Goal: Task Accomplishment & Management: Manage account settings

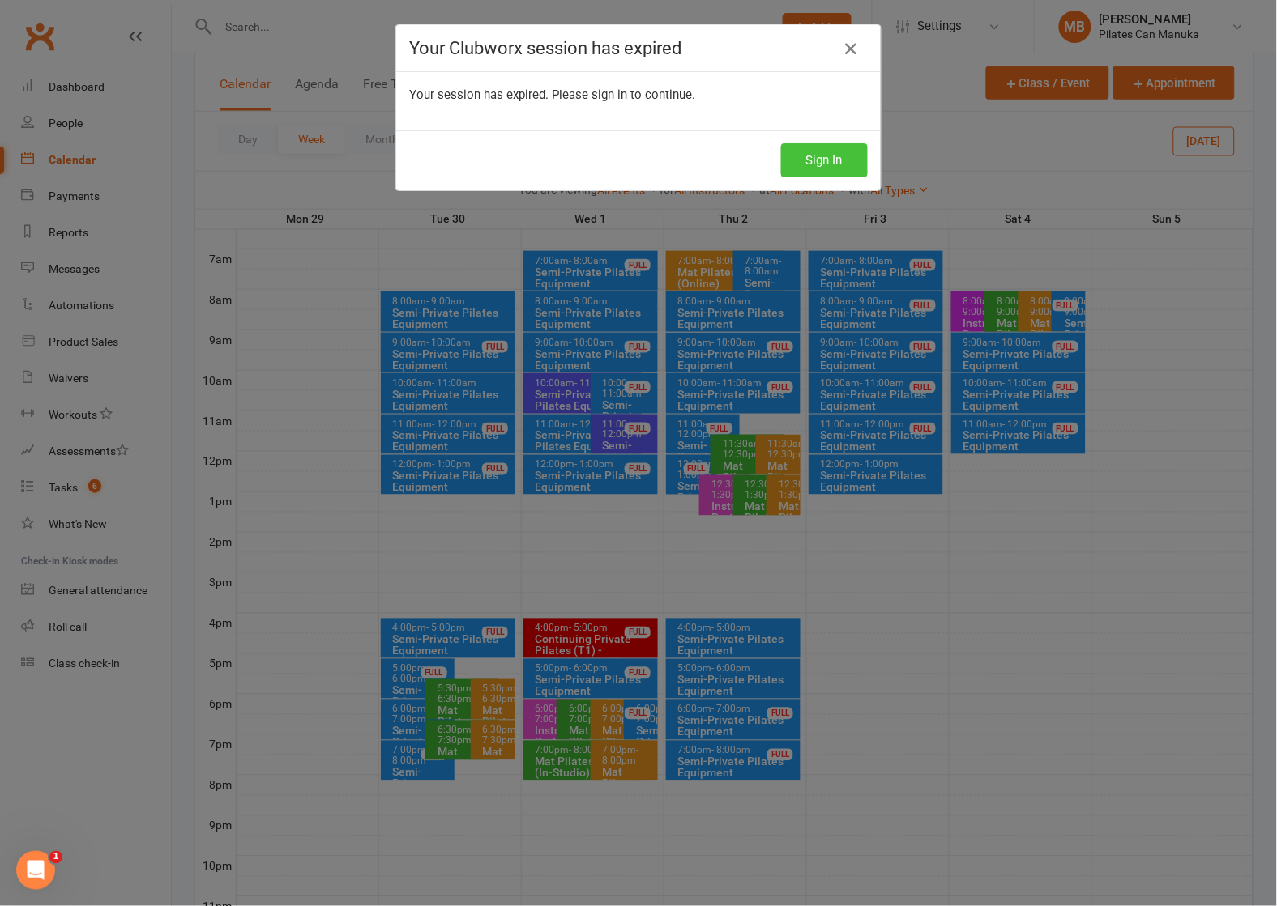
drag, startPoint x: 813, startPoint y: 157, endPoint x: 570, endPoint y: 0, distance: 289.4
click at [813, 156] on button "Sign In" at bounding box center [824, 160] width 87 height 34
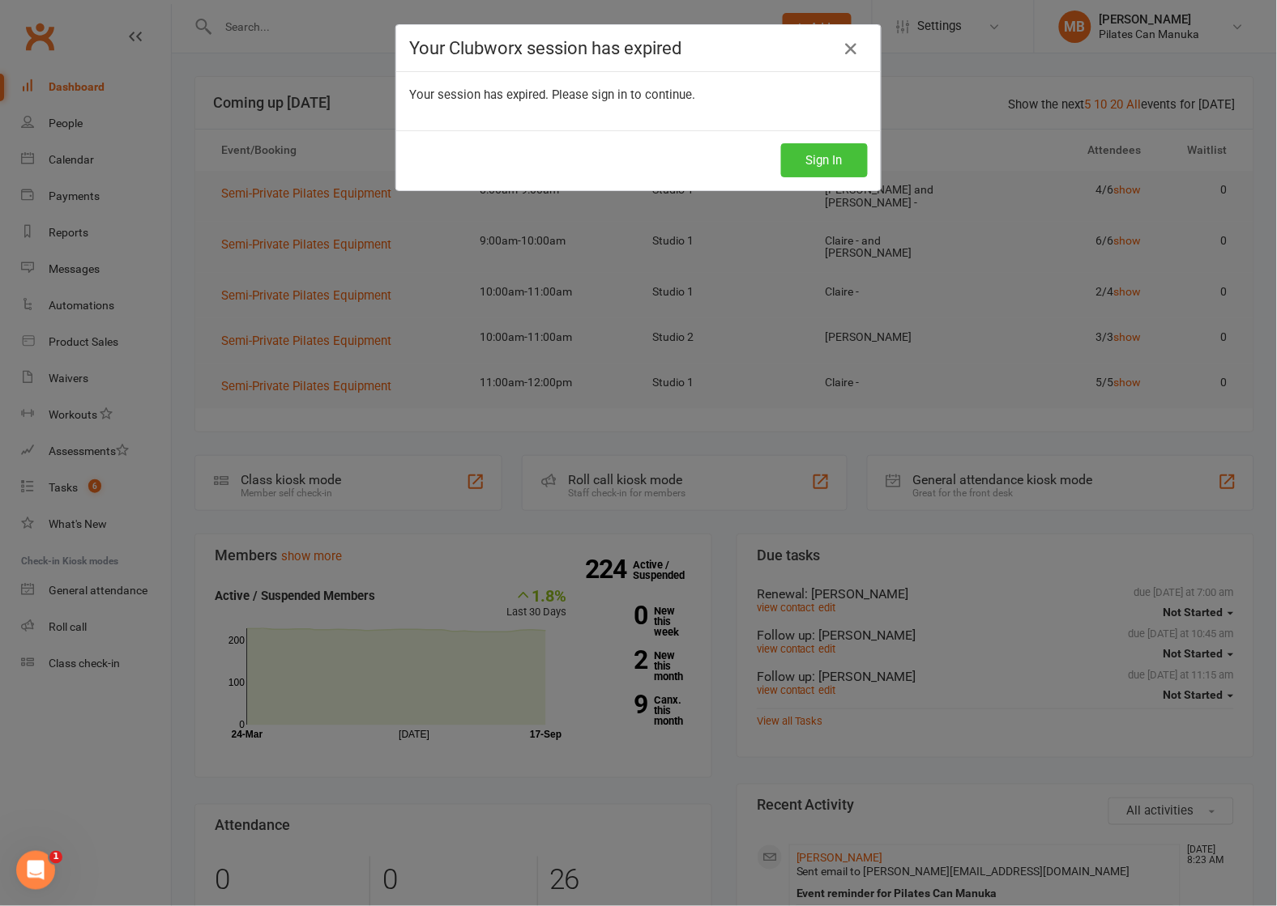
click at [809, 158] on button "Sign In" at bounding box center [824, 160] width 87 height 34
click at [799, 166] on button "Sign In" at bounding box center [824, 160] width 87 height 34
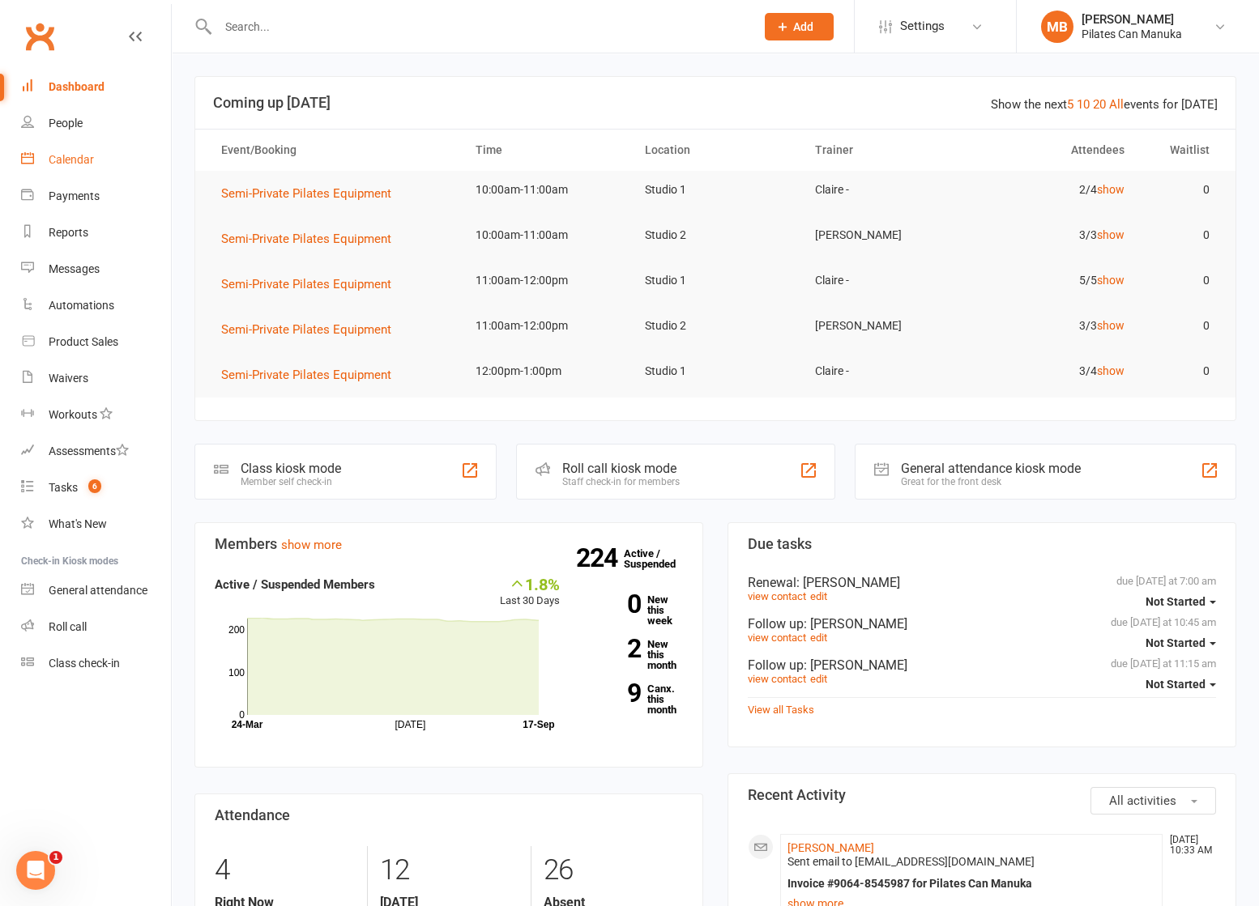
click at [71, 160] on div "Calendar" at bounding box center [71, 159] width 45 height 13
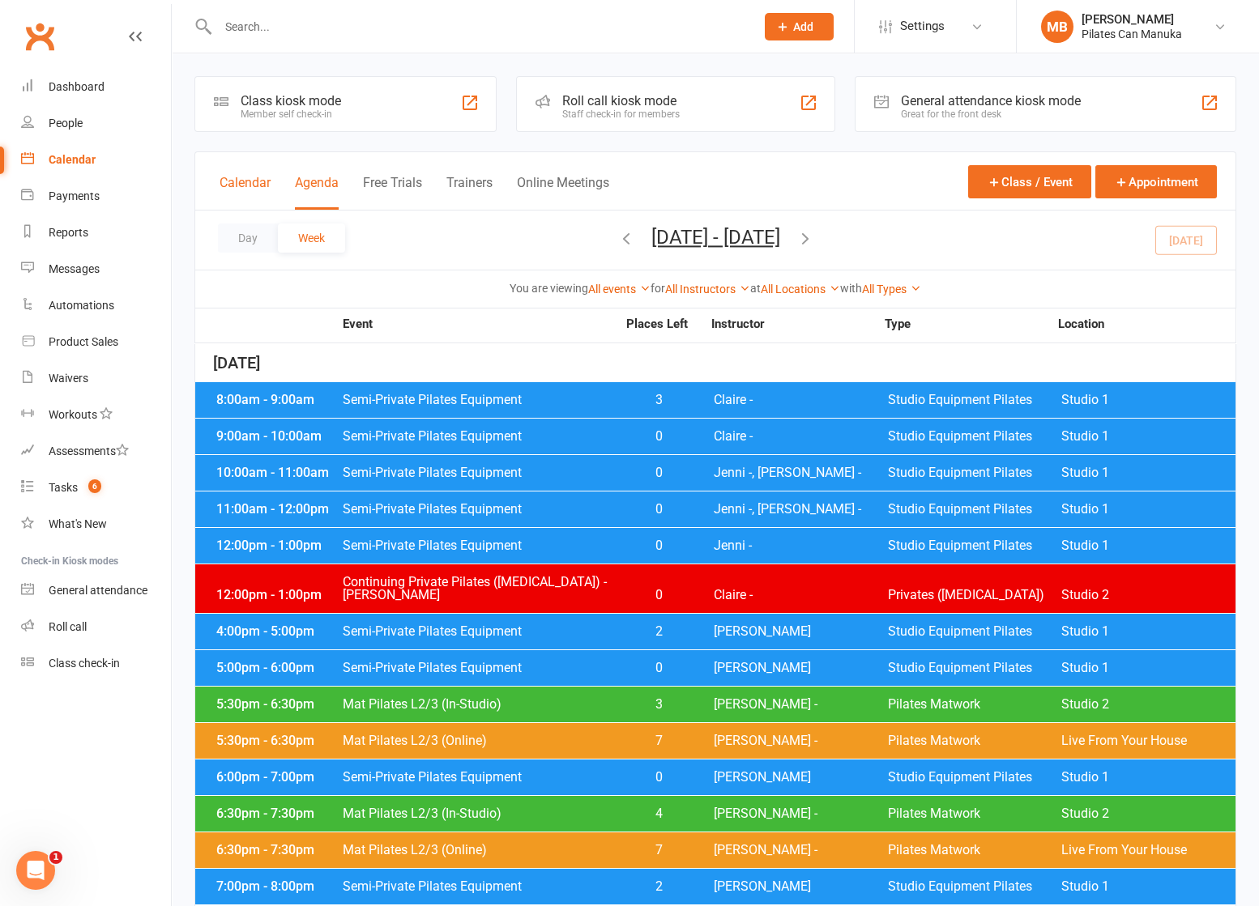
click at [262, 185] on button "Calendar" at bounding box center [245, 192] width 51 height 35
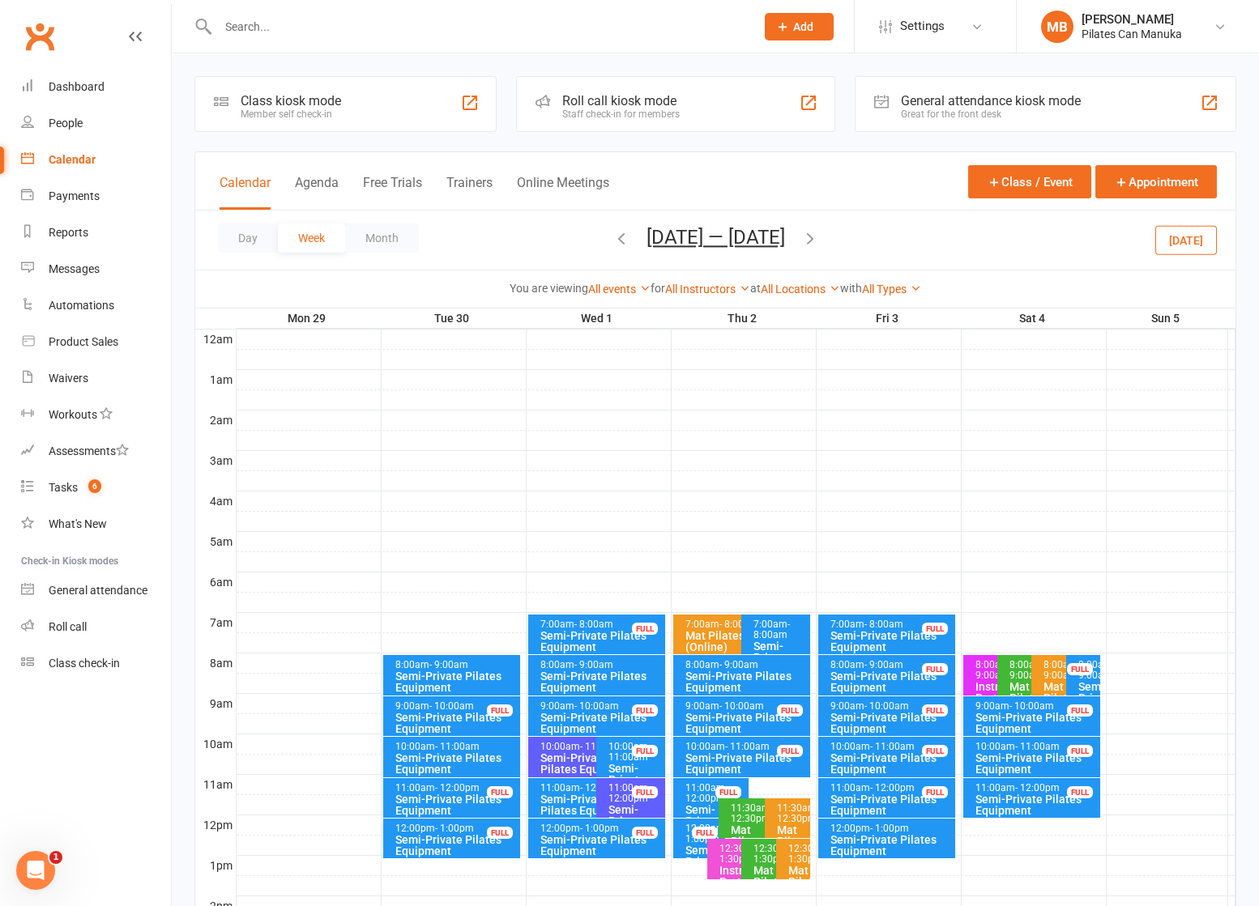
click at [693, 239] on button "Sep 29 — Oct 5 2025" at bounding box center [715, 237] width 139 height 23
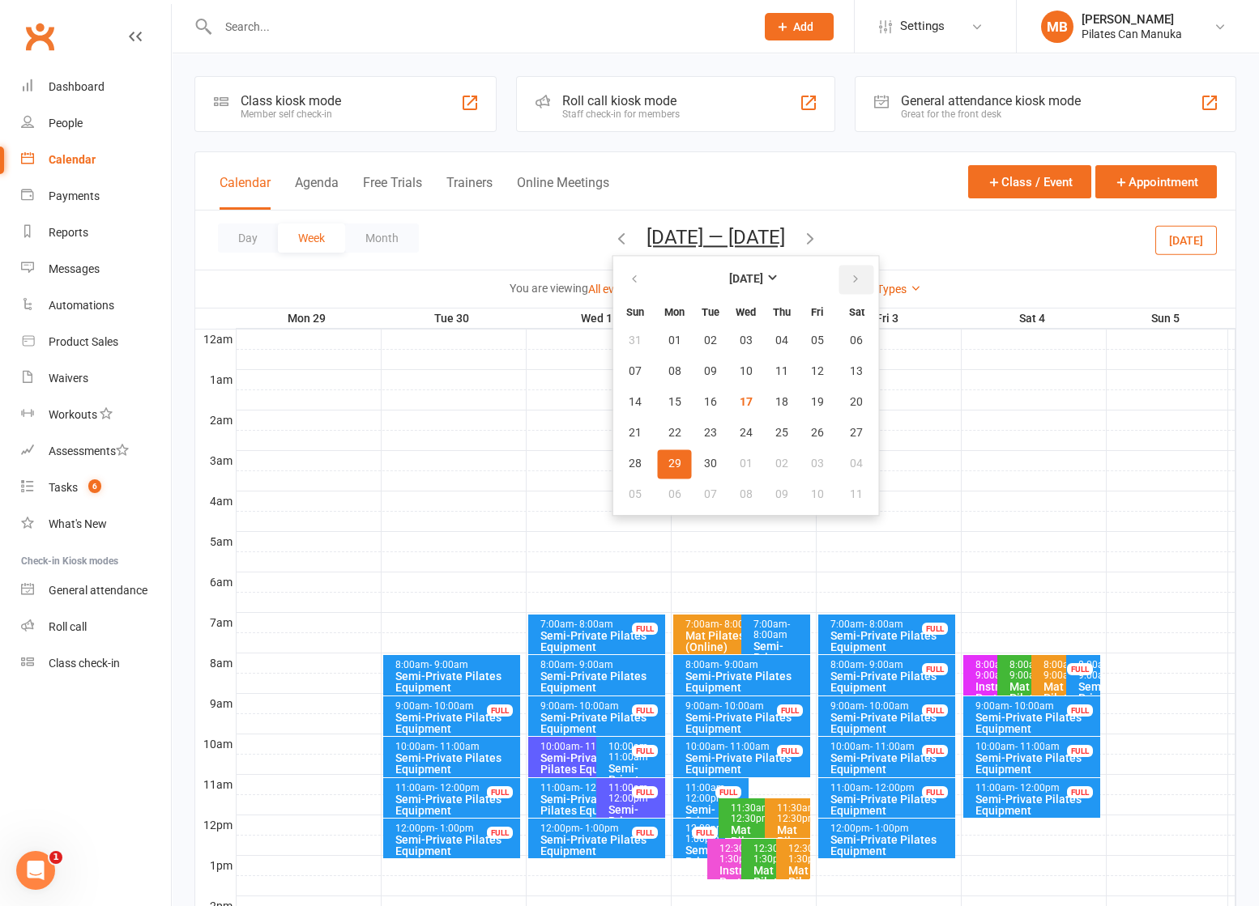
click at [850, 281] on icon "button" at bounding box center [855, 279] width 11 height 13
click at [730, 432] on button "22" at bounding box center [746, 433] width 34 height 29
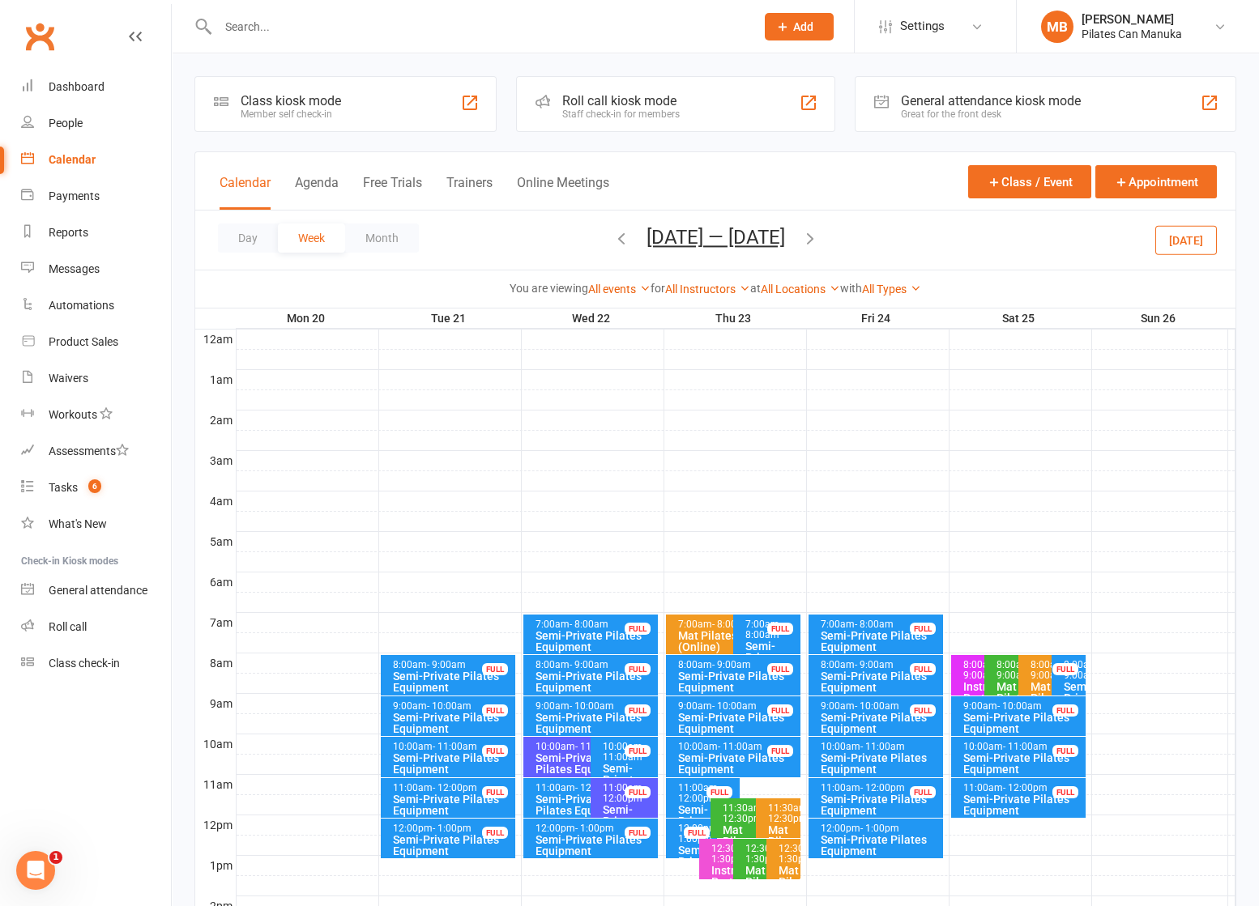
scroll to position [449, 0]
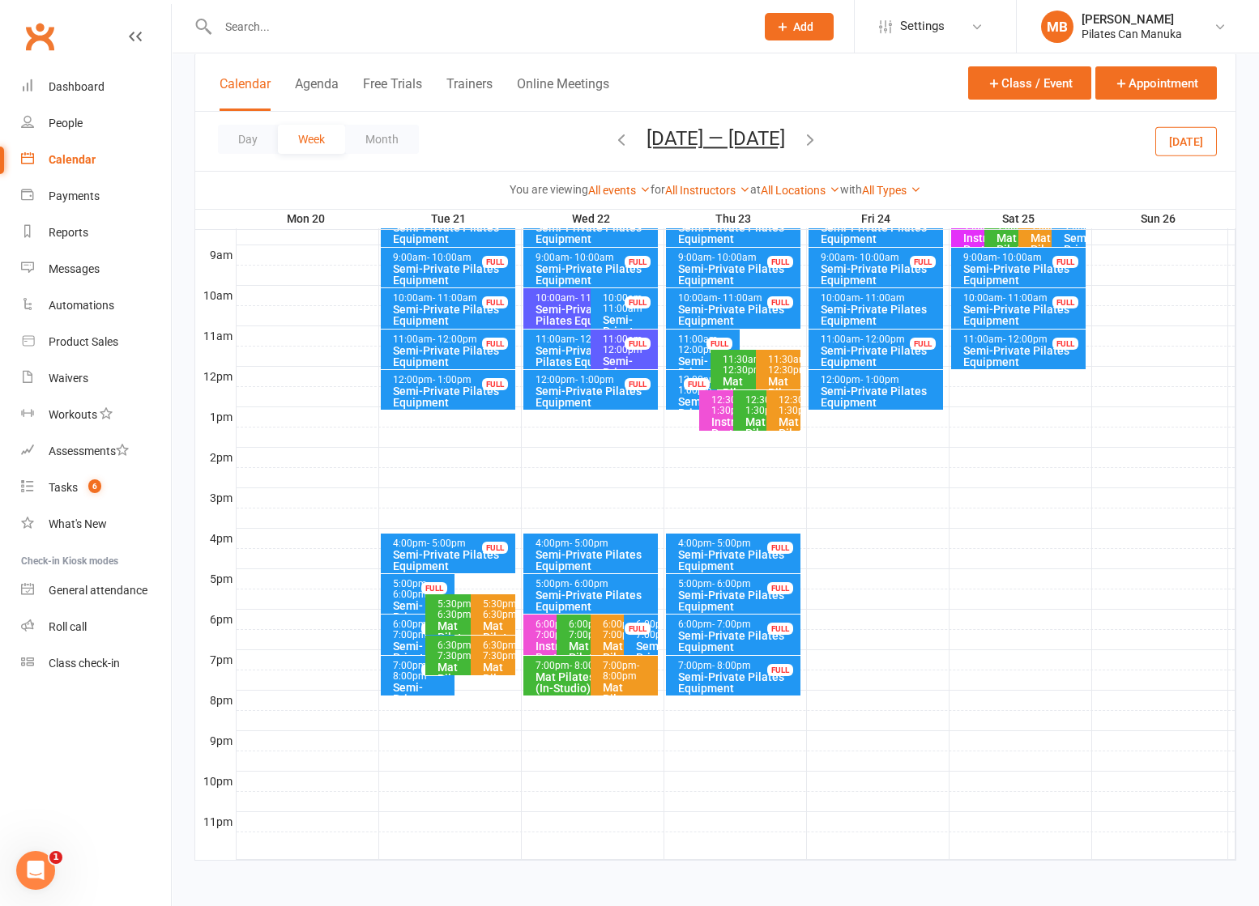
click at [602, 598] on div "Semi-Private Pilates Equipment" at bounding box center [595, 601] width 121 height 23
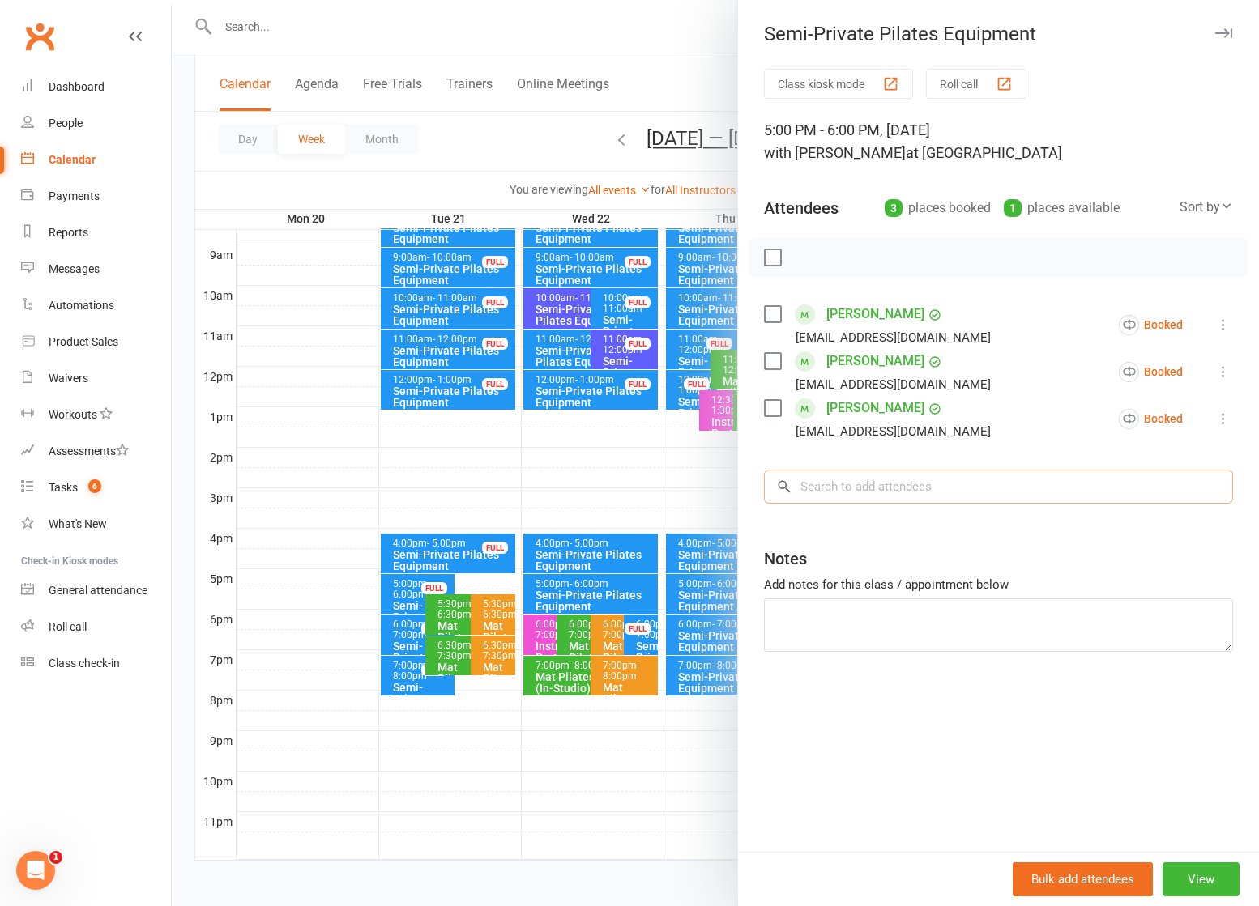
click at [915, 488] on input "search" at bounding box center [998, 487] width 469 height 34
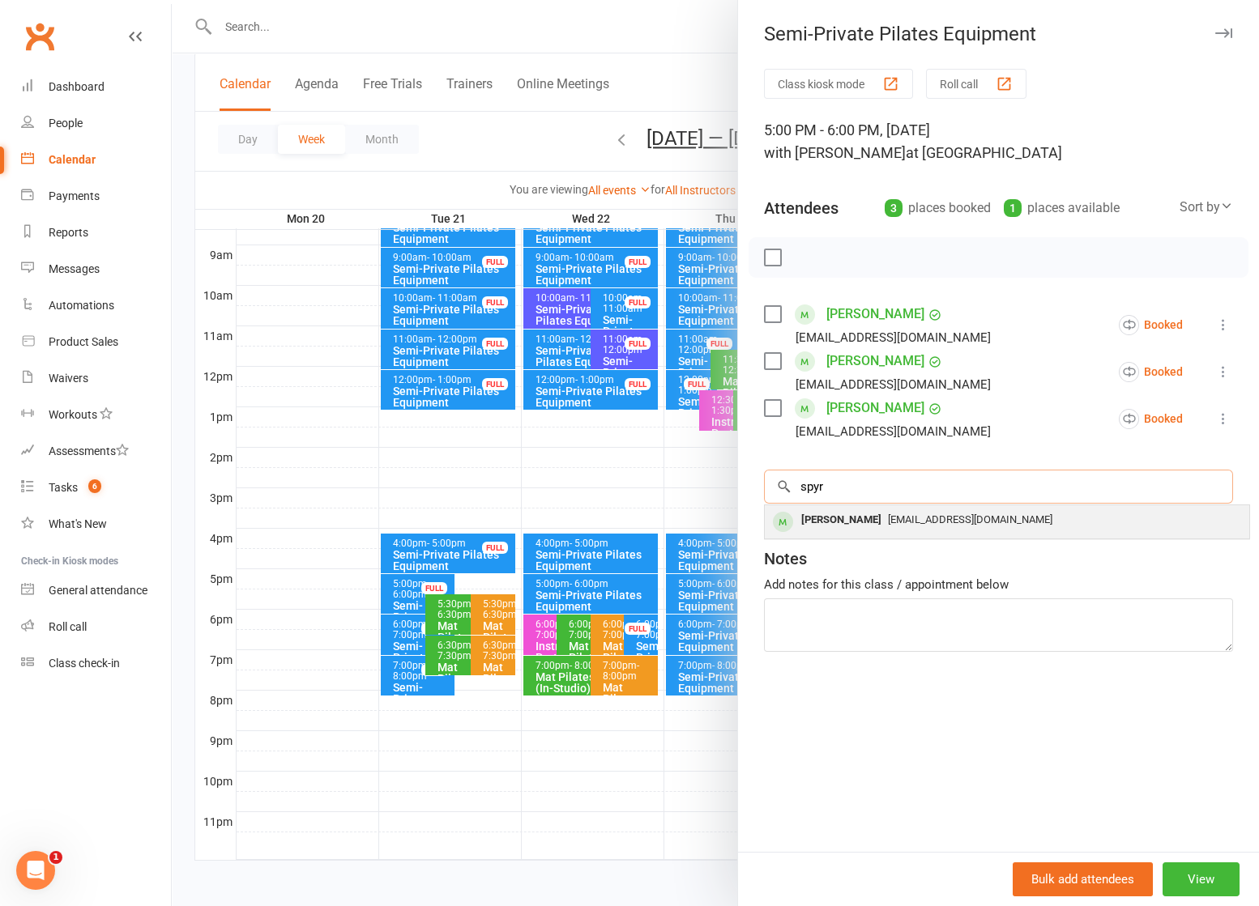
type input "spyr"
click at [914, 524] on span "[EMAIL_ADDRESS][DOMAIN_NAME]" at bounding box center [970, 520] width 164 height 12
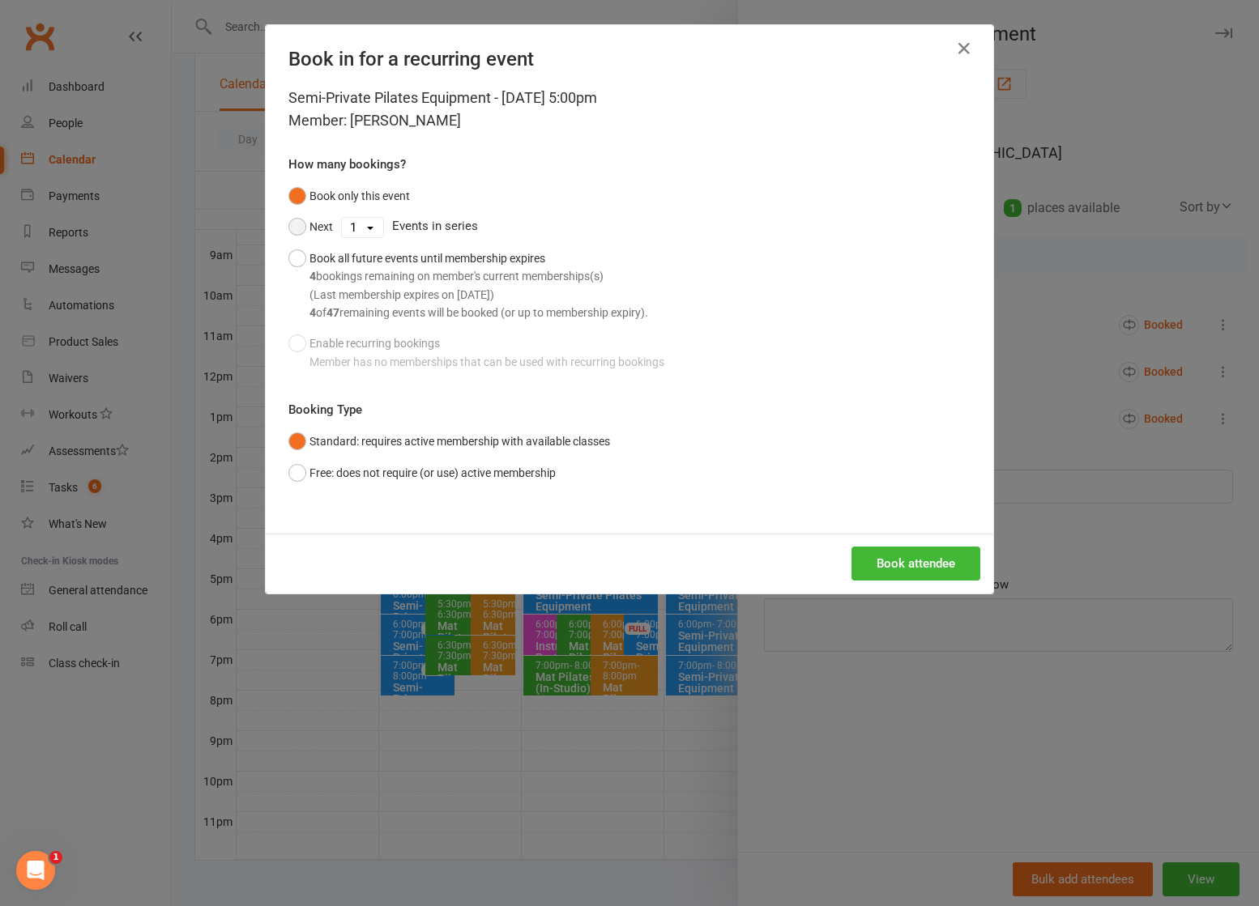
click at [288, 228] on button "Next" at bounding box center [310, 226] width 45 height 31
click at [362, 233] on select "1 2 3 4 5 6 7 8 9 10 11 12 13 14 15 16 17 18 19 20 21 22 23 24 25 26 27 28 29 3…" at bounding box center [362, 227] width 41 height 19
select select "3"
click at [342, 218] on select "1 2 3 4 5 6 7 8 9 10 11 12 13 14 15 16 17 18 19 20 21 22 23 24 25 26 27 28 29 3…" at bounding box center [362, 227] width 41 height 19
drag, startPoint x: 915, startPoint y: 555, endPoint x: 897, endPoint y: 553, distance: 18.7
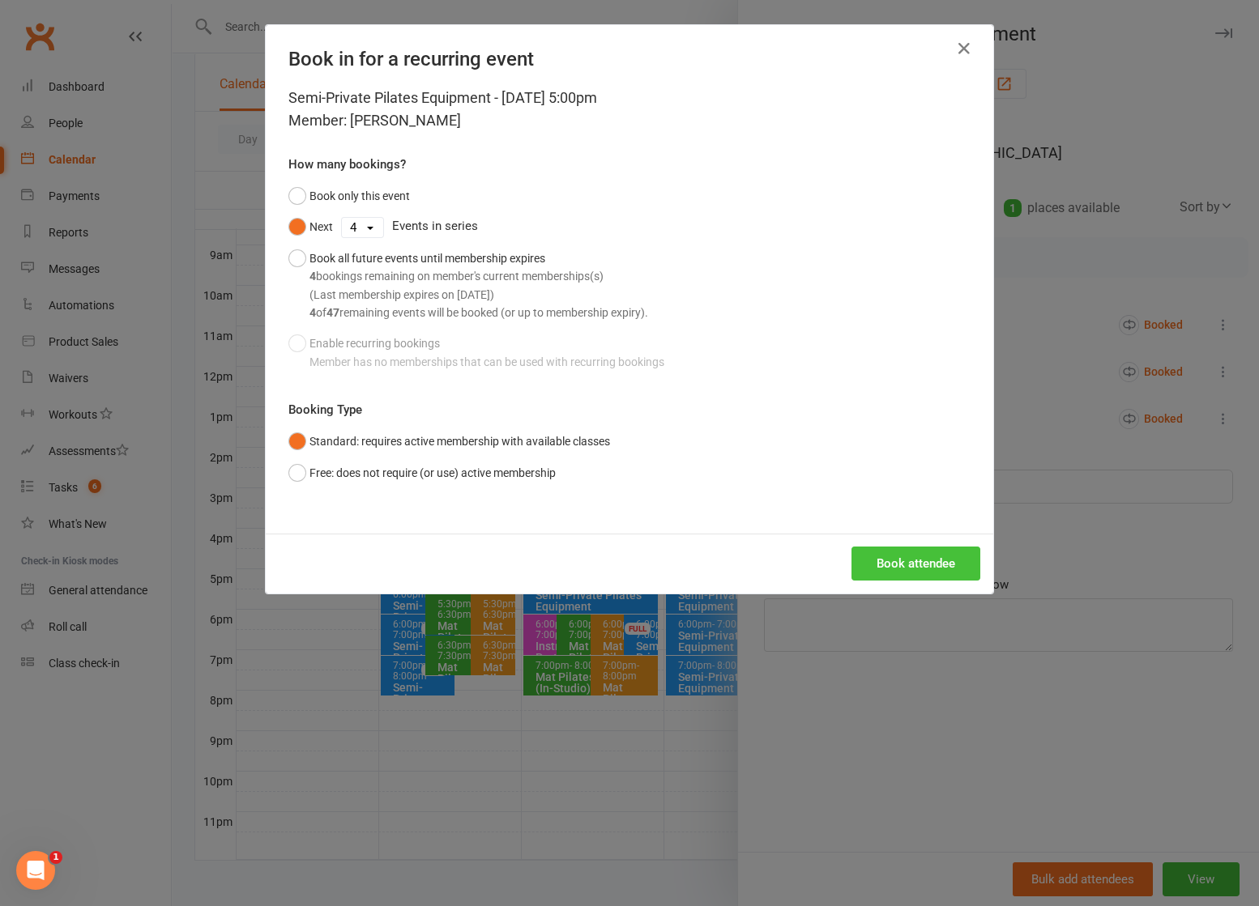
click at [915, 556] on button "Book attendee" at bounding box center [915, 564] width 129 height 34
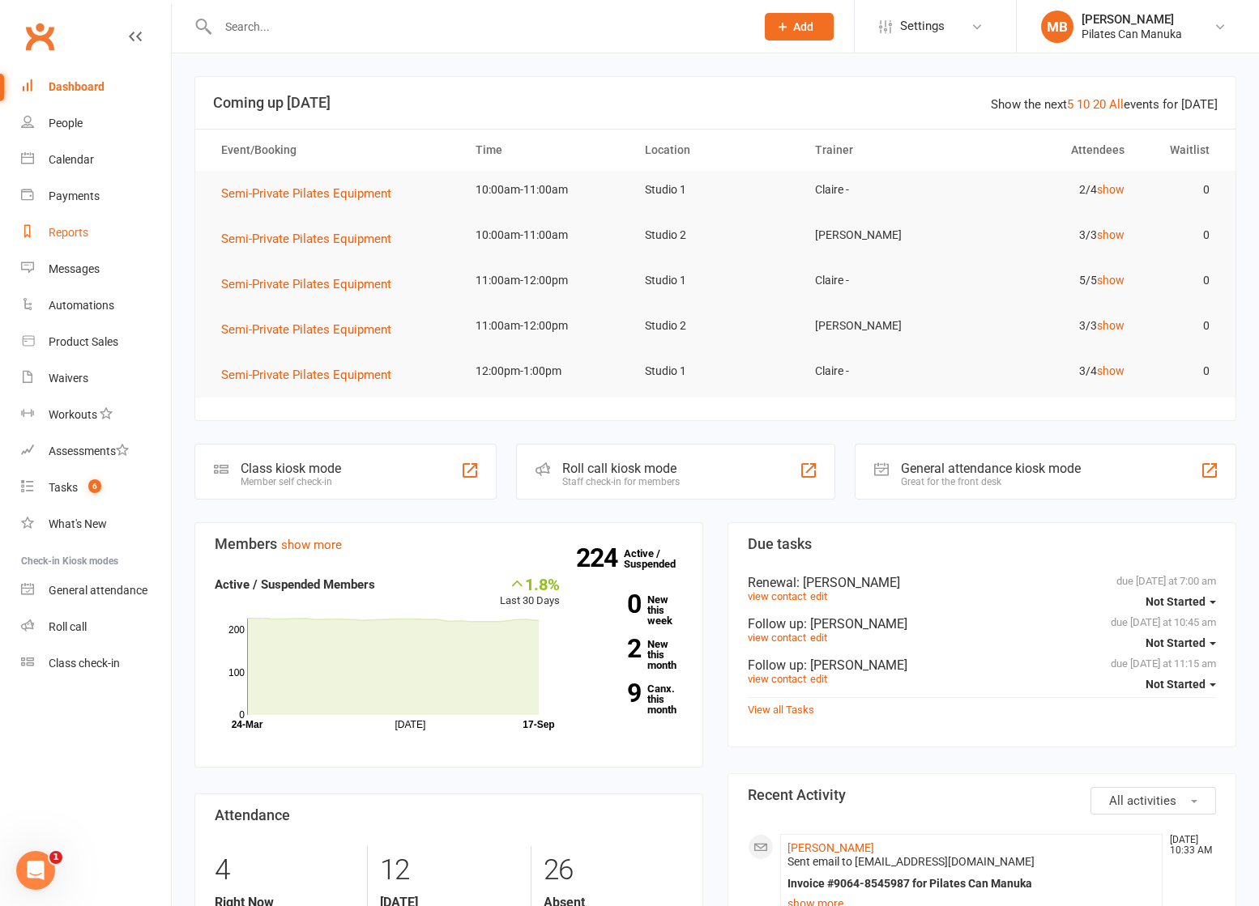
click at [75, 223] on link "Reports" at bounding box center [96, 233] width 150 height 36
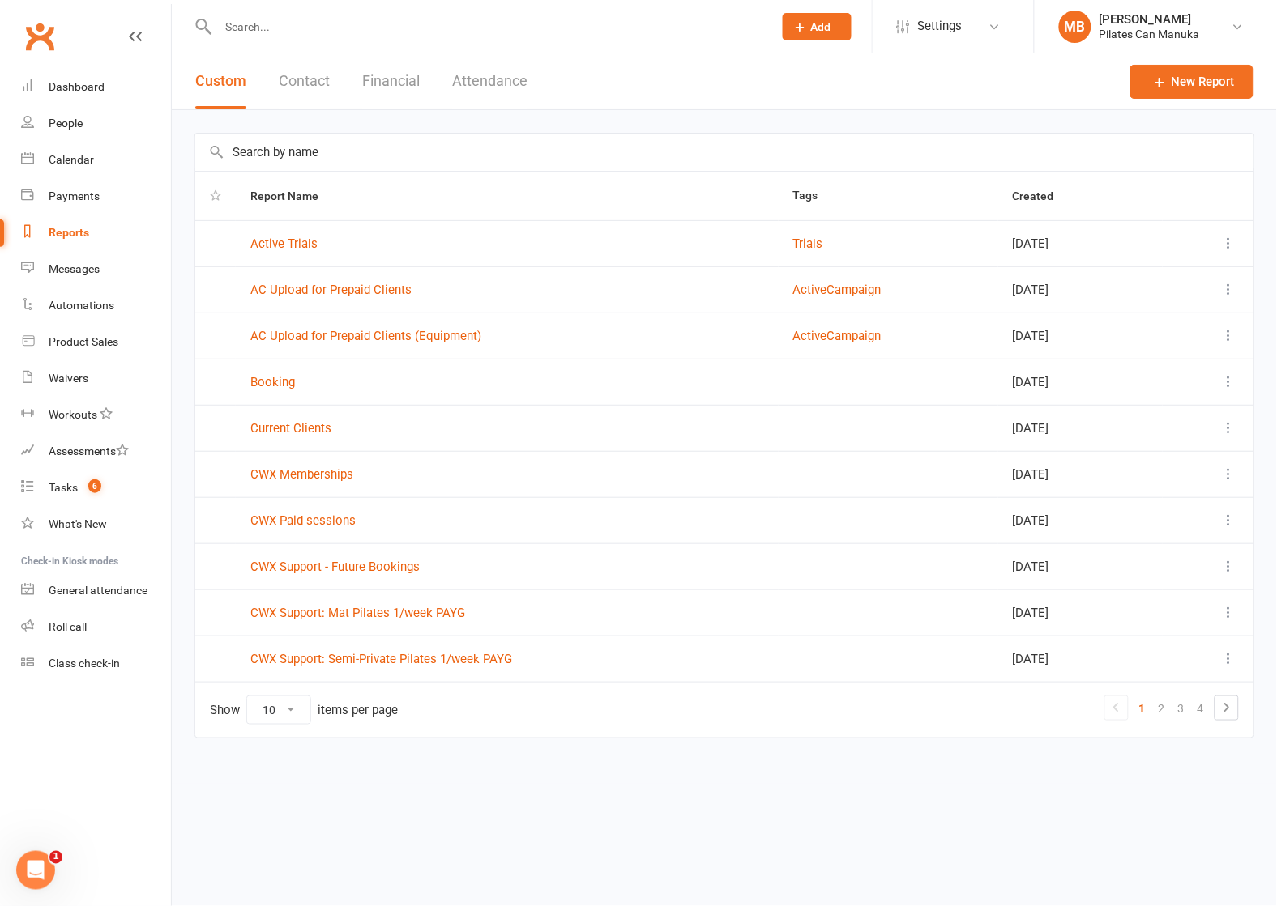
click at [508, 65] on button "Attendance" at bounding box center [489, 81] width 75 height 56
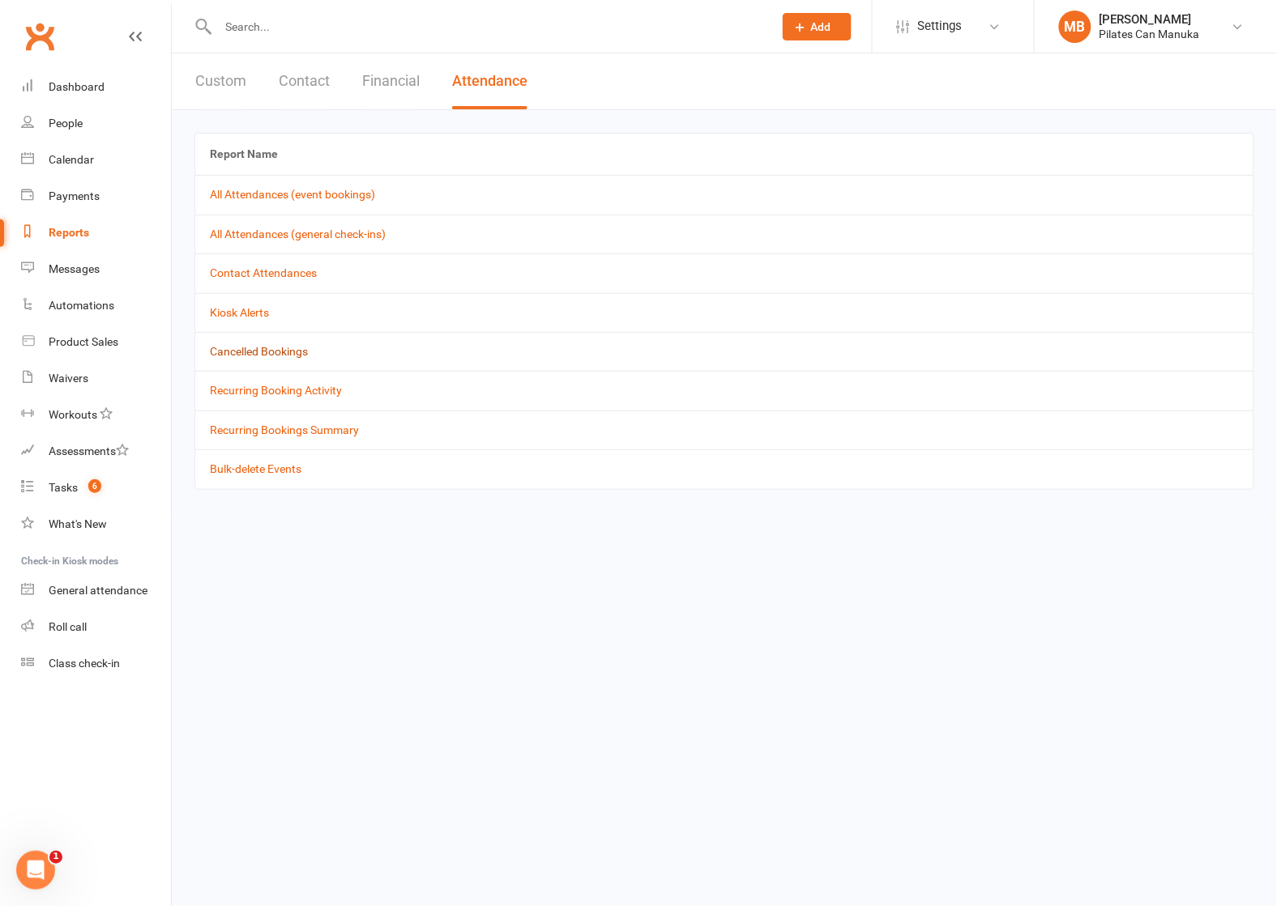
click at [264, 355] on link "Cancelled Bookings" at bounding box center [259, 351] width 98 height 13
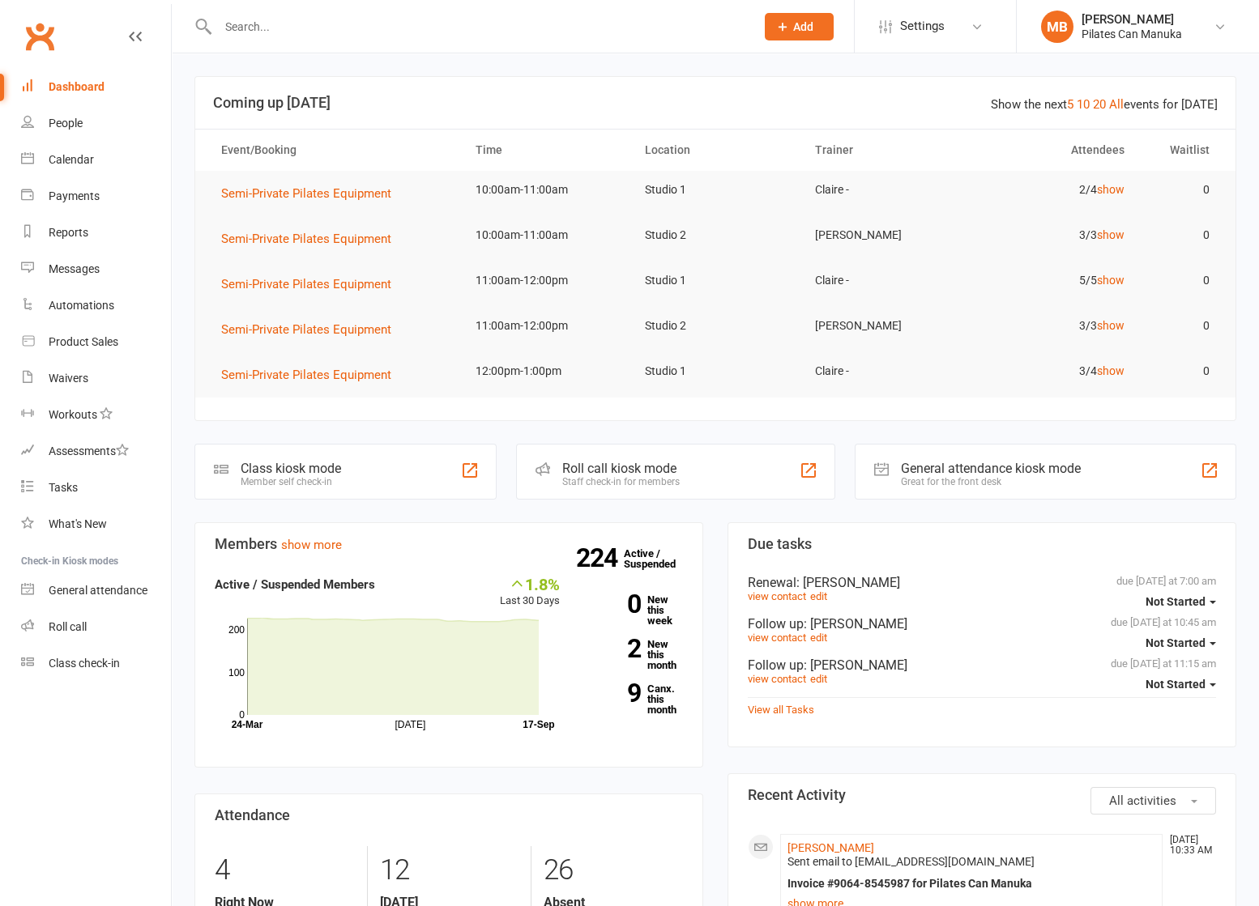
click at [422, 39] on div at bounding box center [468, 26] width 549 height 53
click at [431, 33] on input "text" at bounding box center [478, 26] width 531 height 23
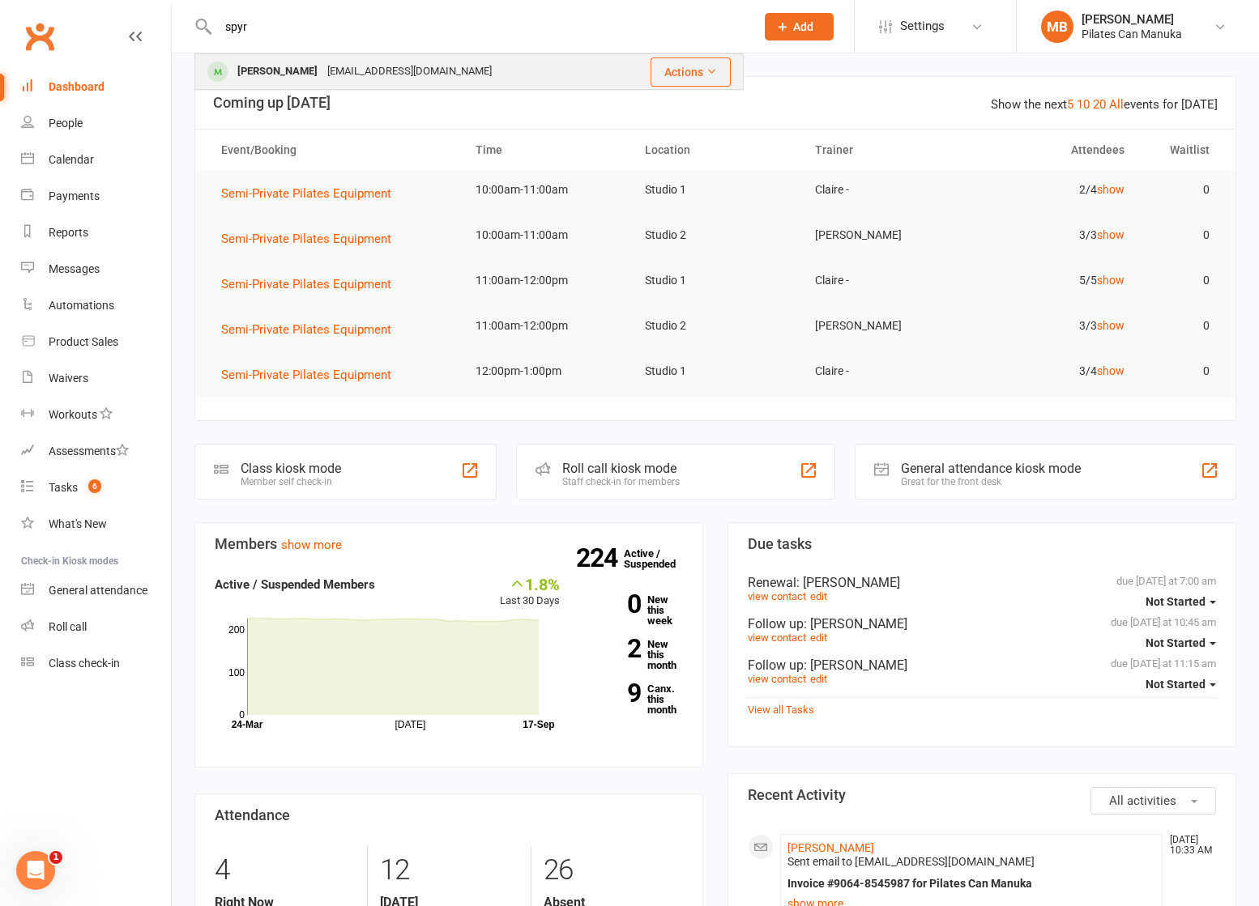
type input "spyr"
click at [432, 67] on div "[EMAIL_ADDRESS][DOMAIN_NAME]" at bounding box center [409, 71] width 174 height 23
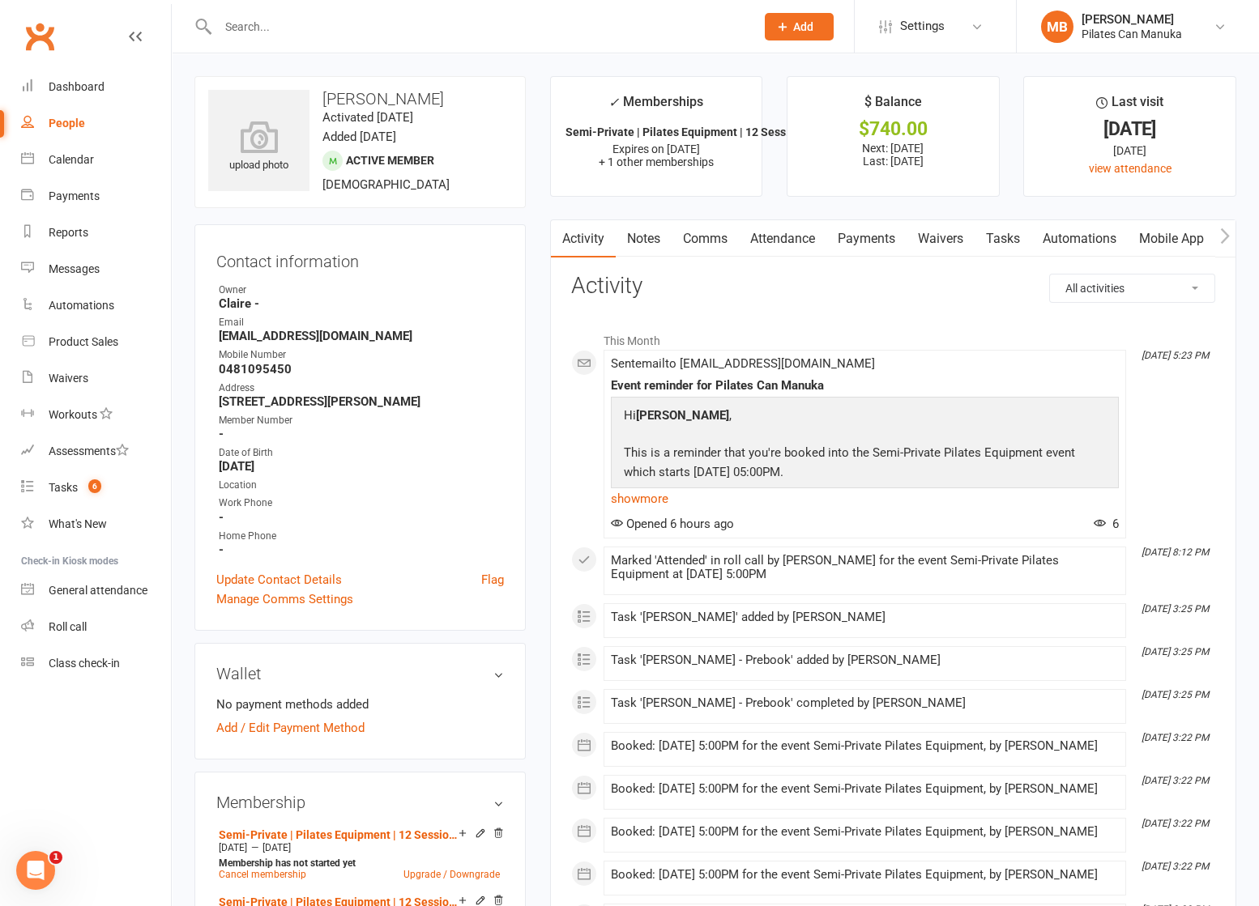
click at [801, 236] on link "Attendance" at bounding box center [782, 238] width 87 height 37
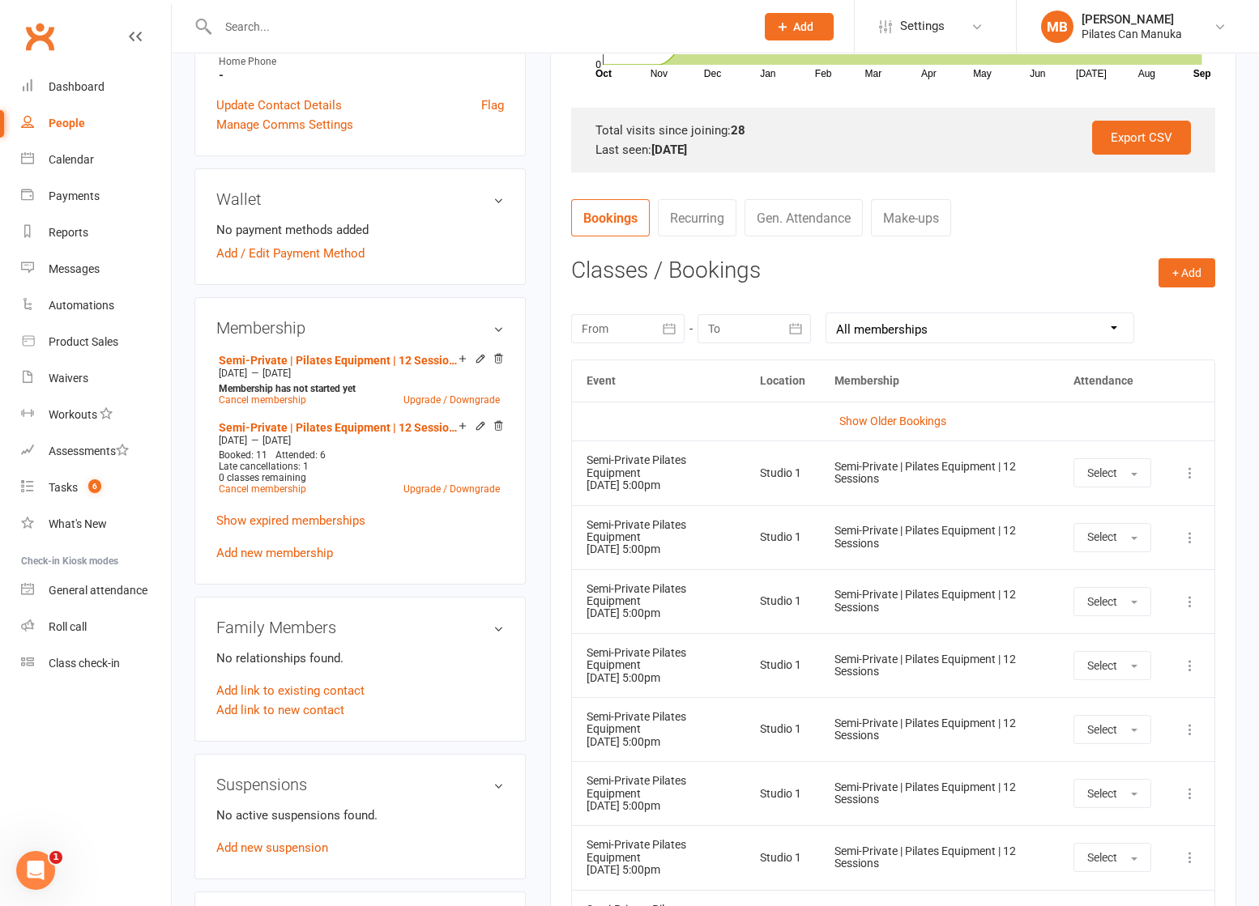
scroll to position [486, 0]
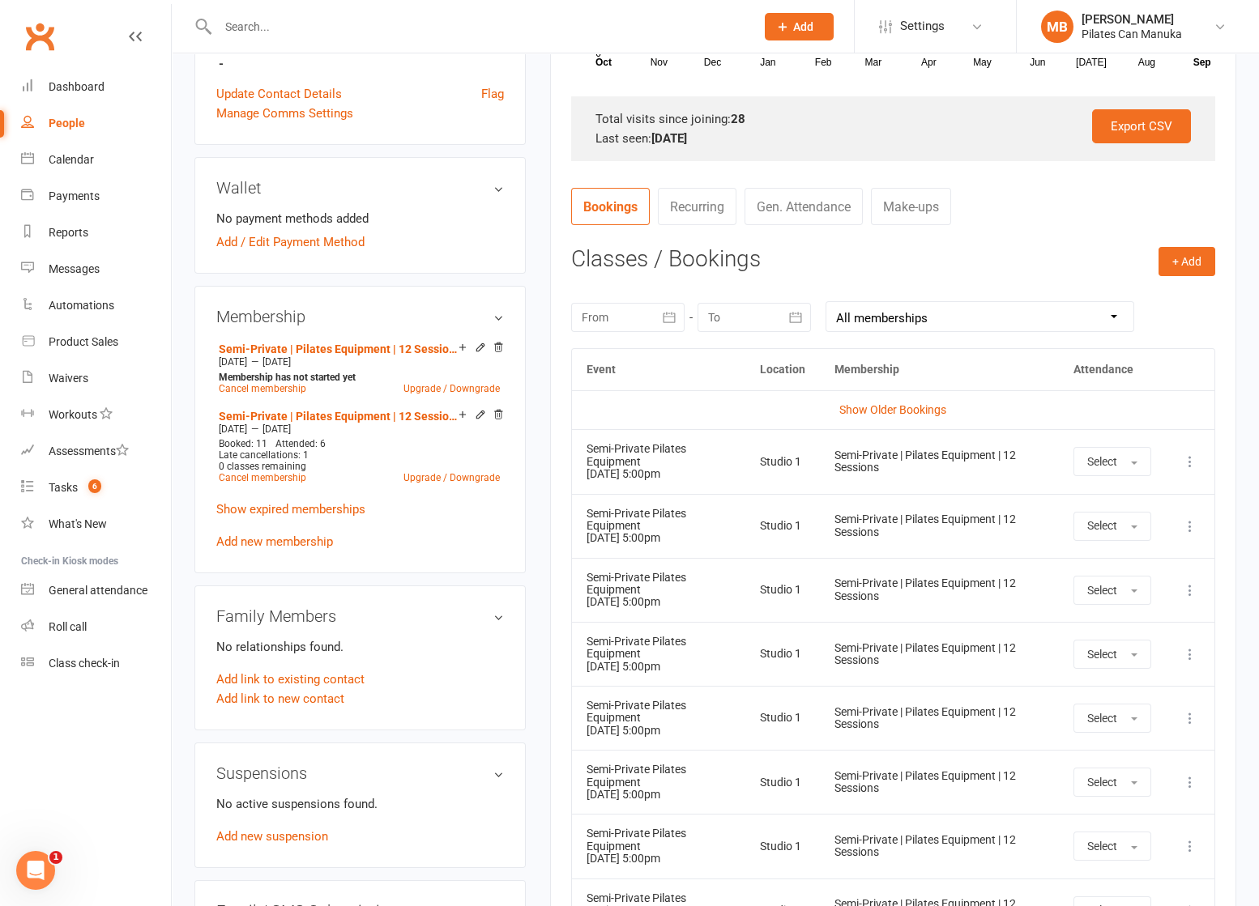
click at [1190, 463] on icon at bounding box center [1190, 462] width 16 height 16
click at [1141, 565] on link "Remove booking" at bounding box center [1118, 558] width 160 height 32
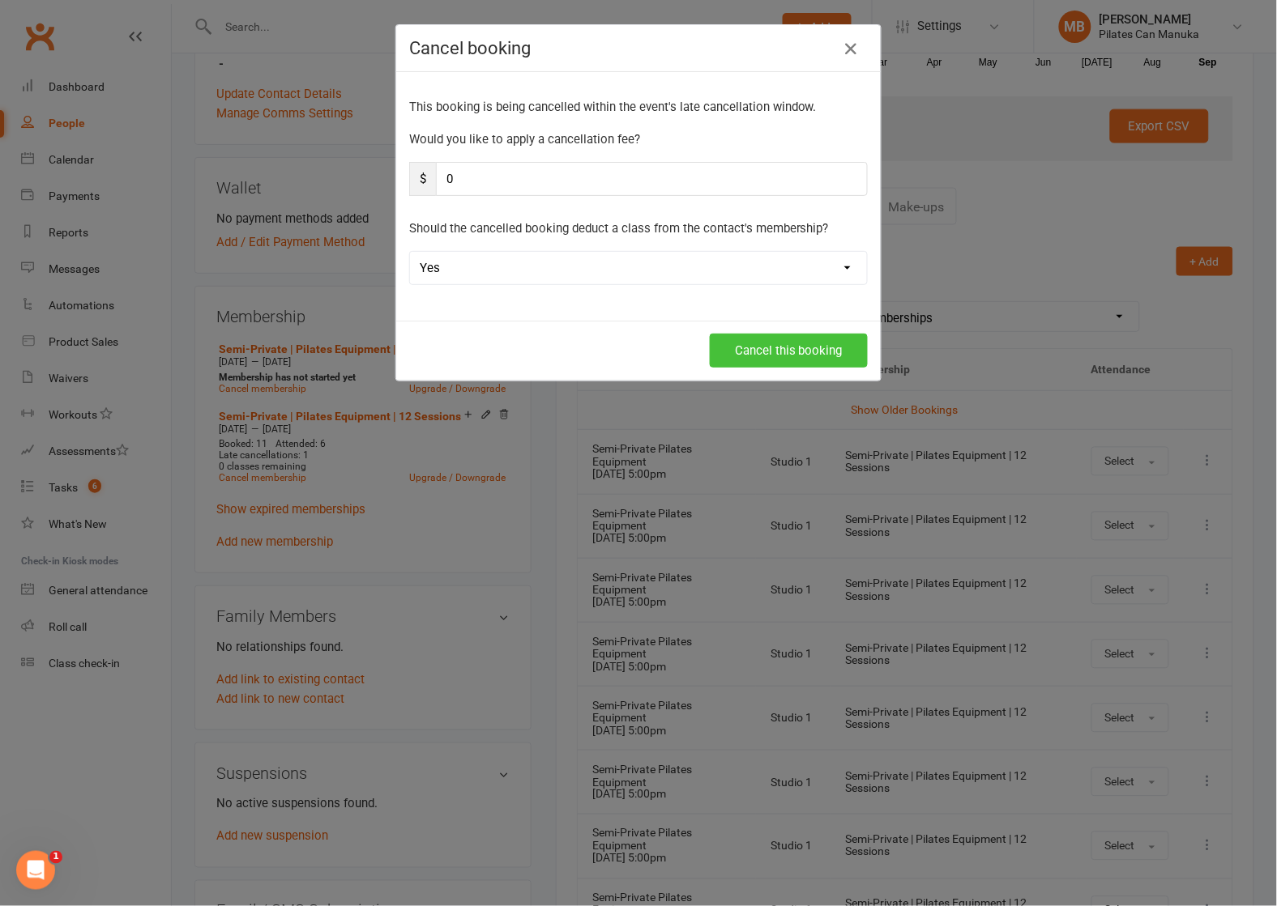
click at [803, 349] on button "Cancel this booking" at bounding box center [789, 351] width 158 height 34
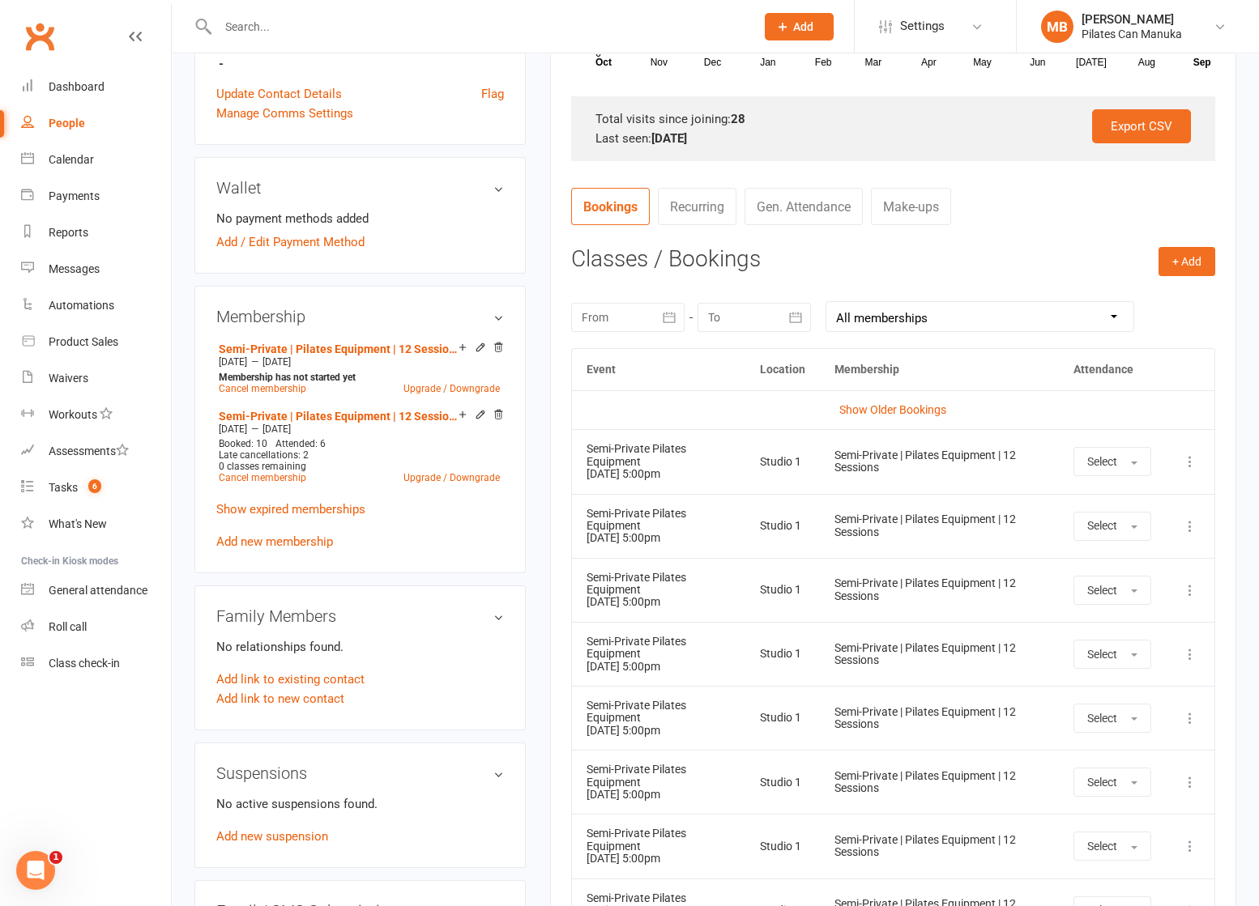
click at [1198, 463] on icon at bounding box center [1190, 462] width 16 height 16
click at [1149, 558] on link "Remove booking" at bounding box center [1118, 558] width 160 height 32
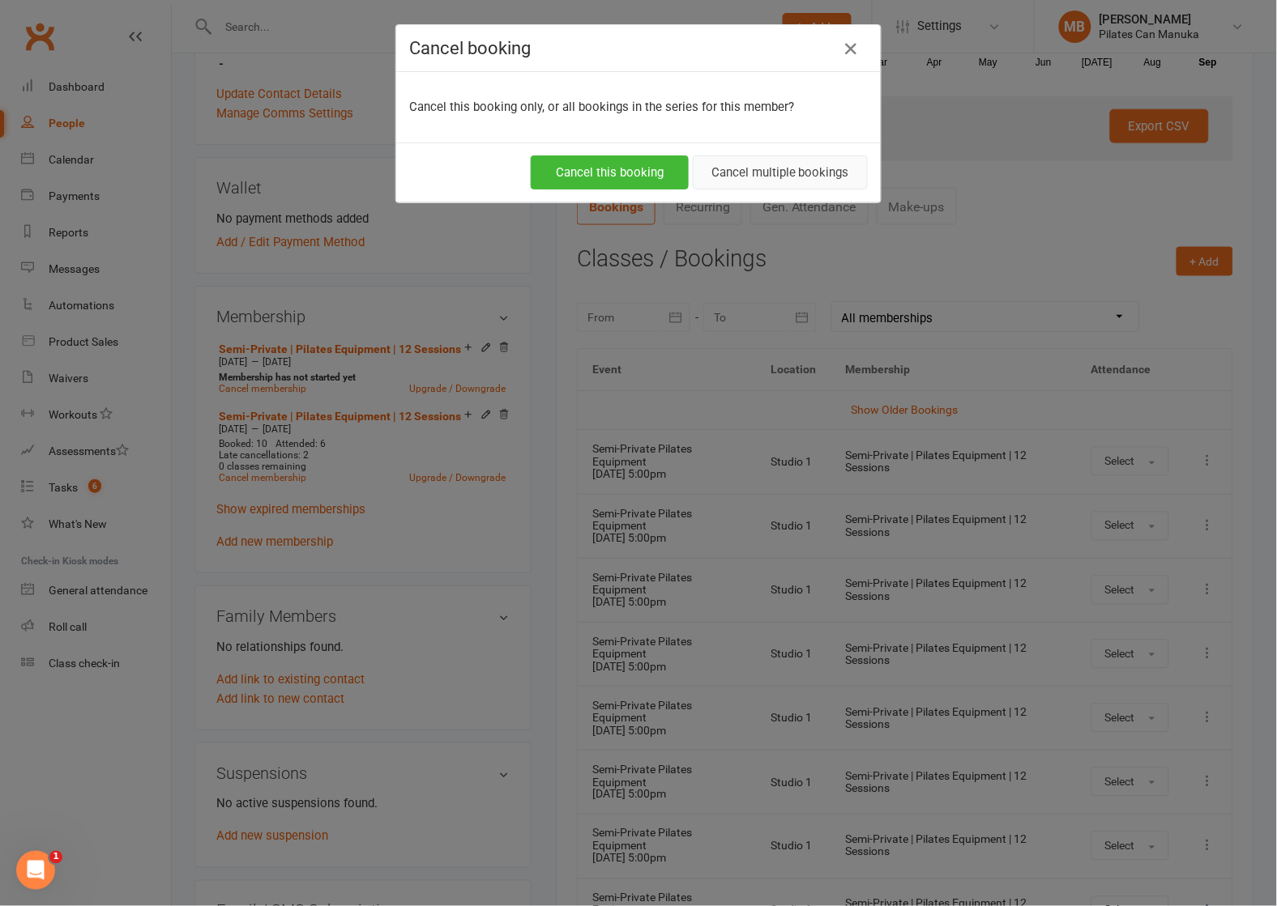
click at [810, 176] on button "Cancel multiple bookings" at bounding box center [780, 173] width 175 height 34
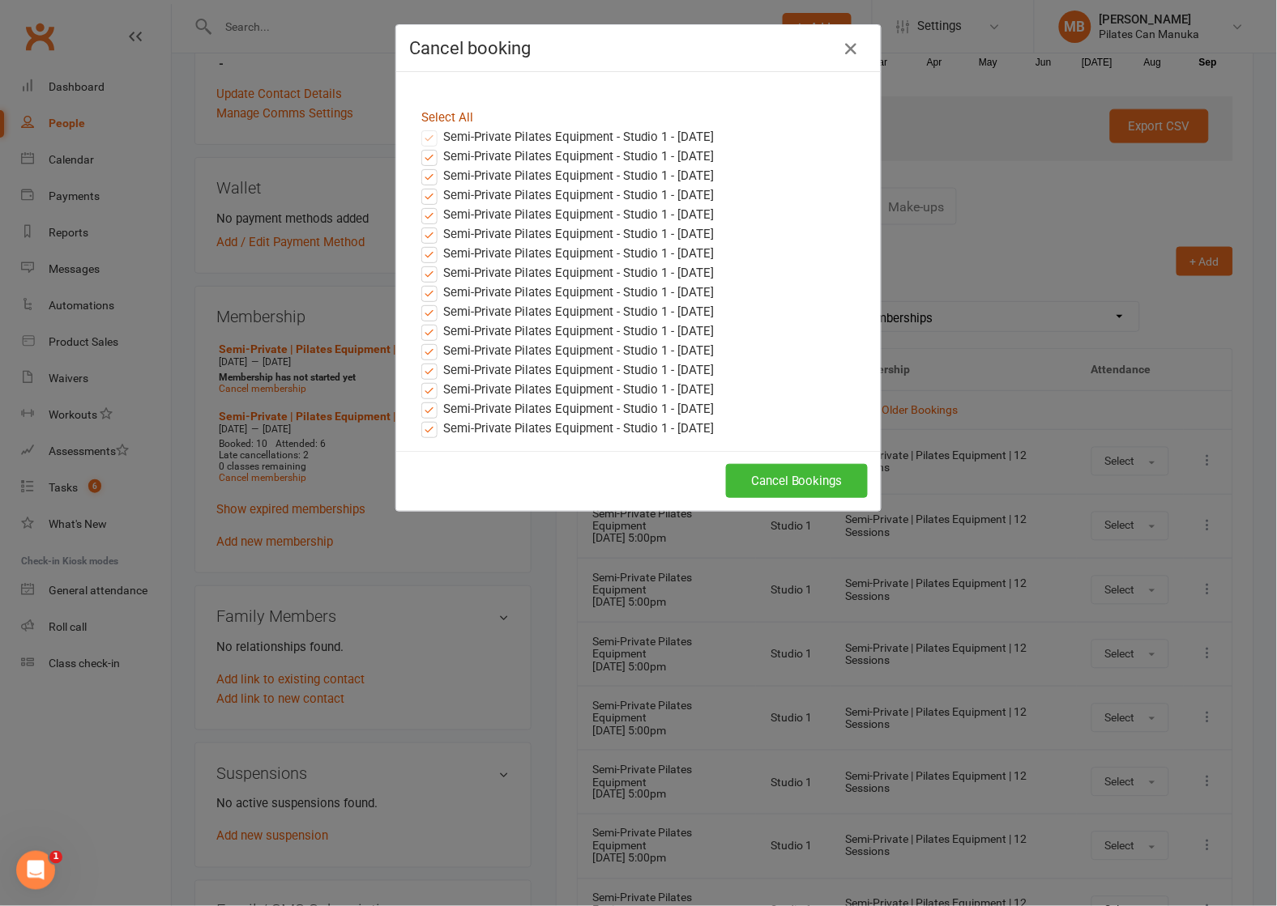
click at [455, 113] on link "Select All" at bounding box center [447, 117] width 52 height 15
click at [421, 157] on label "Semi-Private Pilates Equipment - Studio 1 - Oct 01, 2025" at bounding box center [567, 156] width 292 height 19
click at [419, 147] on input "Semi-Private Pilates Equipment - Studio 1 - Oct 01, 2025" at bounding box center [414, 147] width 11 height 0
click at [806, 480] on button "Cancel Bookings" at bounding box center [797, 481] width 142 height 34
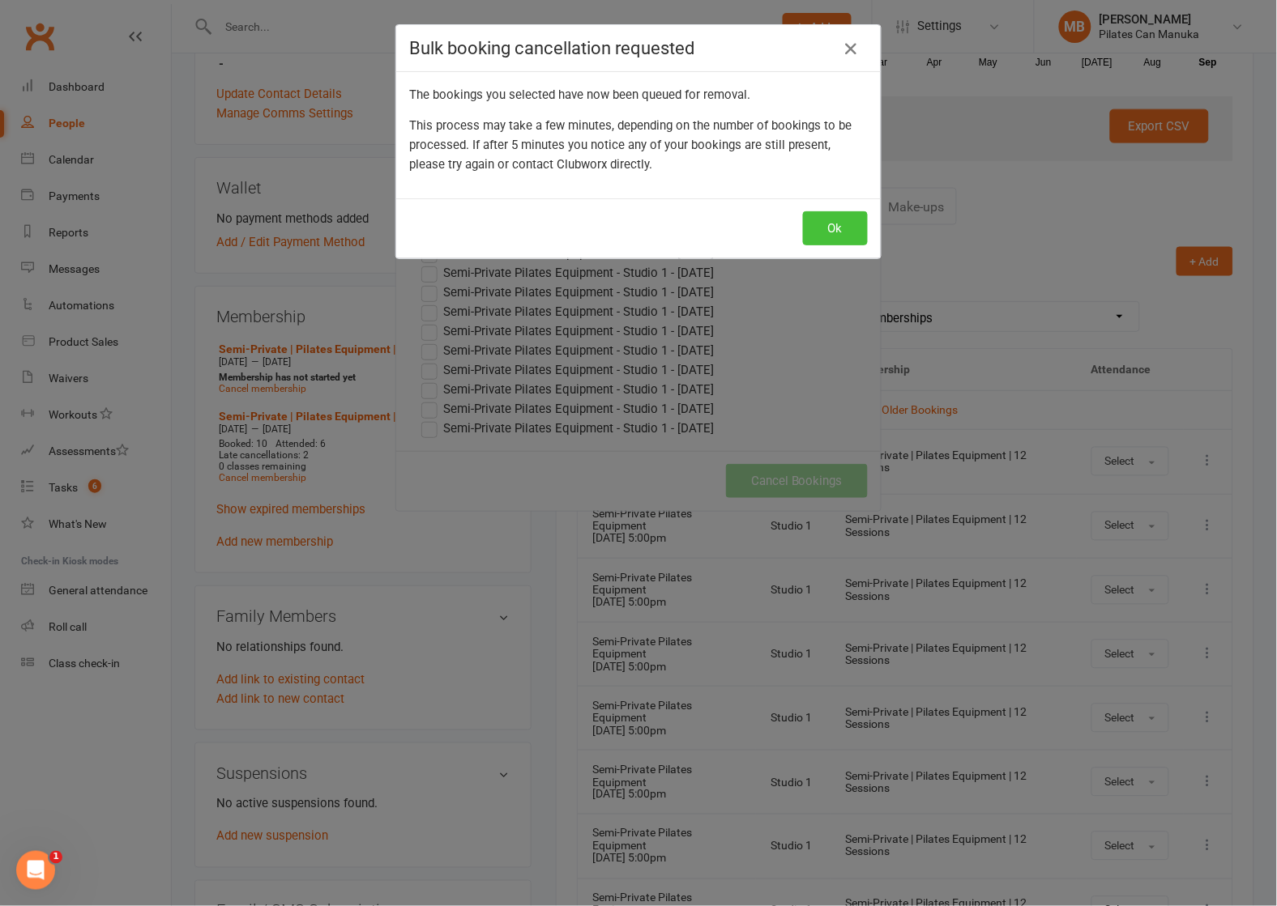
click at [830, 229] on button "Ok" at bounding box center [835, 228] width 65 height 34
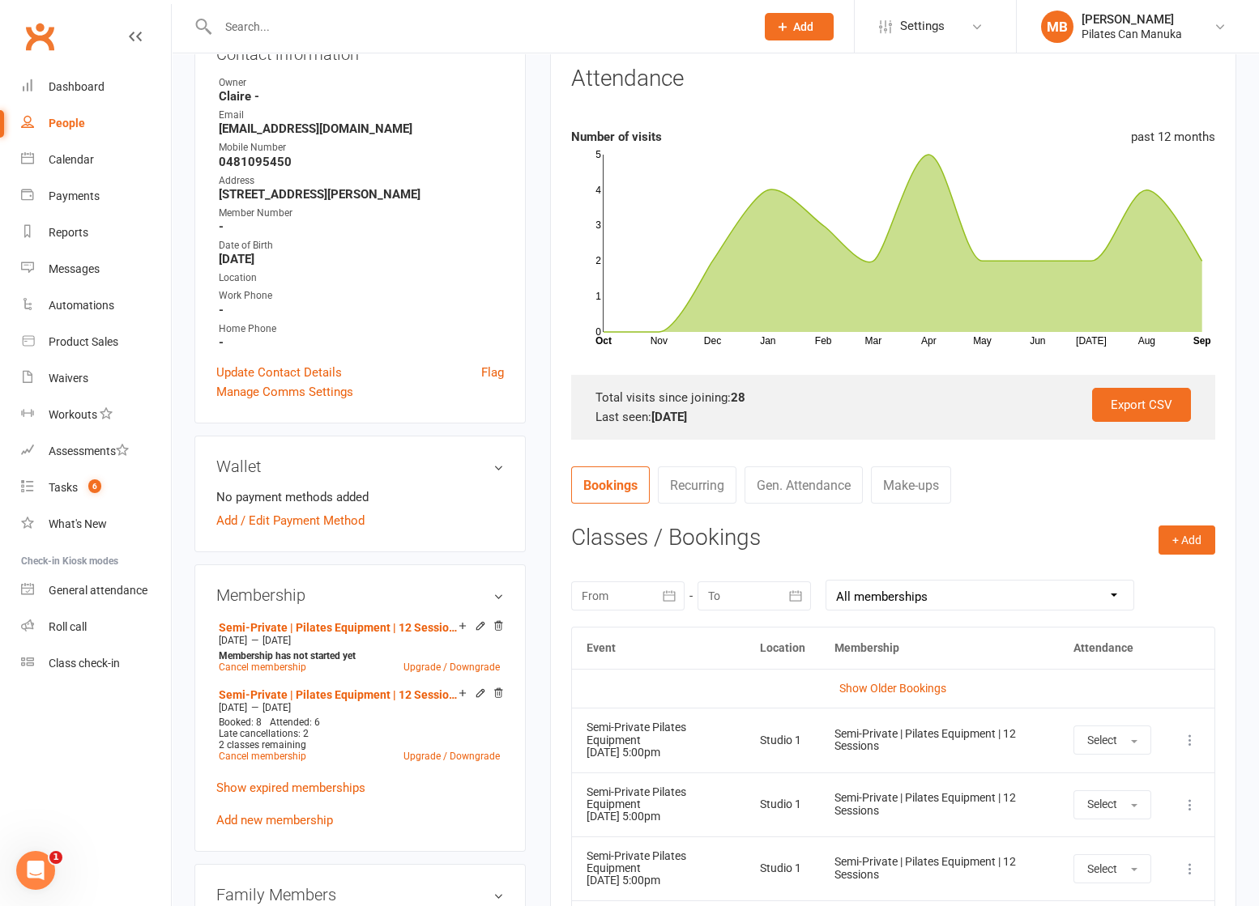
scroll to position [0, 0]
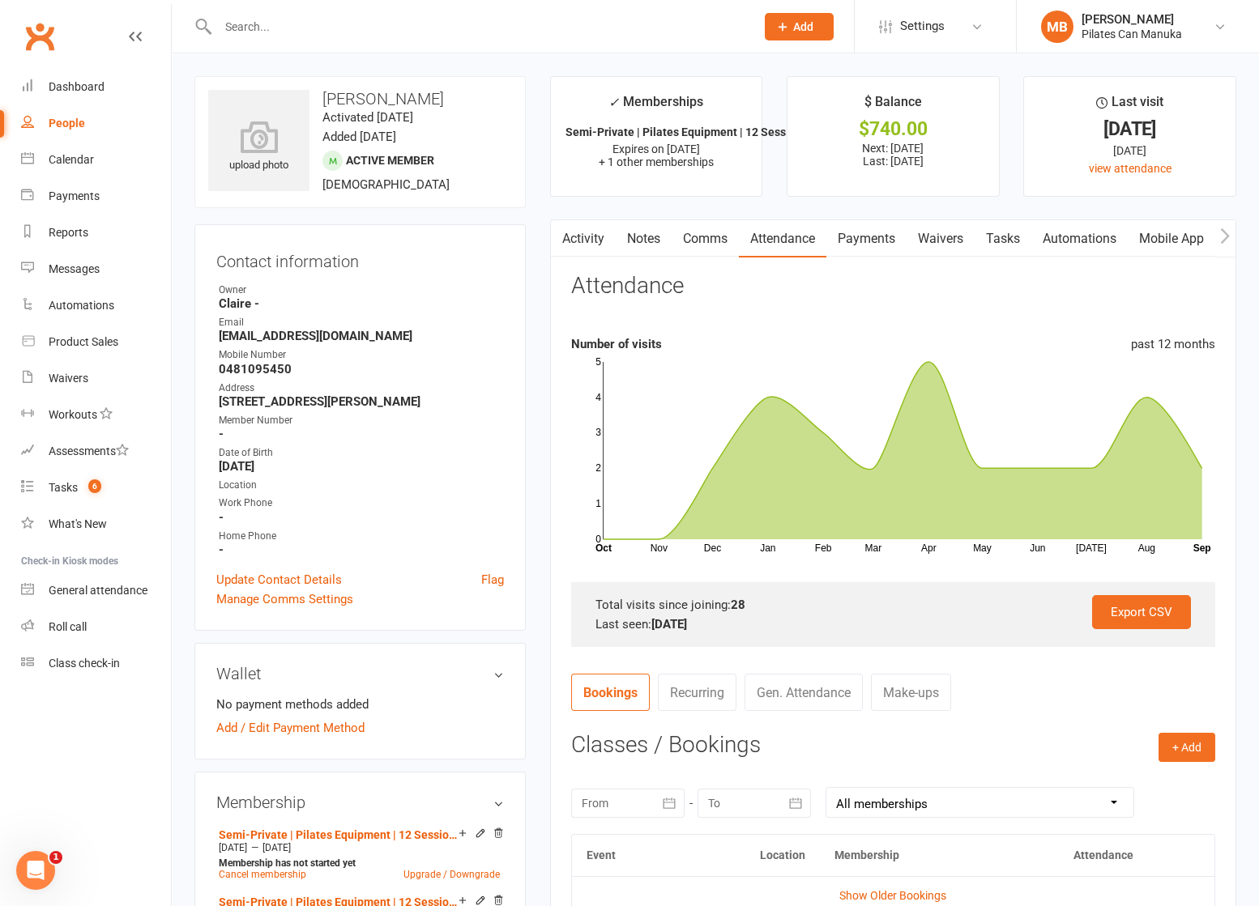
click at [578, 232] on link "Activity" at bounding box center [583, 238] width 65 height 37
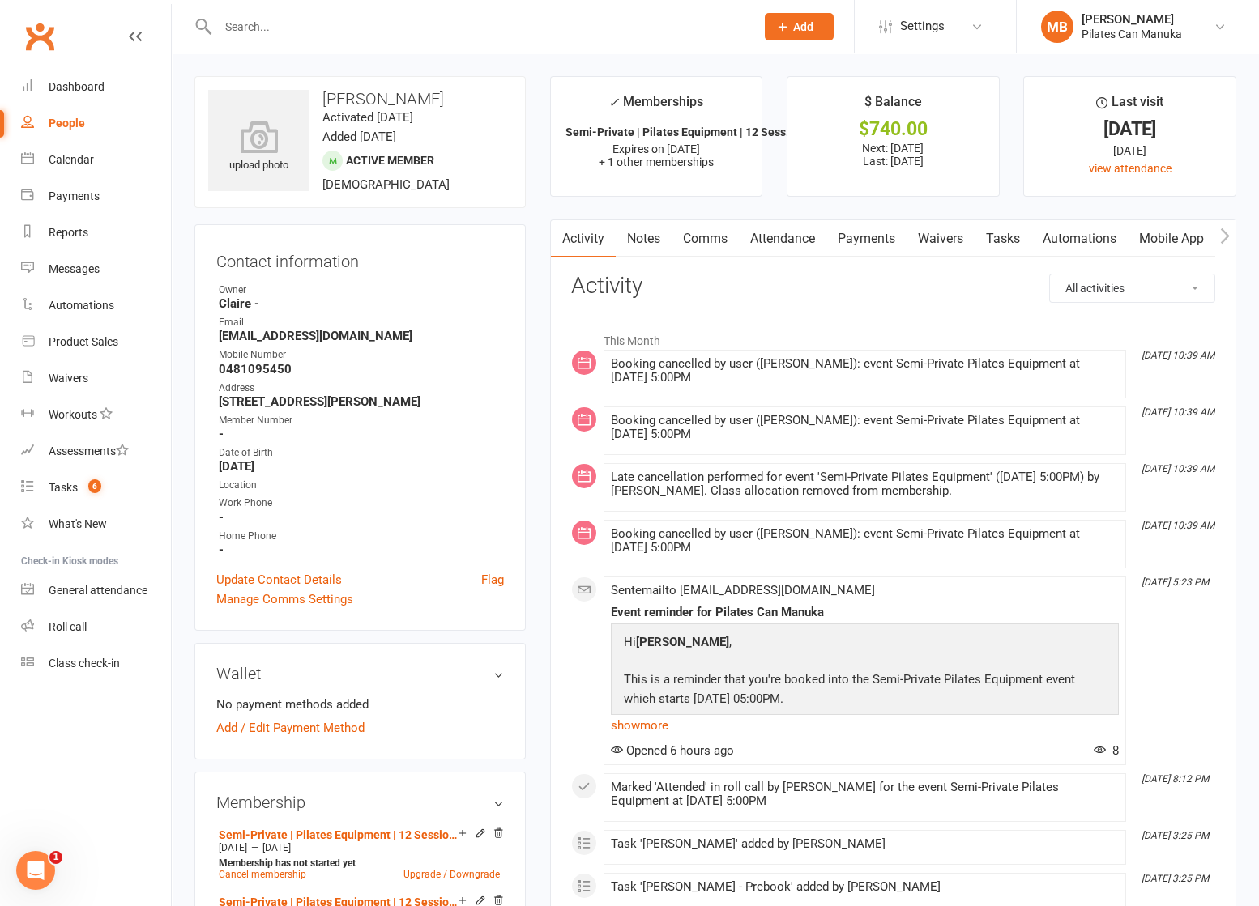
click at [775, 237] on link "Attendance" at bounding box center [782, 238] width 87 height 37
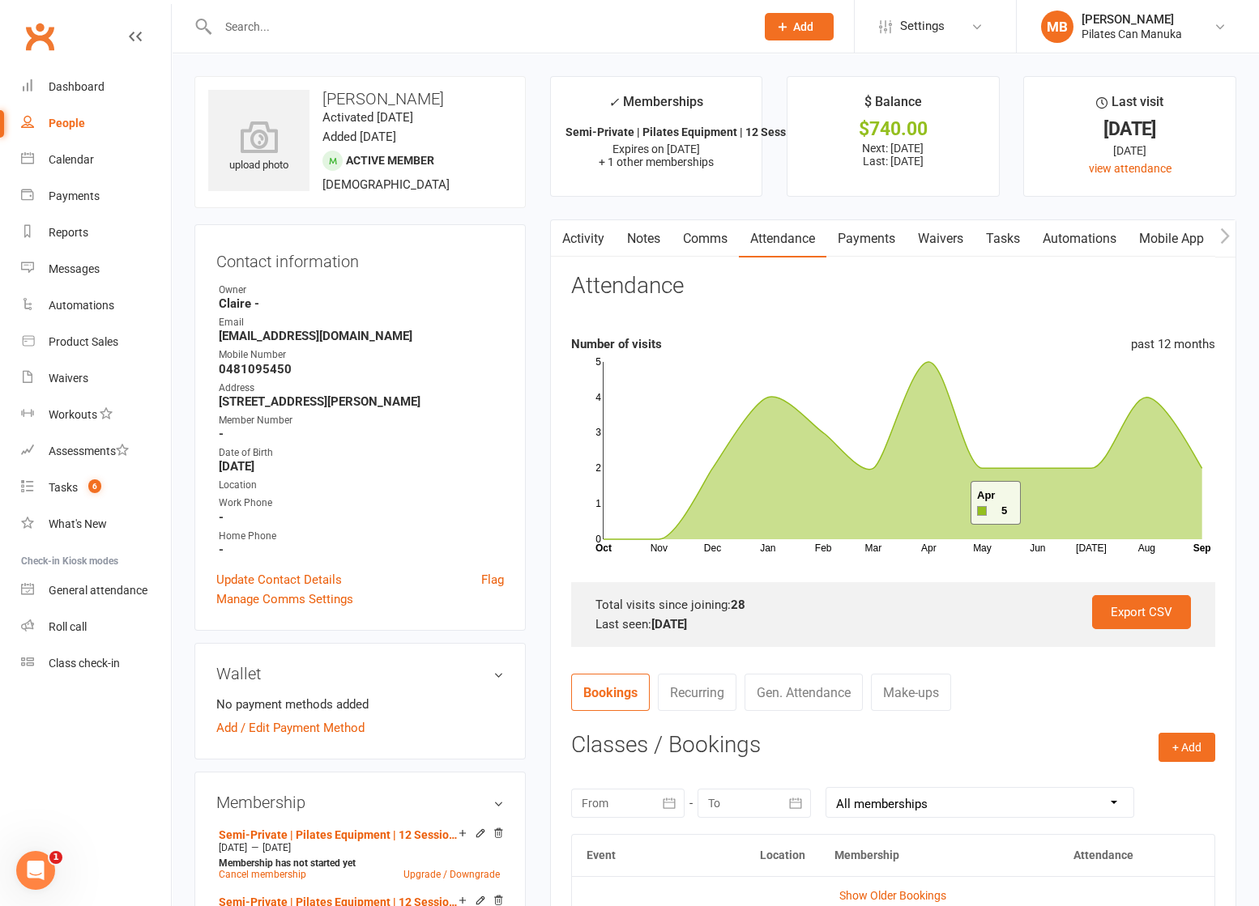
click at [906, 707] on link "Make-ups" at bounding box center [911, 692] width 80 height 37
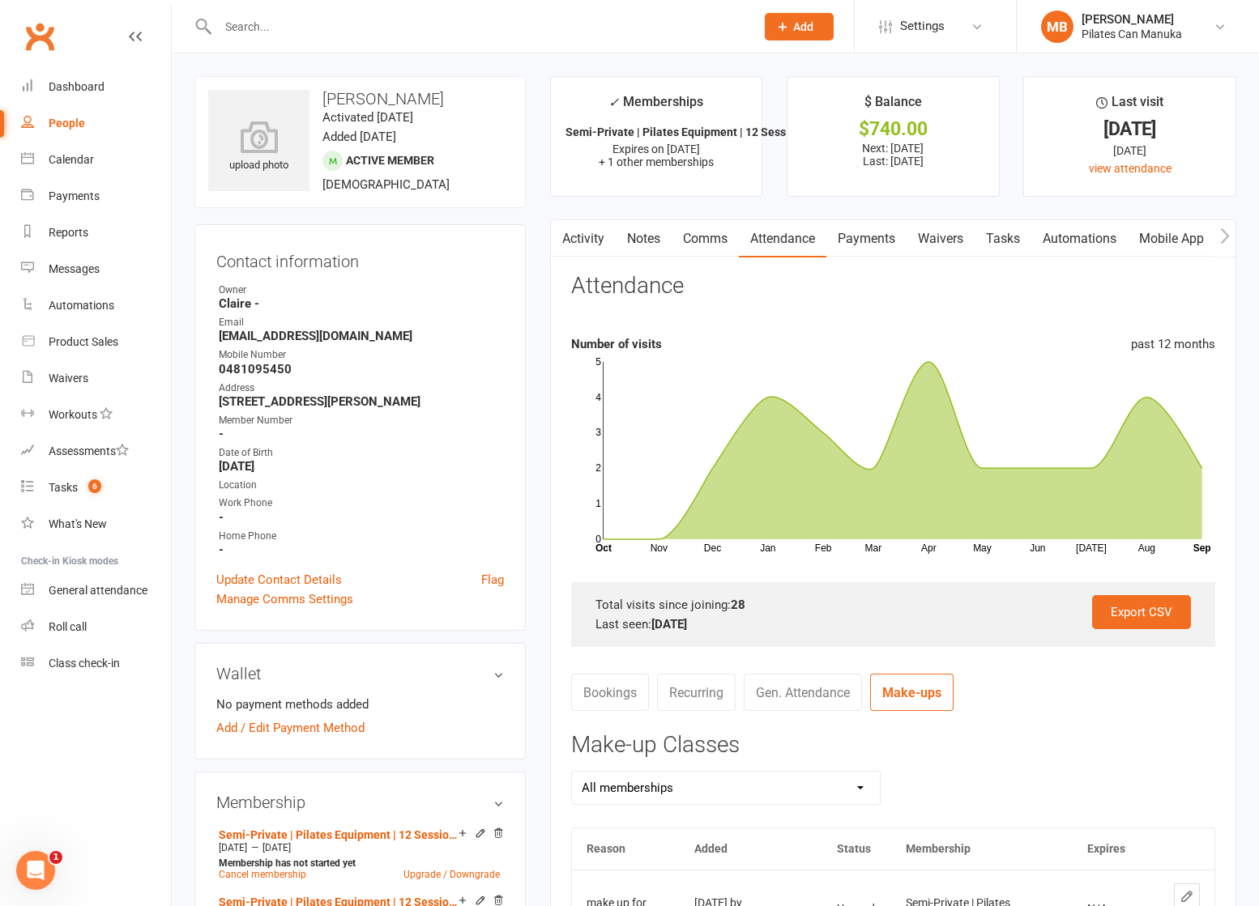
click at [620, 225] on link "Notes" at bounding box center [644, 238] width 56 height 37
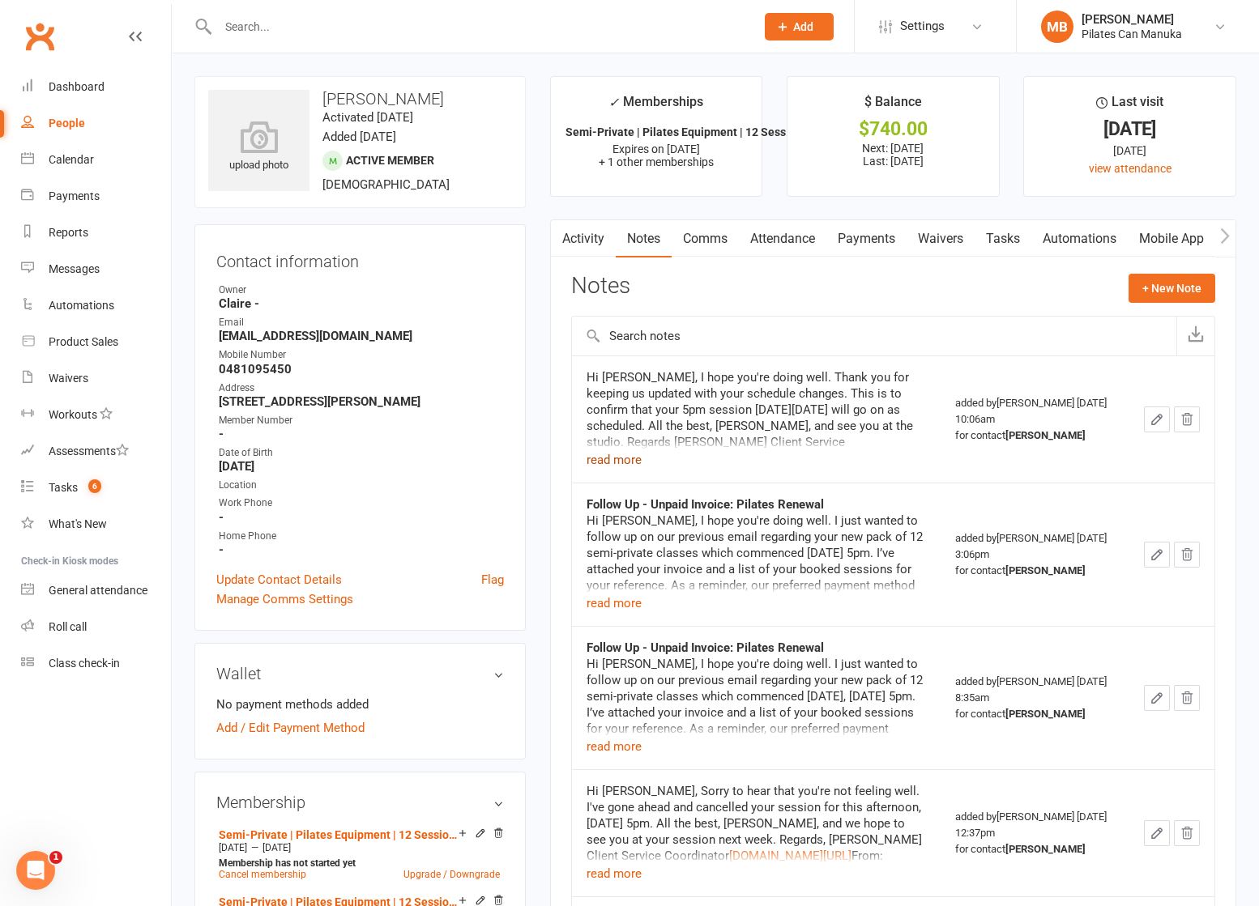
click at [624, 462] on button "read more" at bounding box center [613, 459] width 55 height 19
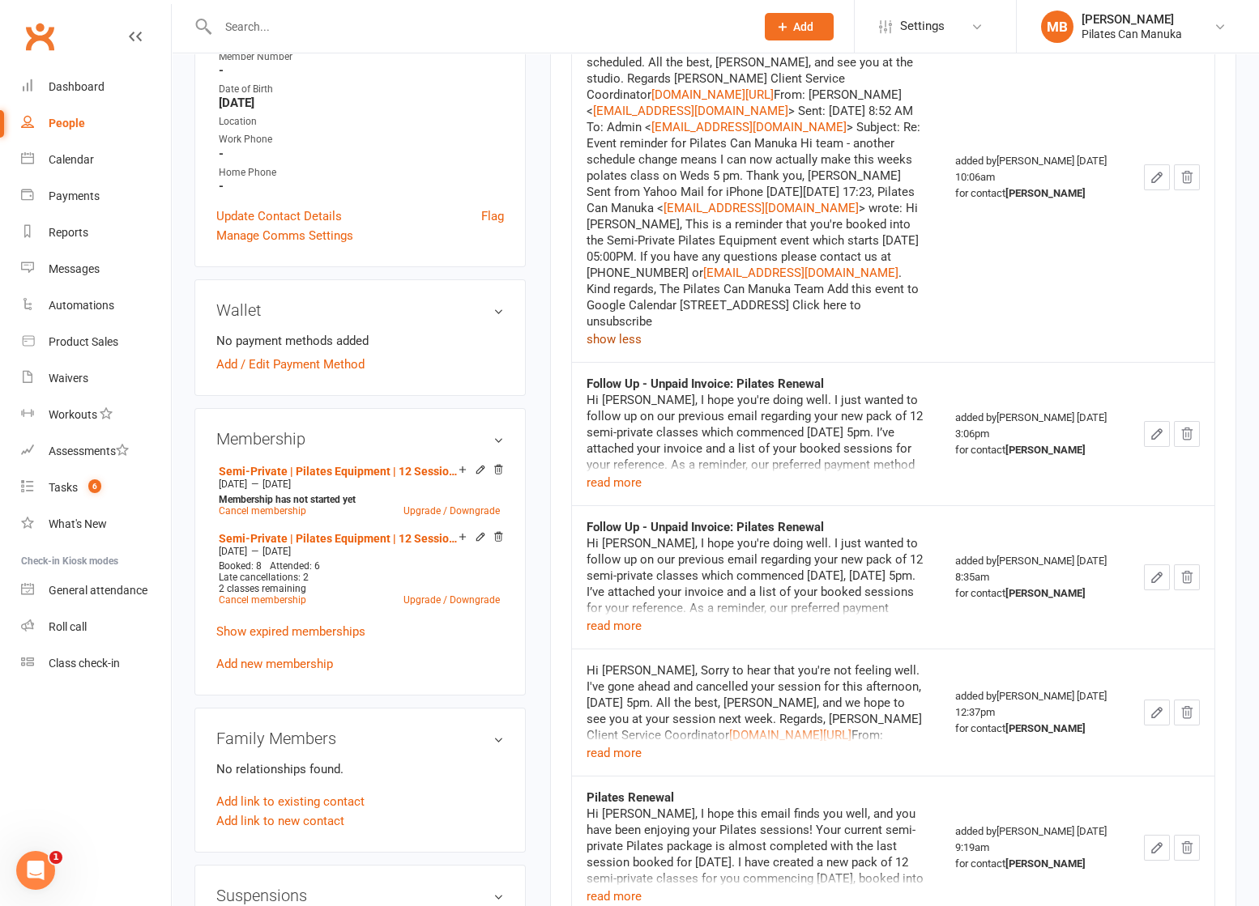
scroll to position [486, 0]
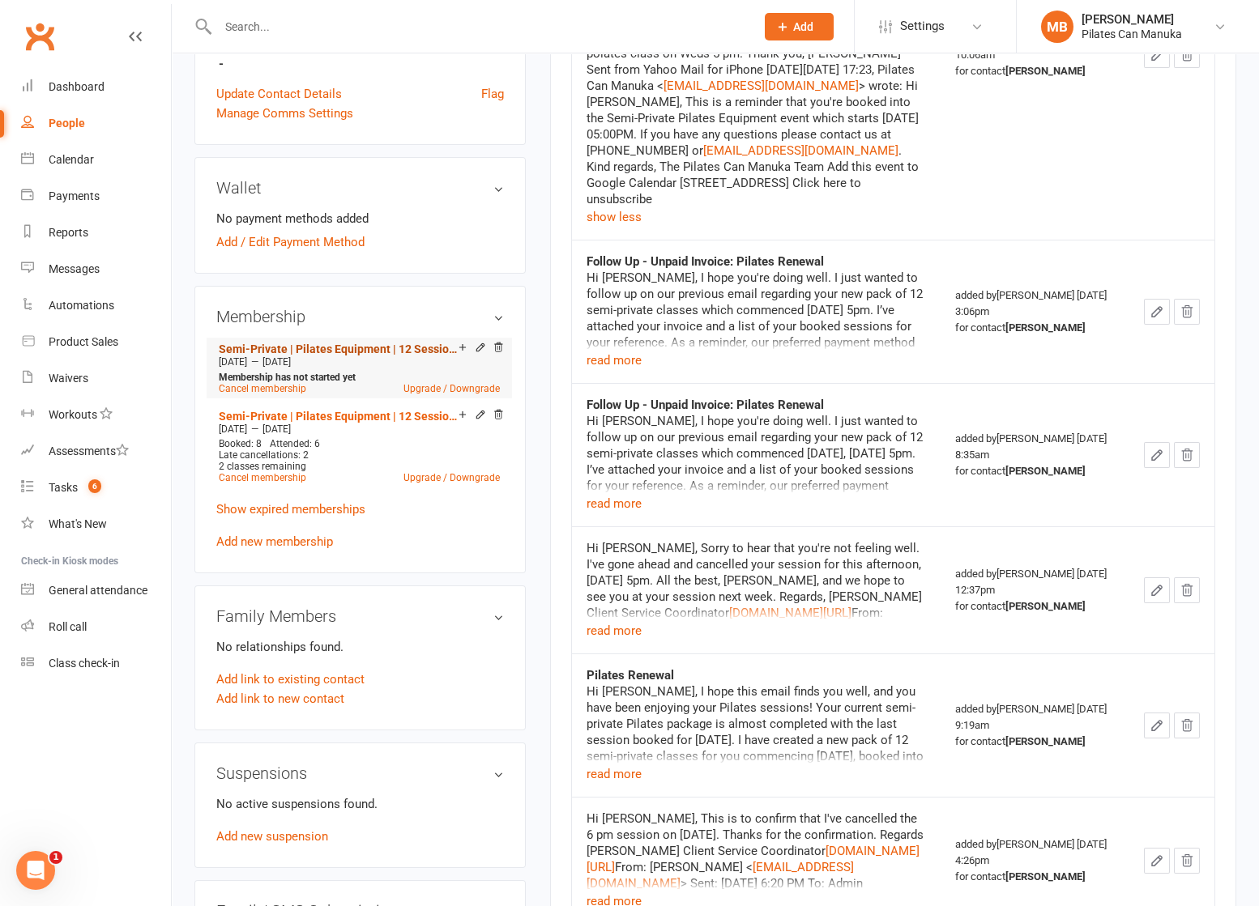
click at [363, 349] on link "Semi-Private | Pilates Equipment | 12 Sessions" at bounding box center [339, 349] width 240 height 13
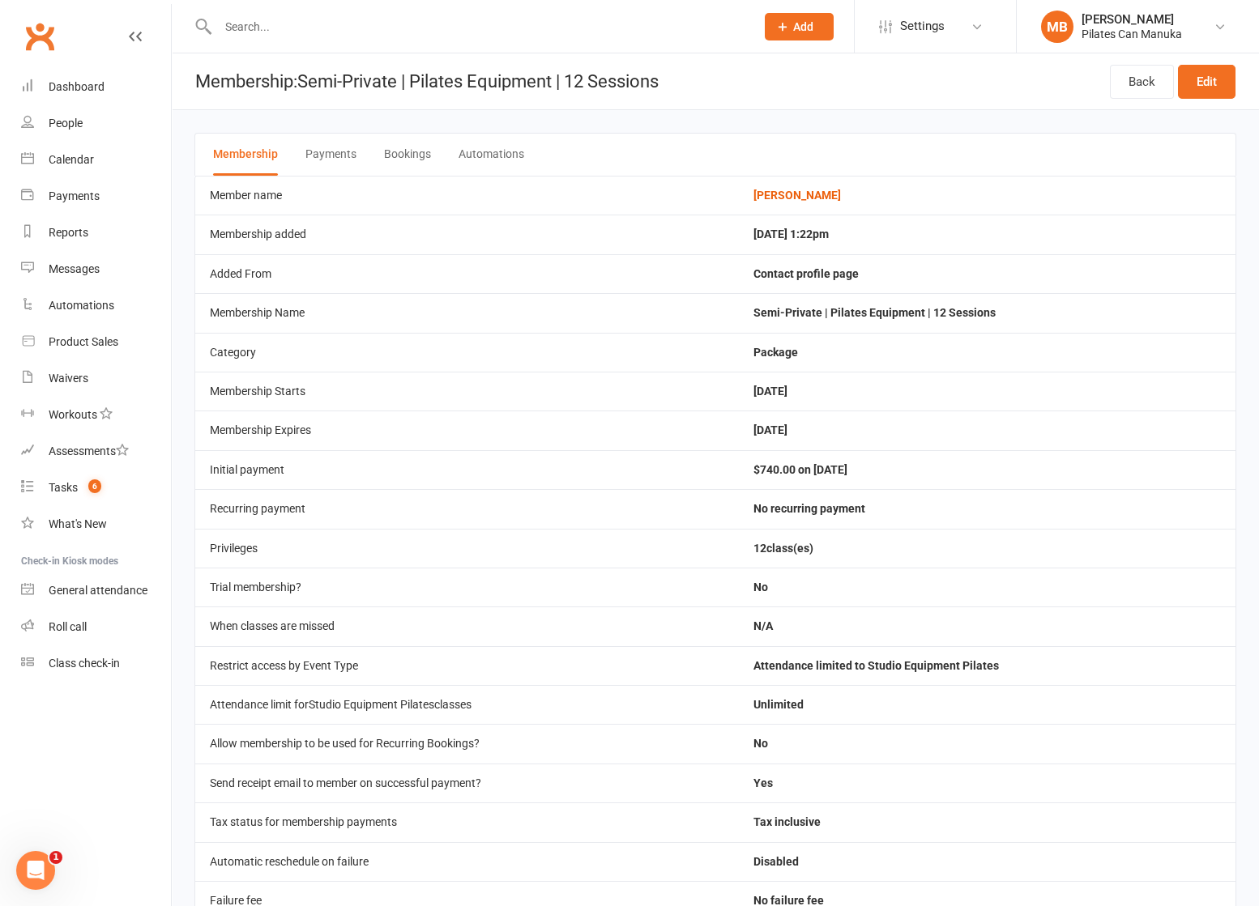
click at [402, 150] on button "Bookings" at bounding box center [407, 155] width 47 height 42
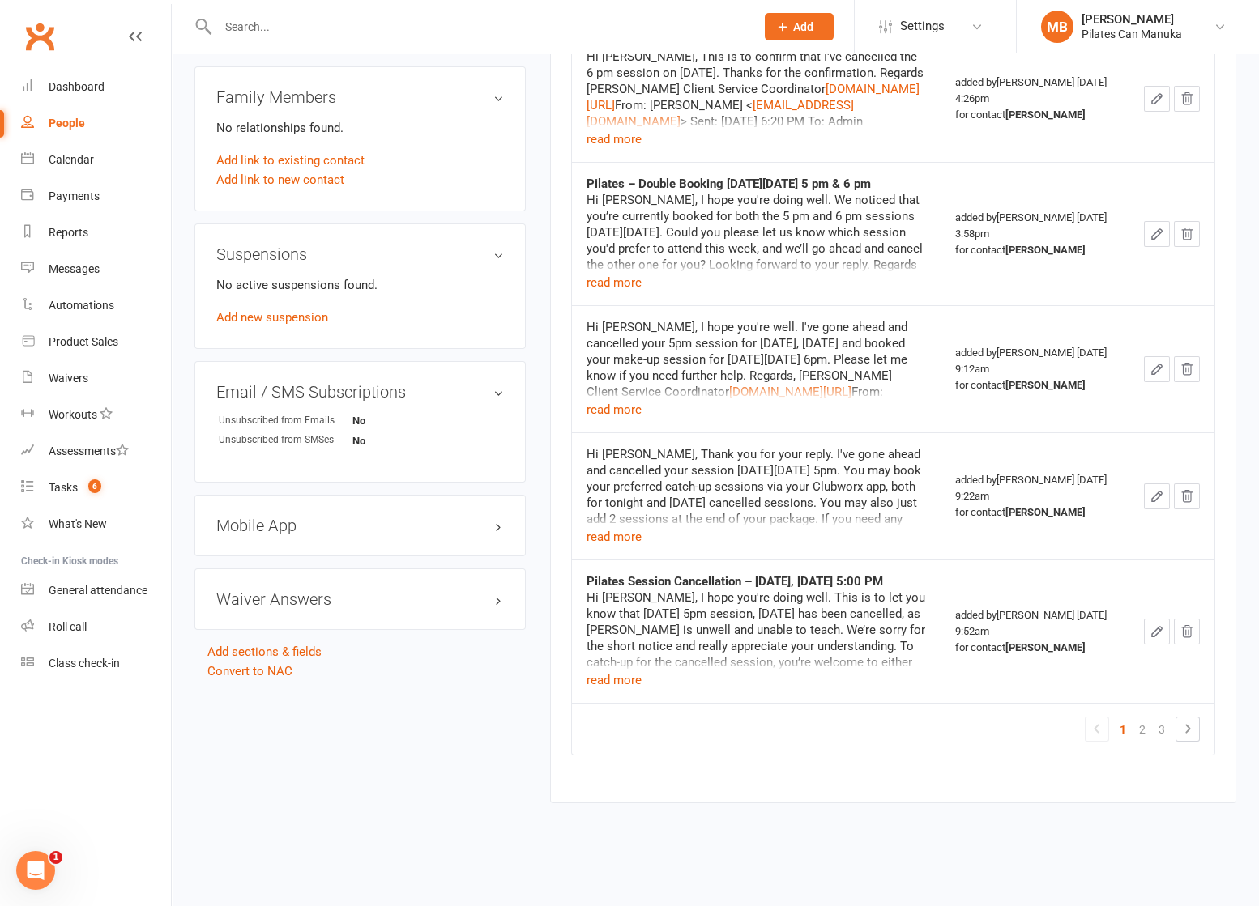
scroll to position [1039, 0]
click at [1135, 728] on link "2" at bounding box center [1141, 729] width 19 height 23
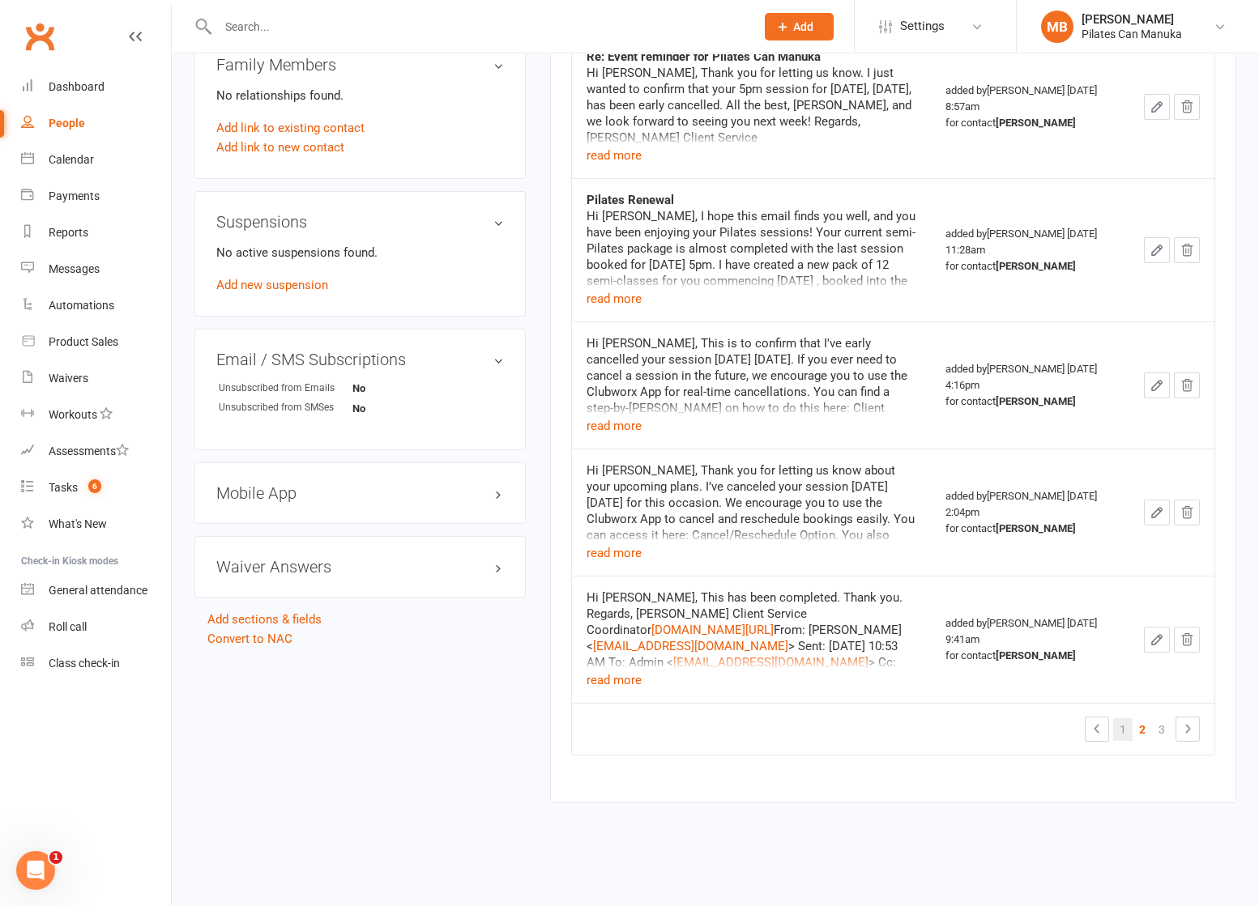
click at [1124, 727] on link "1" at bounding box center [1122, 729] width 19 height 23
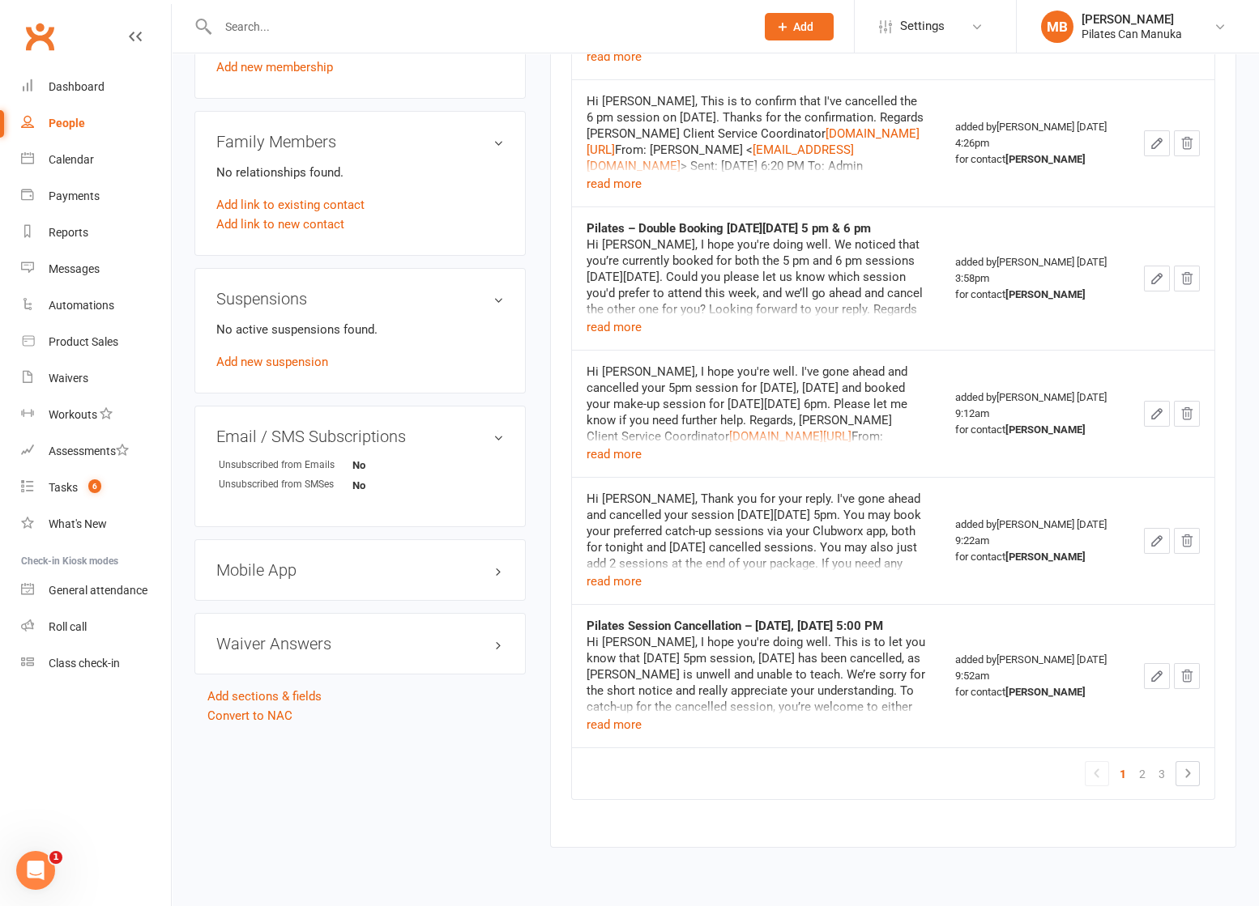
scroll to position [919, 0]
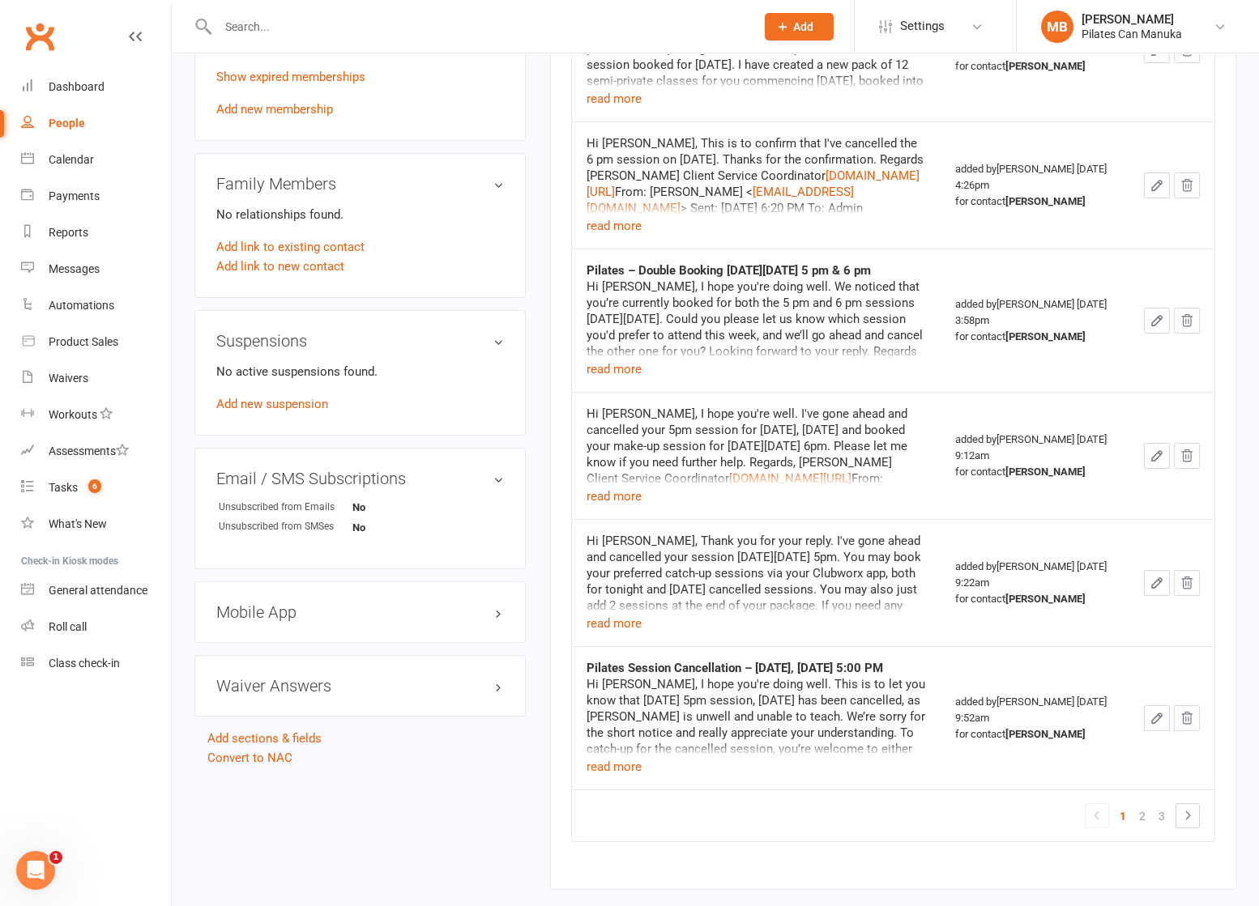
drag, startPoint x: 825, startPoint y: 439, endPoint x: 858, endPoint y: 472, distance: 47.0
click at [858, 472] on div "Hi Arthur, I hope you're well. I've gone ahead and cancelled your 5pm session f…" at bounding box center [756, 503] width 340 height 194
click at [812, 471] on div "Hi Arthur, I hope you're well. I've gone ahead and cancelled your 5pm session f…" at bounding box center [756, 503] width 340 height 194
drag, startPoint x: 702, startPoint y: 467, endPoint x: 819, endPoint y: 479, distance: 117.3
click at [818, 479] on div "Hi Arthur, I hope you're well. I've gone ahead and cancelled your 5pm session f…" at bounding box center [756, 503] width 340 height 194
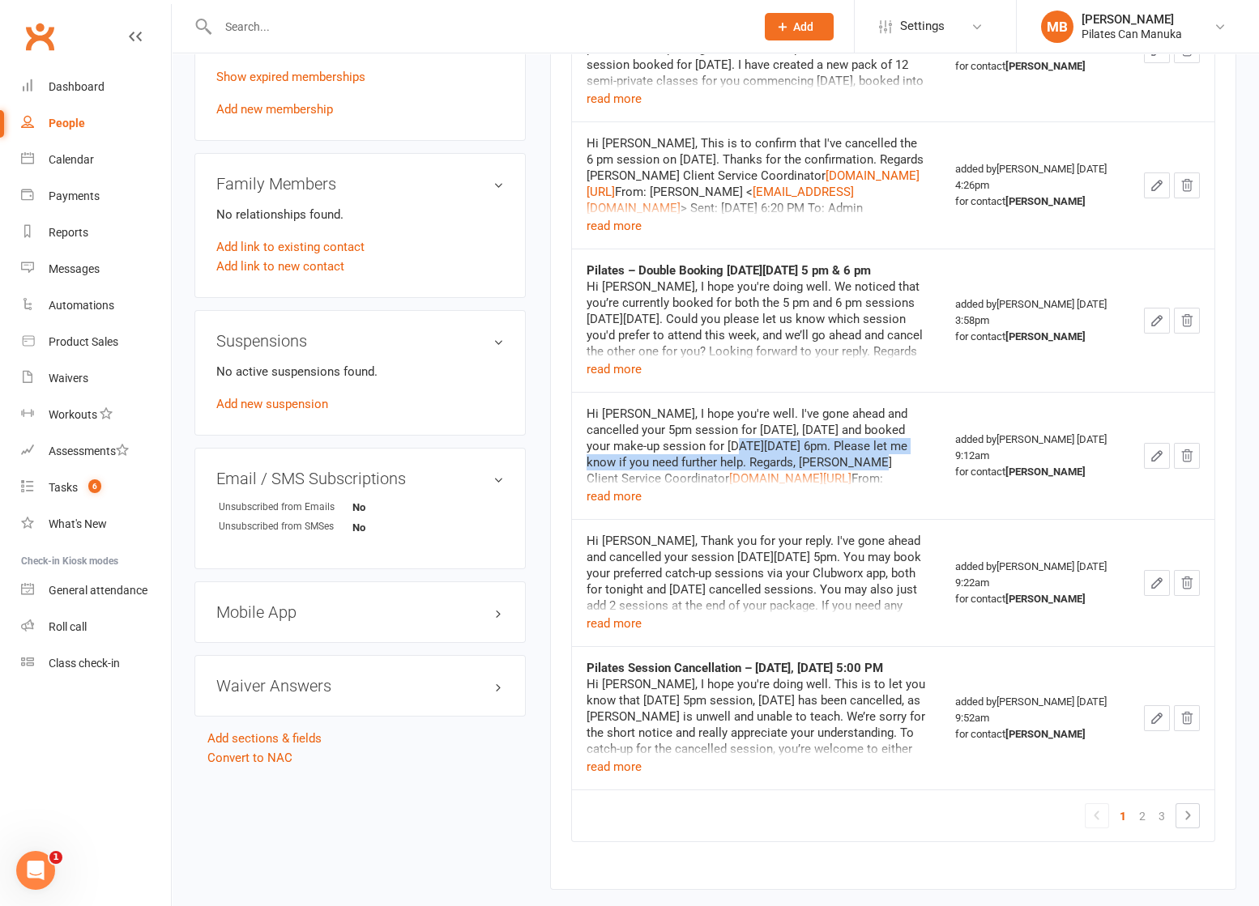
click at [851, 471] on div "Hi Arthur, I hope you're well. I've gone ahead and cancelled your 5pm session f…" at bounding box center [756, 503] width 340 height 194
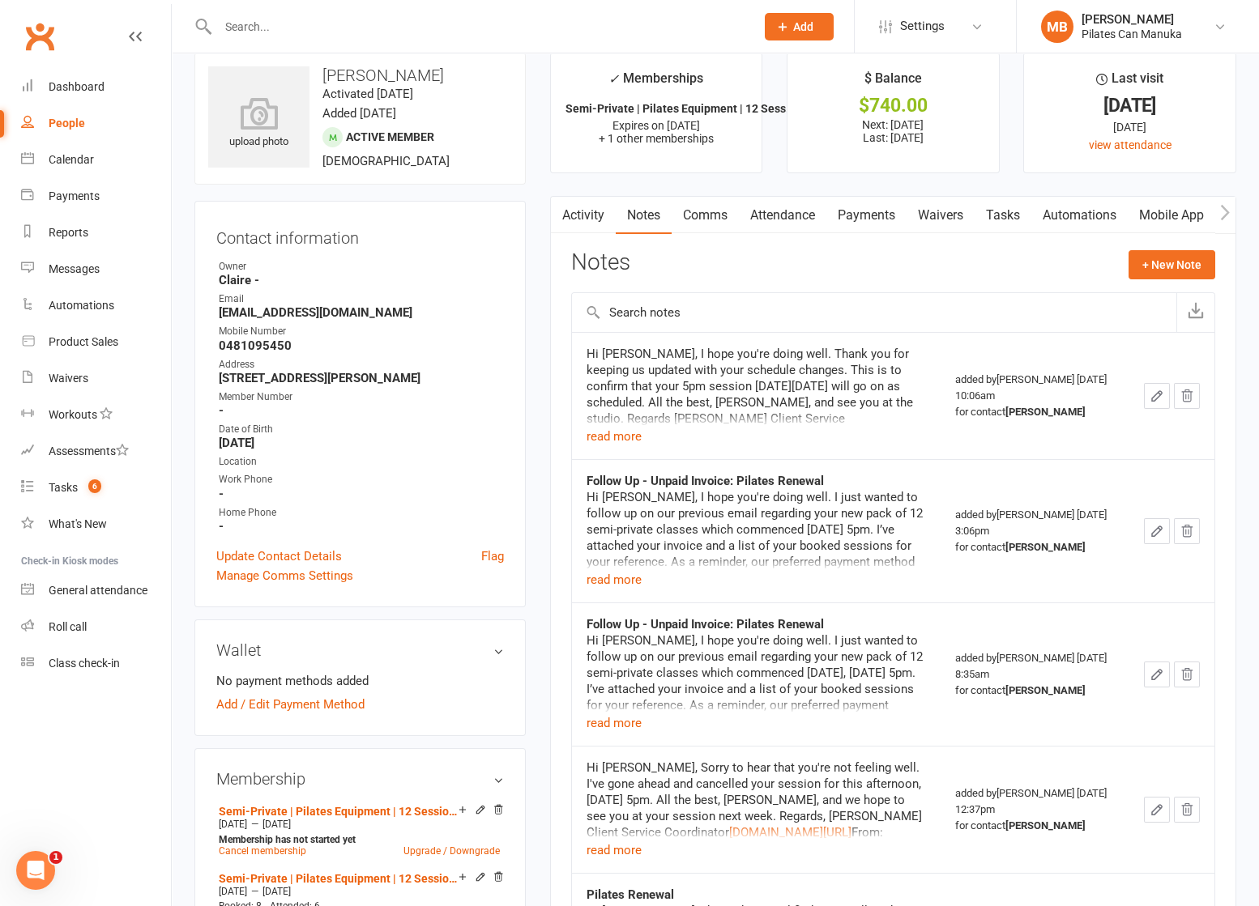
scroll to position [0, 0]
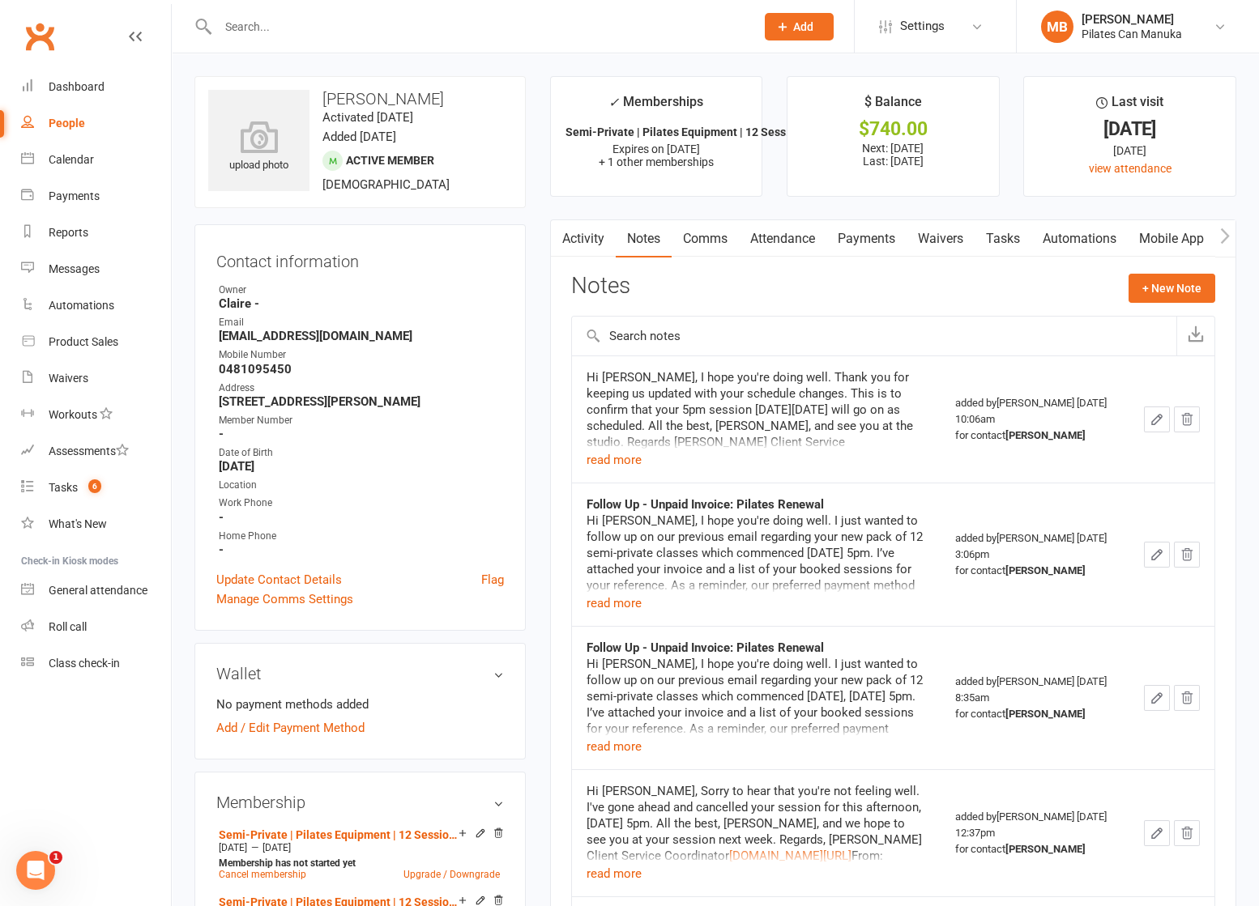
click at [582, 235] on link "Activity" at bounding box center [583, 238] width 65 height 37
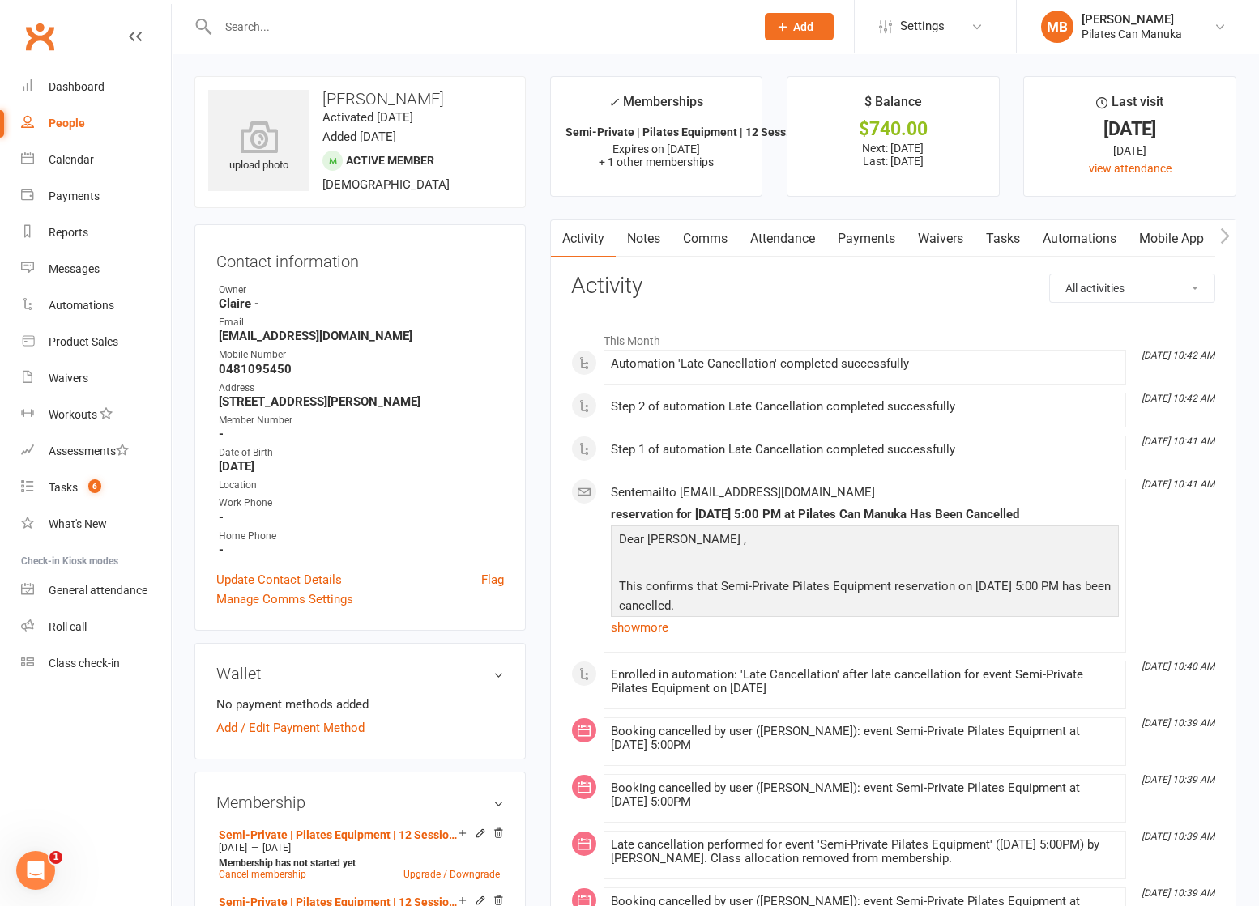
click at [777, 232] on link "Attendance" at bounding box center [782, 238] width 87 height 37
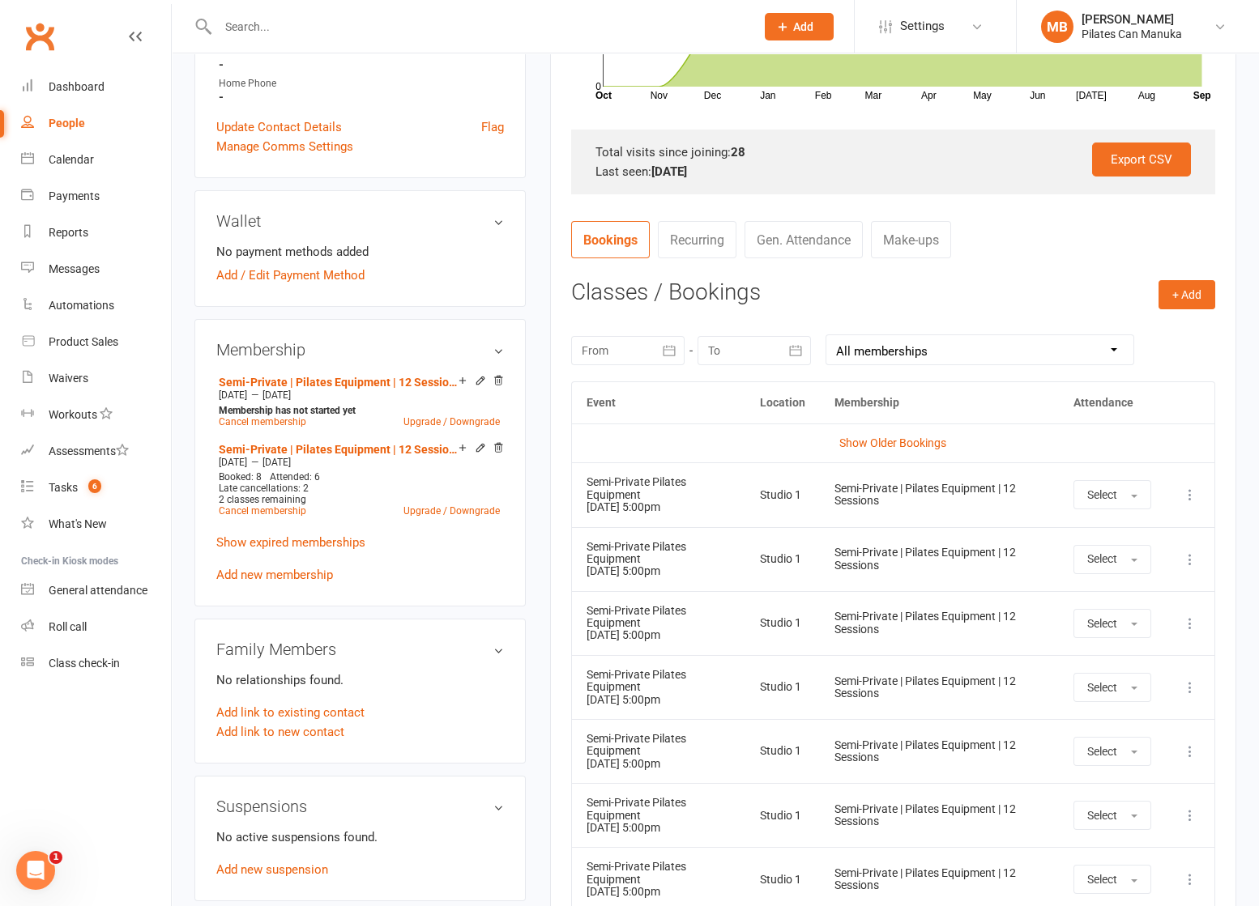
scroll to position [607, 0]
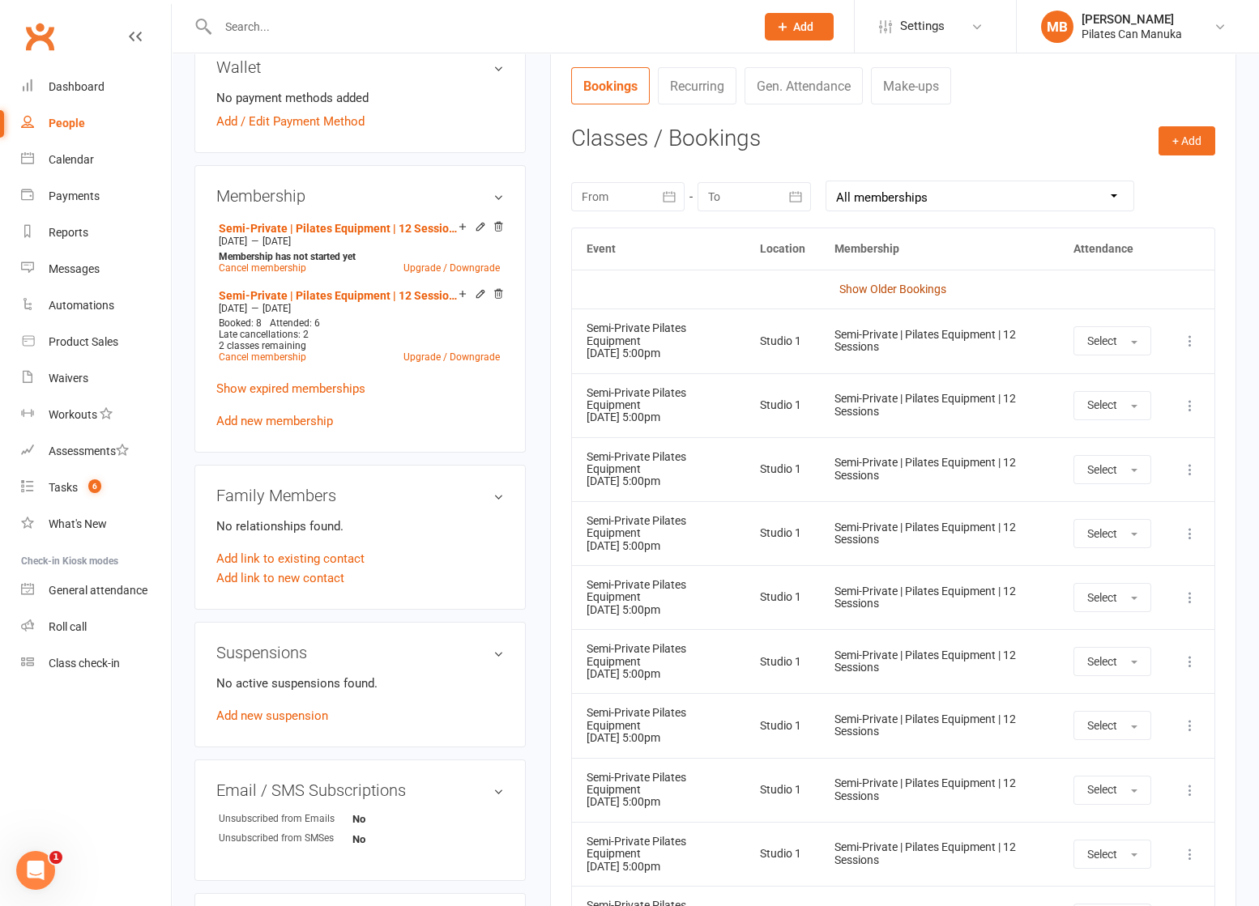
click at [910, 289] on link "Show Older Bookings" at bounding box center [892, 289] width 107 height 13
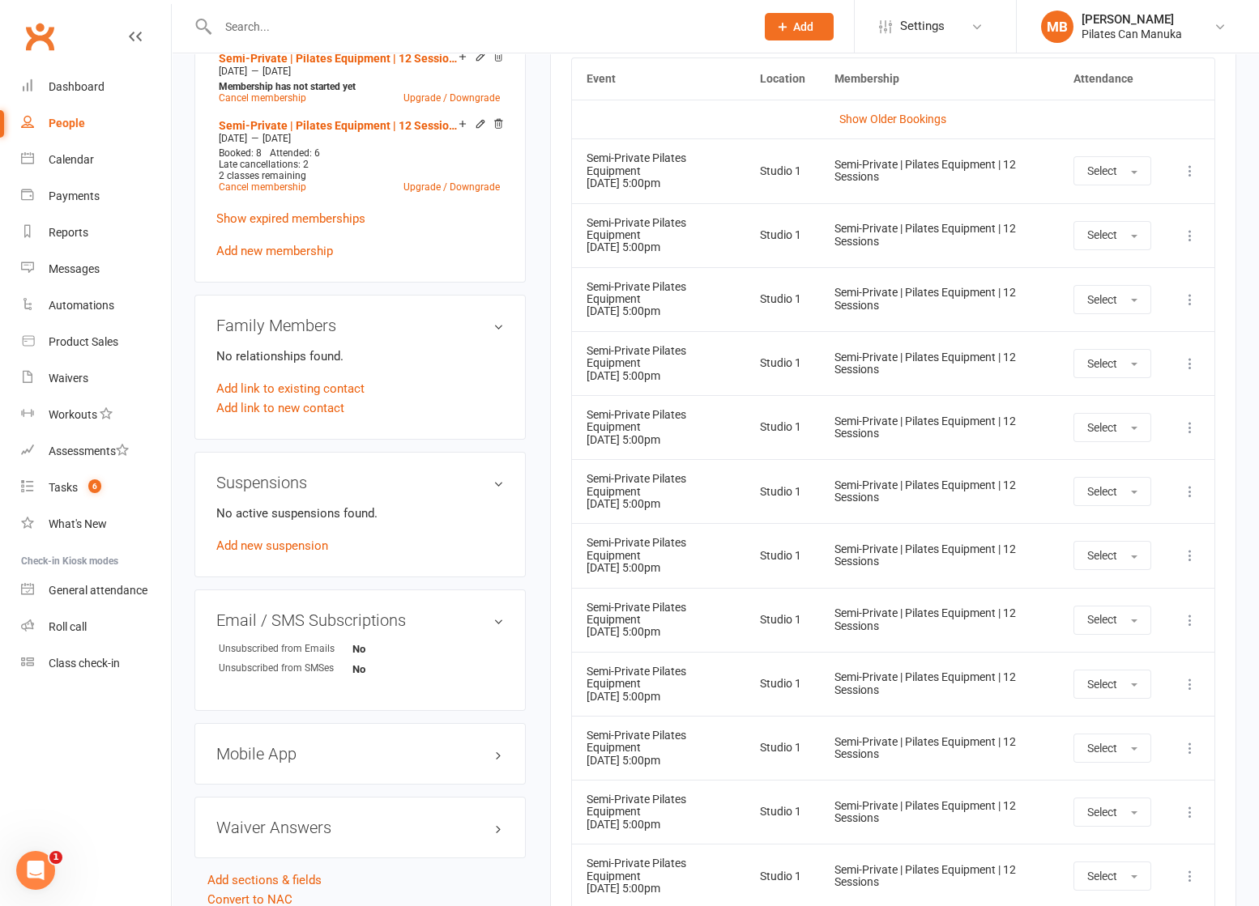
scroll to position [655, 0]
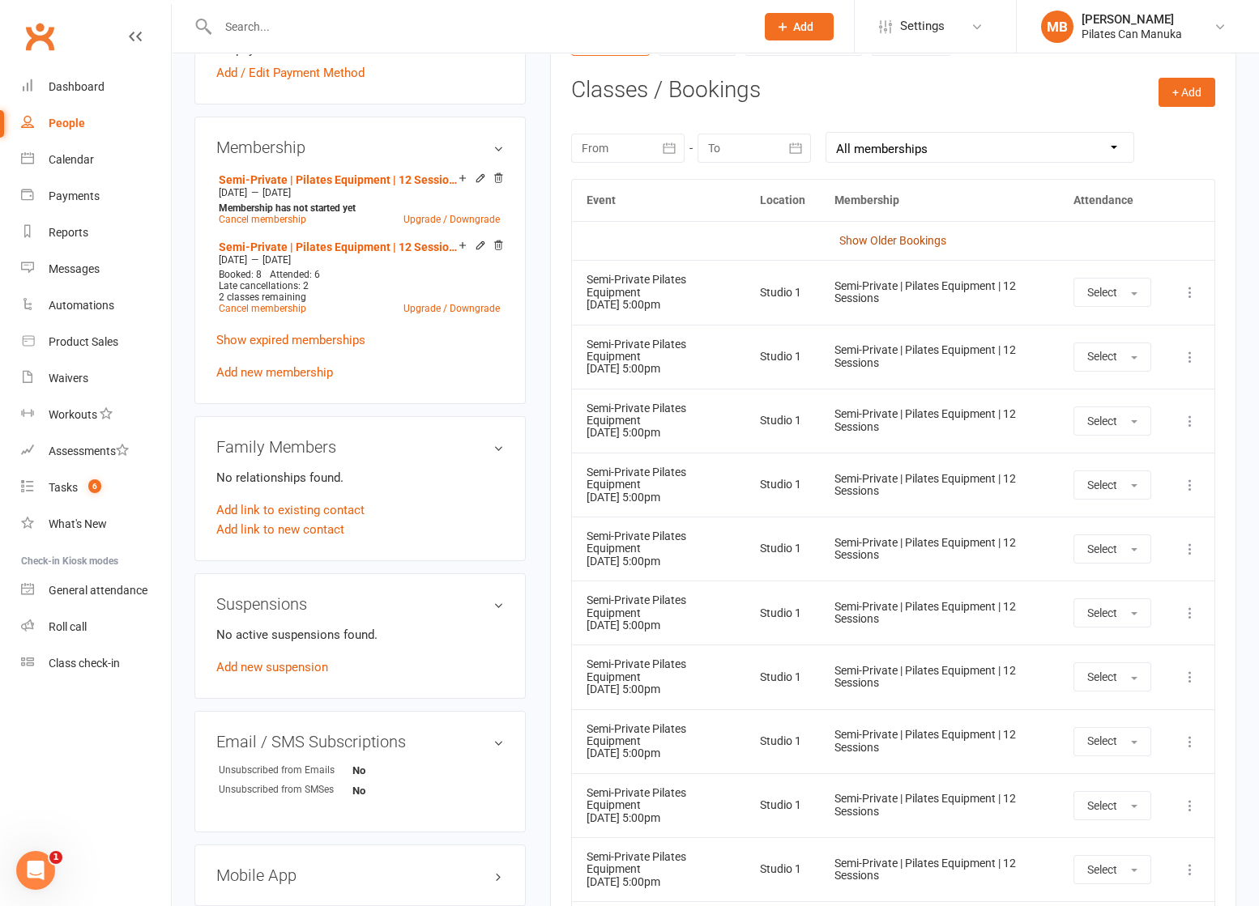
click at [906, 235] on link "Show Older Bookings" at bounding box center [892, 240] width 107 height 13
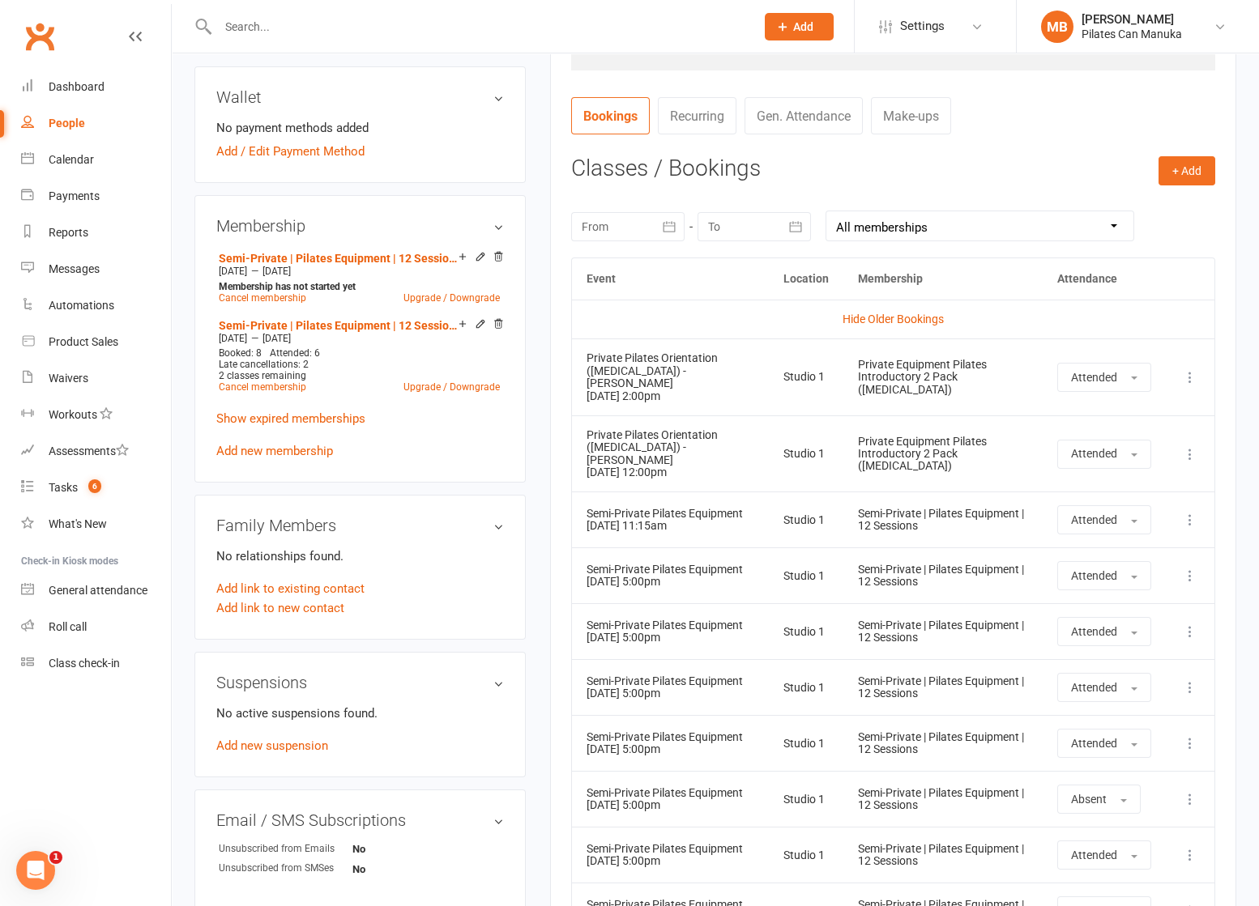
scroll to position [534, 0]
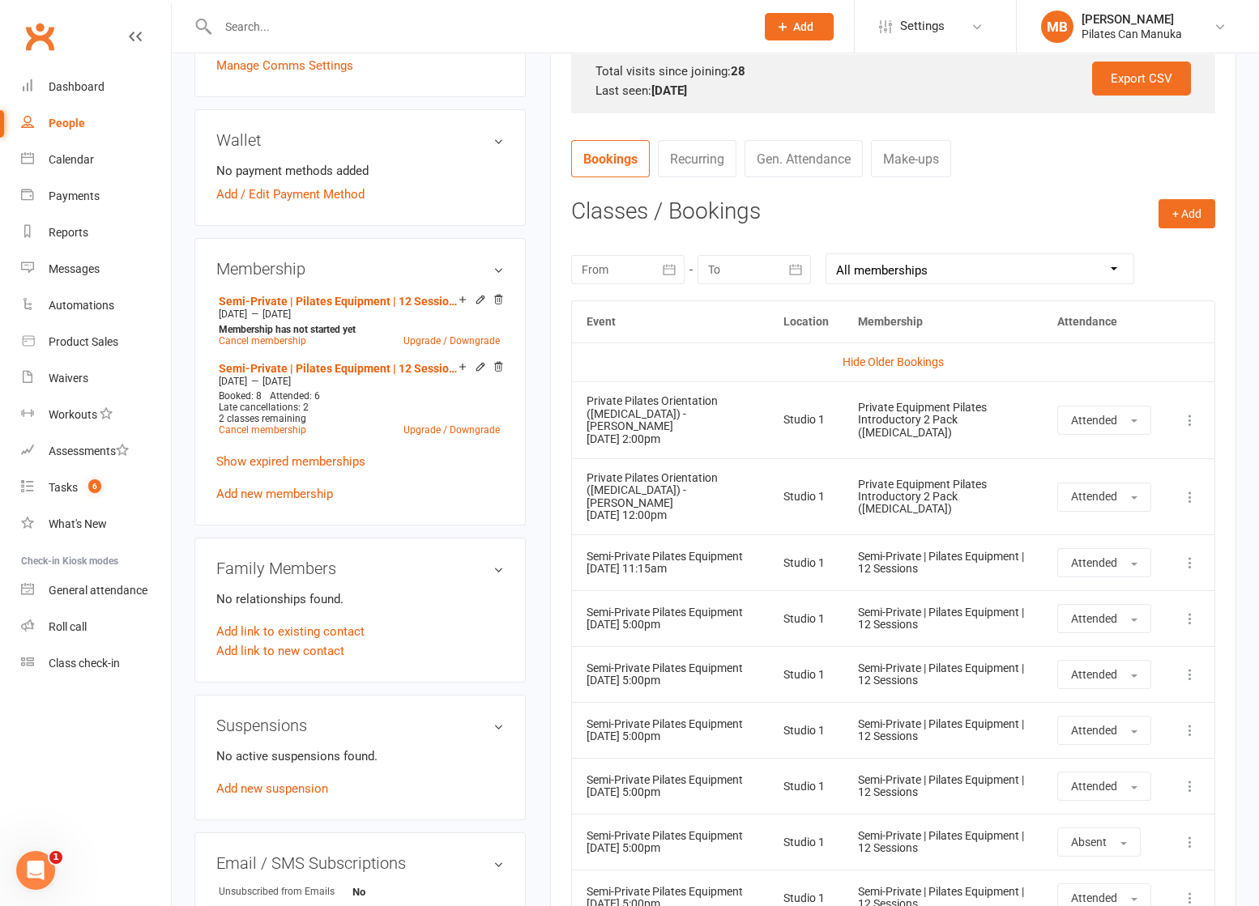
click at [934, 158] on link "Make-ups" at bounding box center [911, 158] width 80 height 37
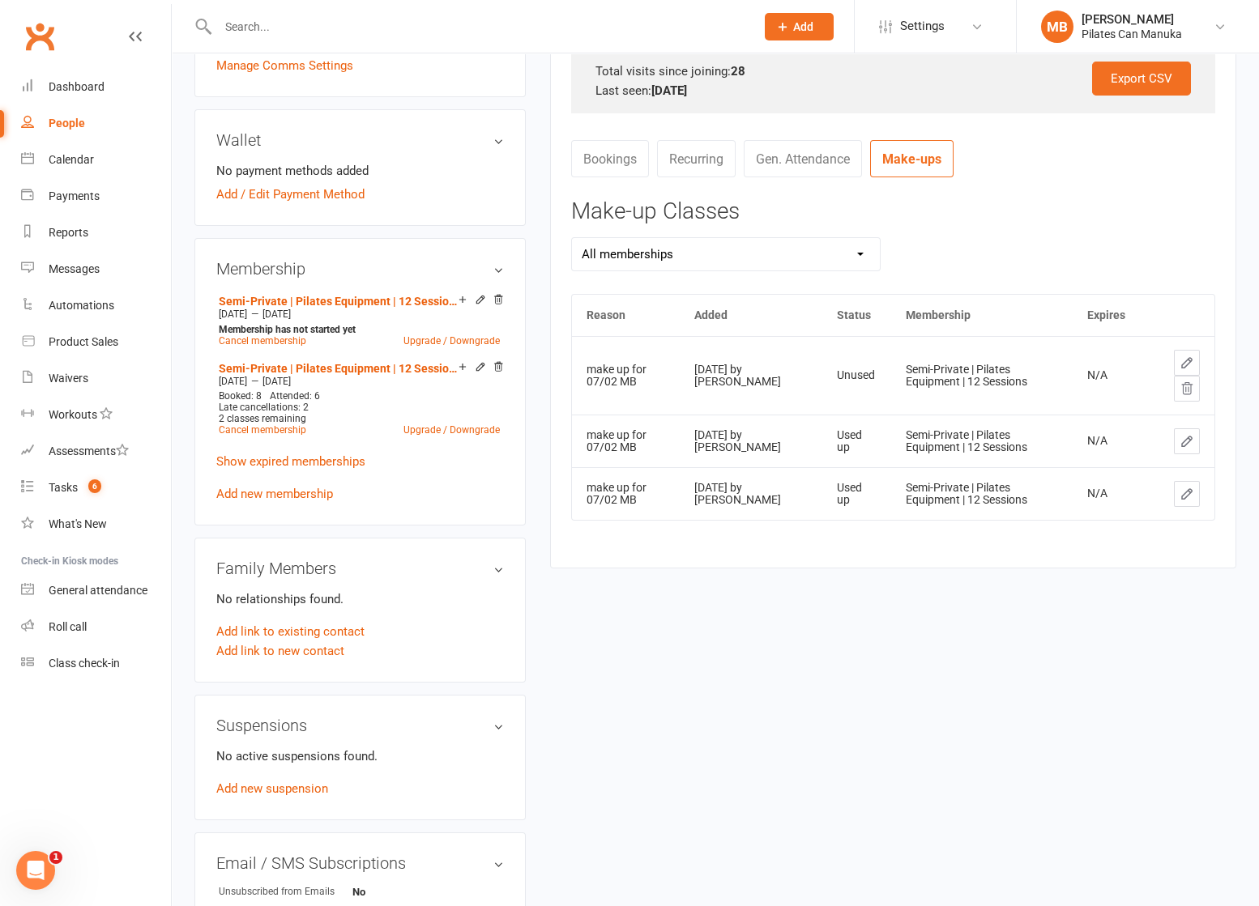
click at [1185, 389] on icon at bounding box center [1186, 389] width 15 height 15
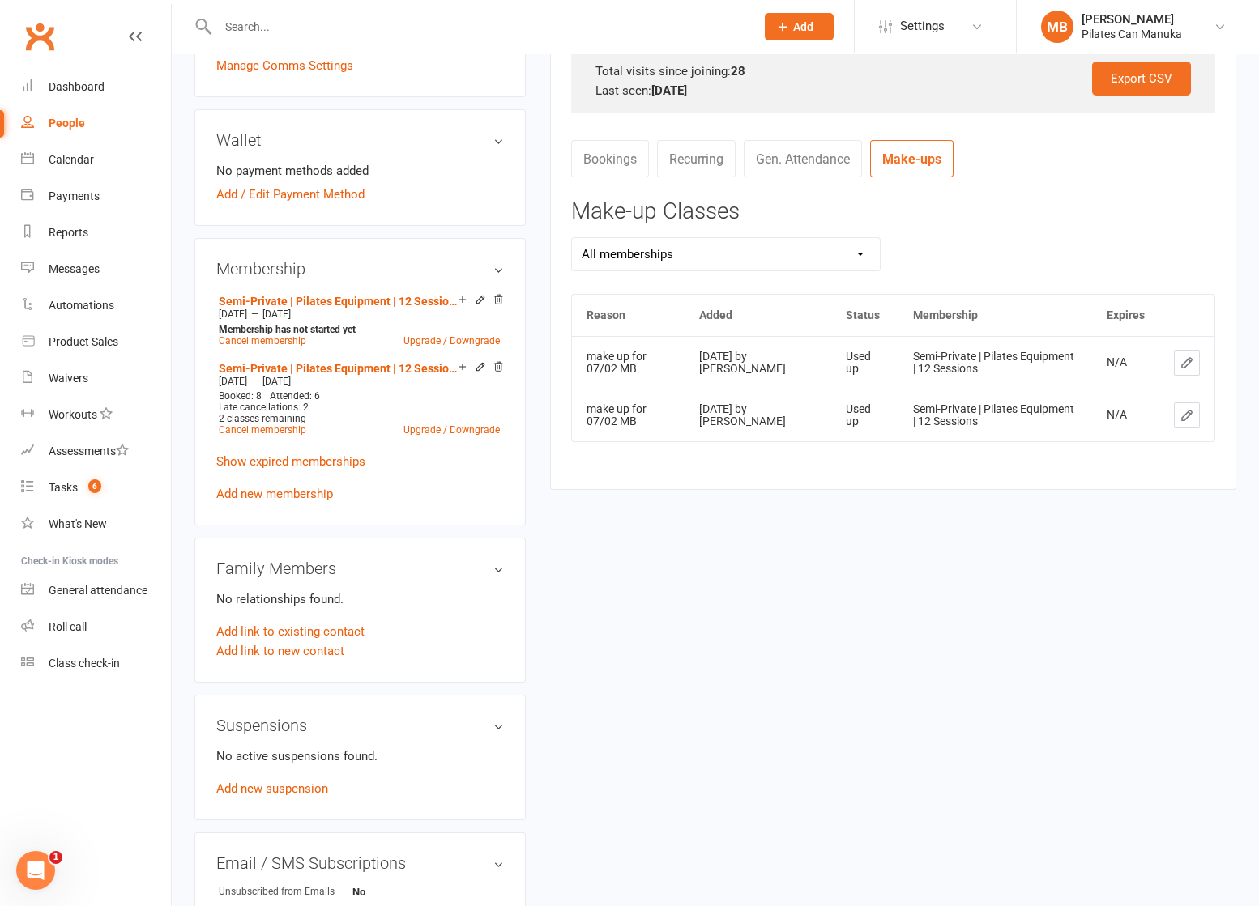
click at [945, 612] on div "upload photo Arthur Spyrou Activated 28 December, 2024 Added 28 December, 2024 …" at bounding box center [715, 347] width 1066 height 1610
click at [1188, 414] on icon at bounding box center [1186, 415] width 15 height 15
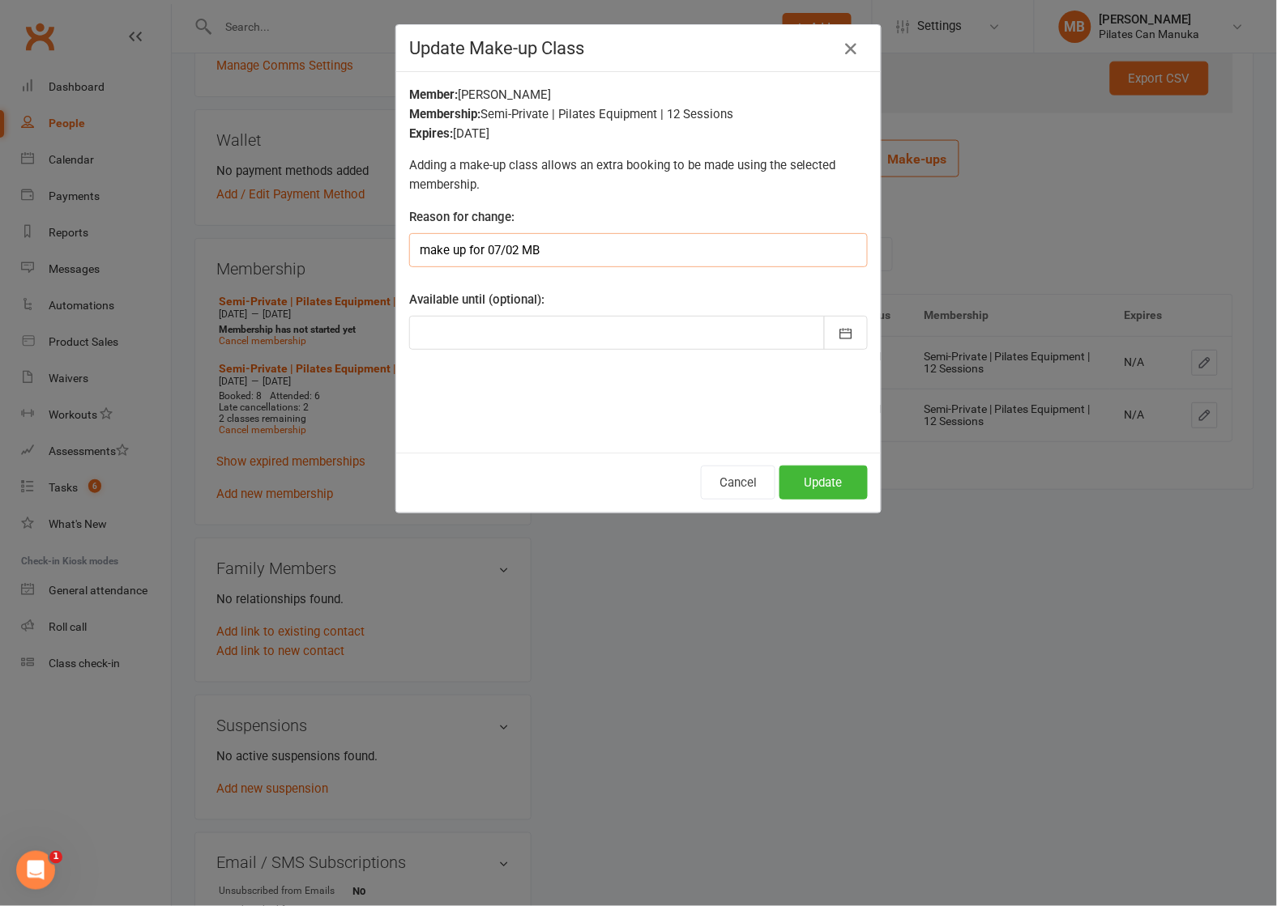
drag, startPoint x: 618, startPoint y: 249, endPoint x: 212, endPoint y: 225, distance: 406.5
click at [212, 225] on div "Update Make-up Class Member: Arthur Spyrou Membership: Semi-Private | Pilates E…" at bounding box center [638, 453] width 1277 height 906
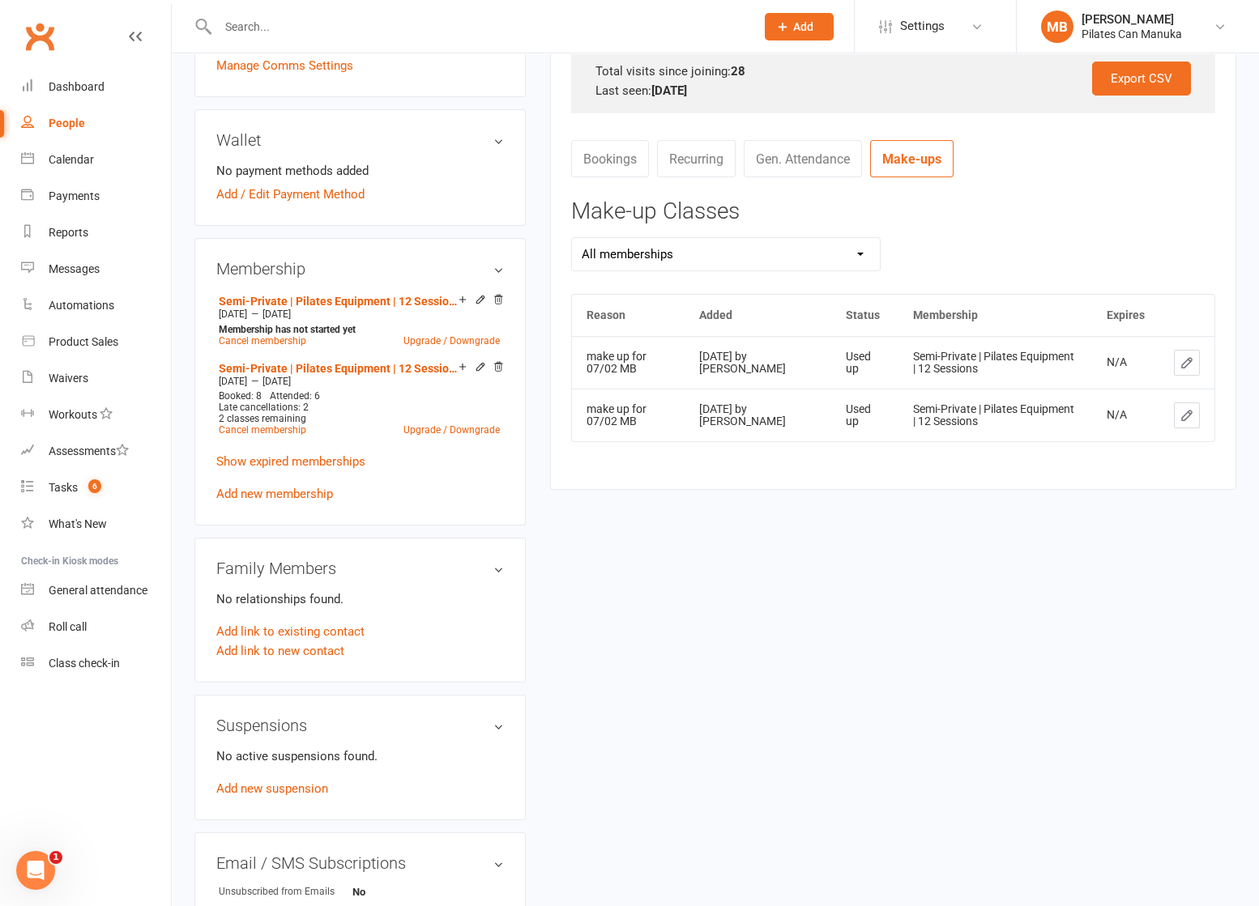
click at [1192, 405] on button at bounding box center [1187, 416] width 26 height 26
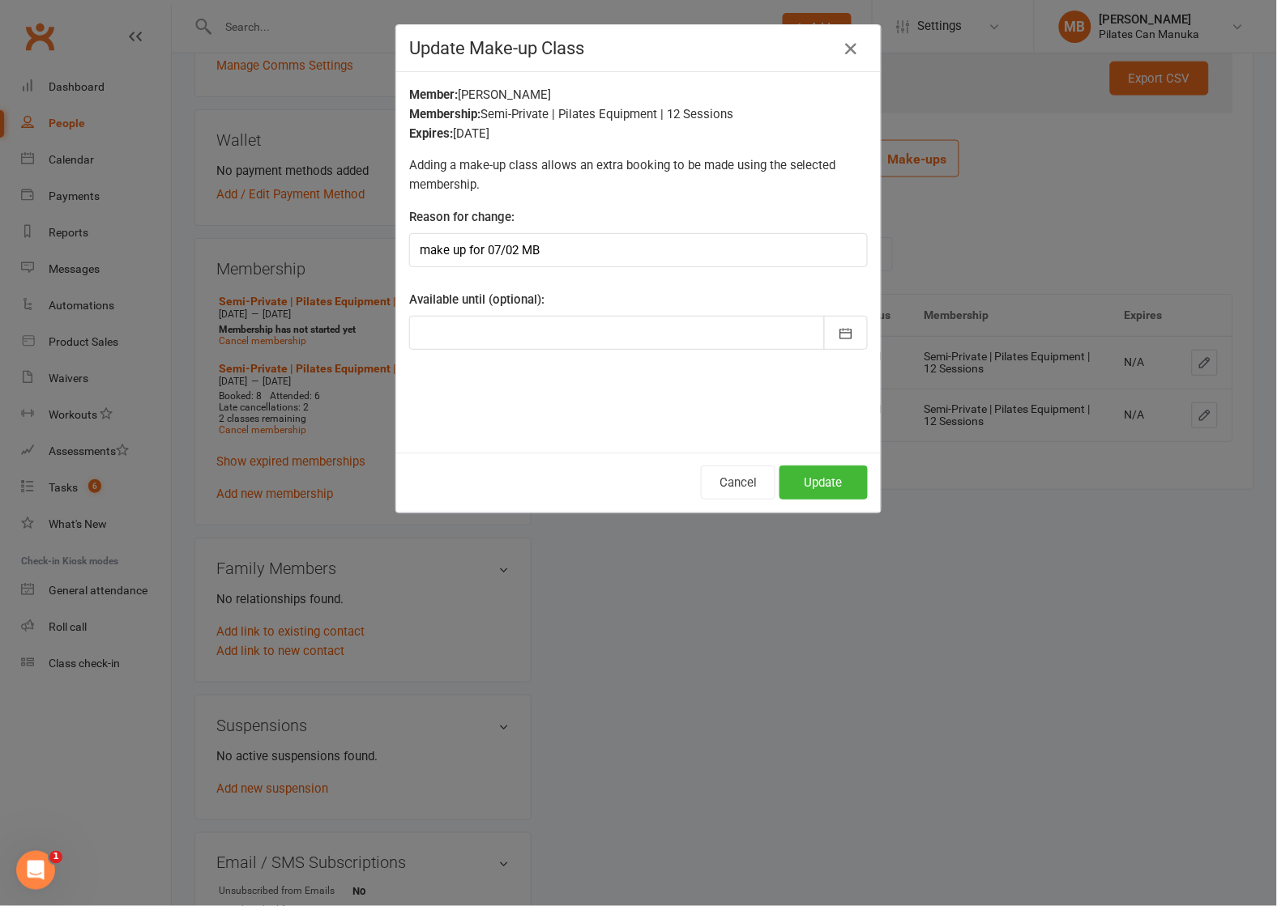
click at [601, 232] on div "Reason for change: make up for 07/02 MB" at bounding box center [638, 237] width 458 height 60
click at [595, 243] on input "make up for 07/02 MB" at bounding box center [638, 250] width 458 height 34
click at [513, 254] on input "make up for 07/02 MB" at bounding box center [638, 250] width 458 height 34
type input "duplicate make-up session for late cancel on 02/07 MB"
click at [828, 483] on button "Update" at bounding box center [823, 483] width 88 height 34
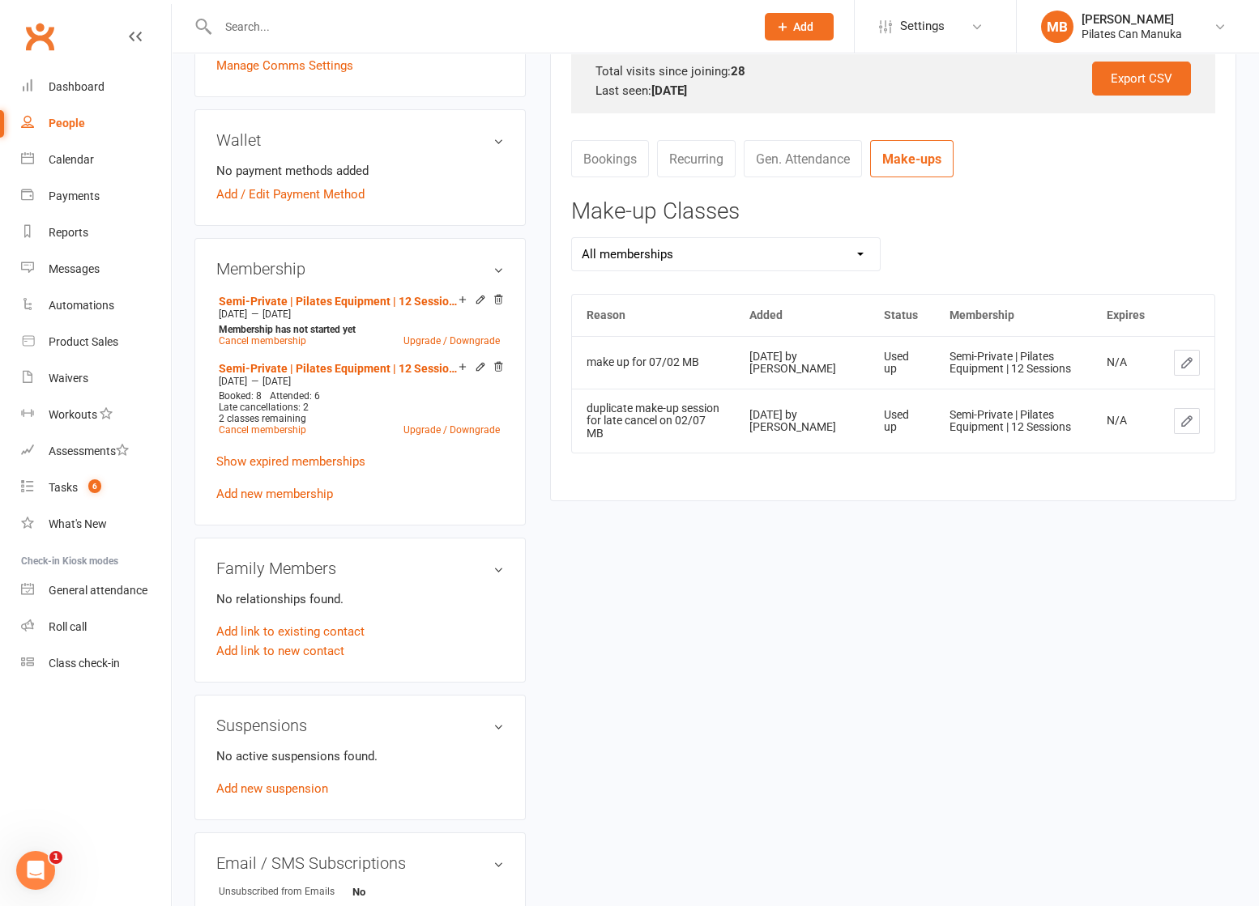
click at [1187, 362] on icon at bounding box center [1186, 363] width 15 height 15
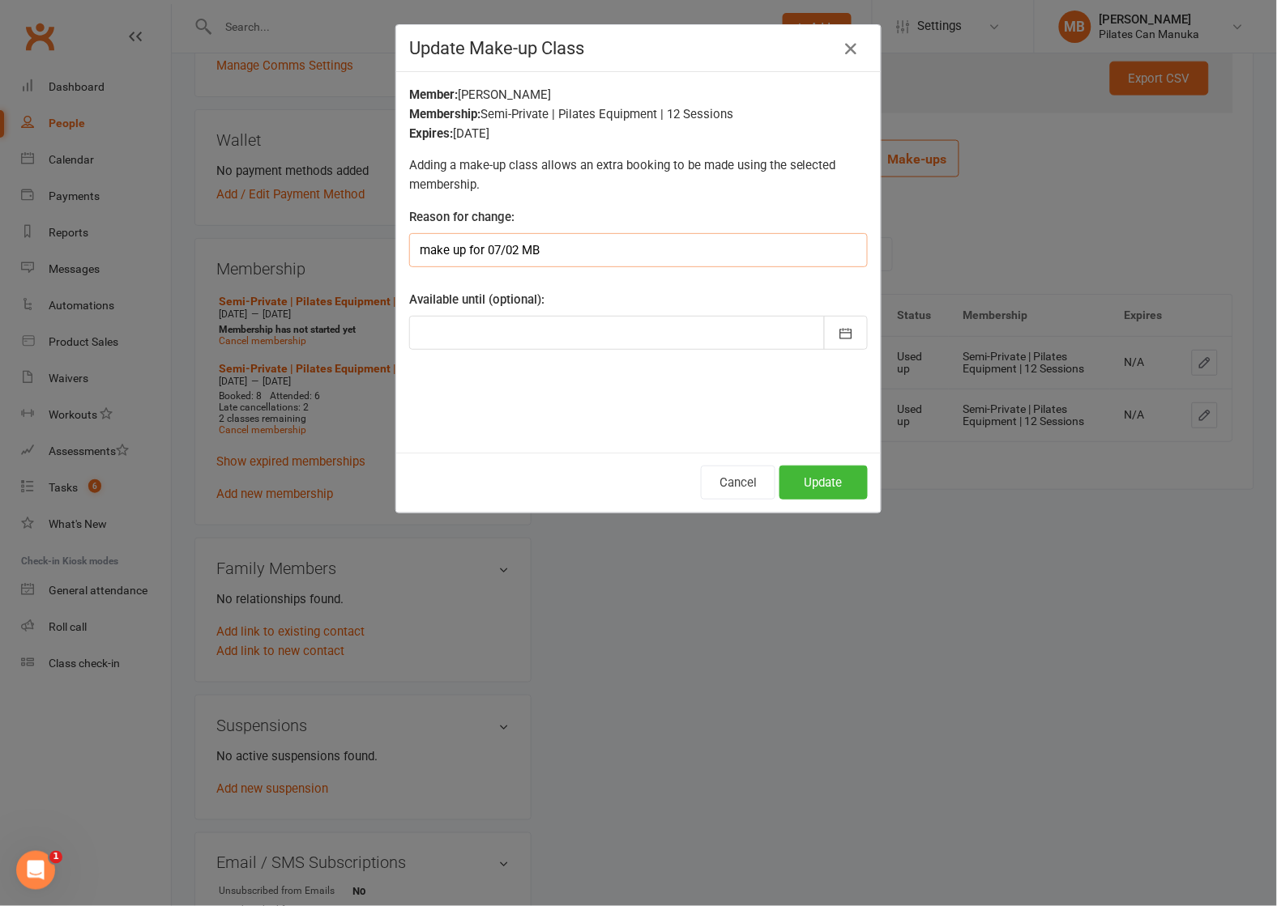
click at [509, 247] on input "make up for 07/02 MB" at bounding box center [638, 250] width 458 height 34
type input "make up for 02/07 MB"
click at [833, 484] on button "Update" at bounding box center [823, 483] width 88 height 34
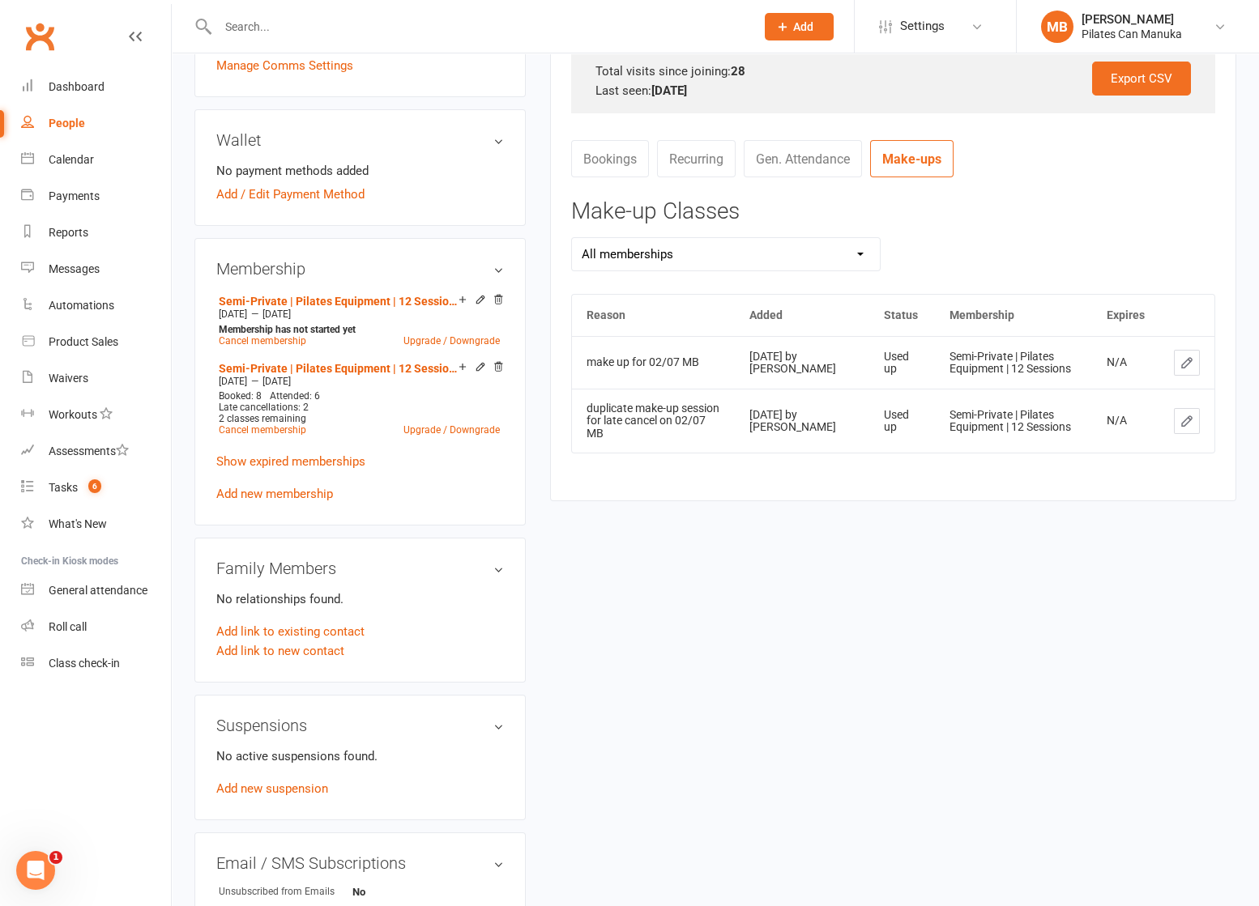
scroll to position [412, 0]
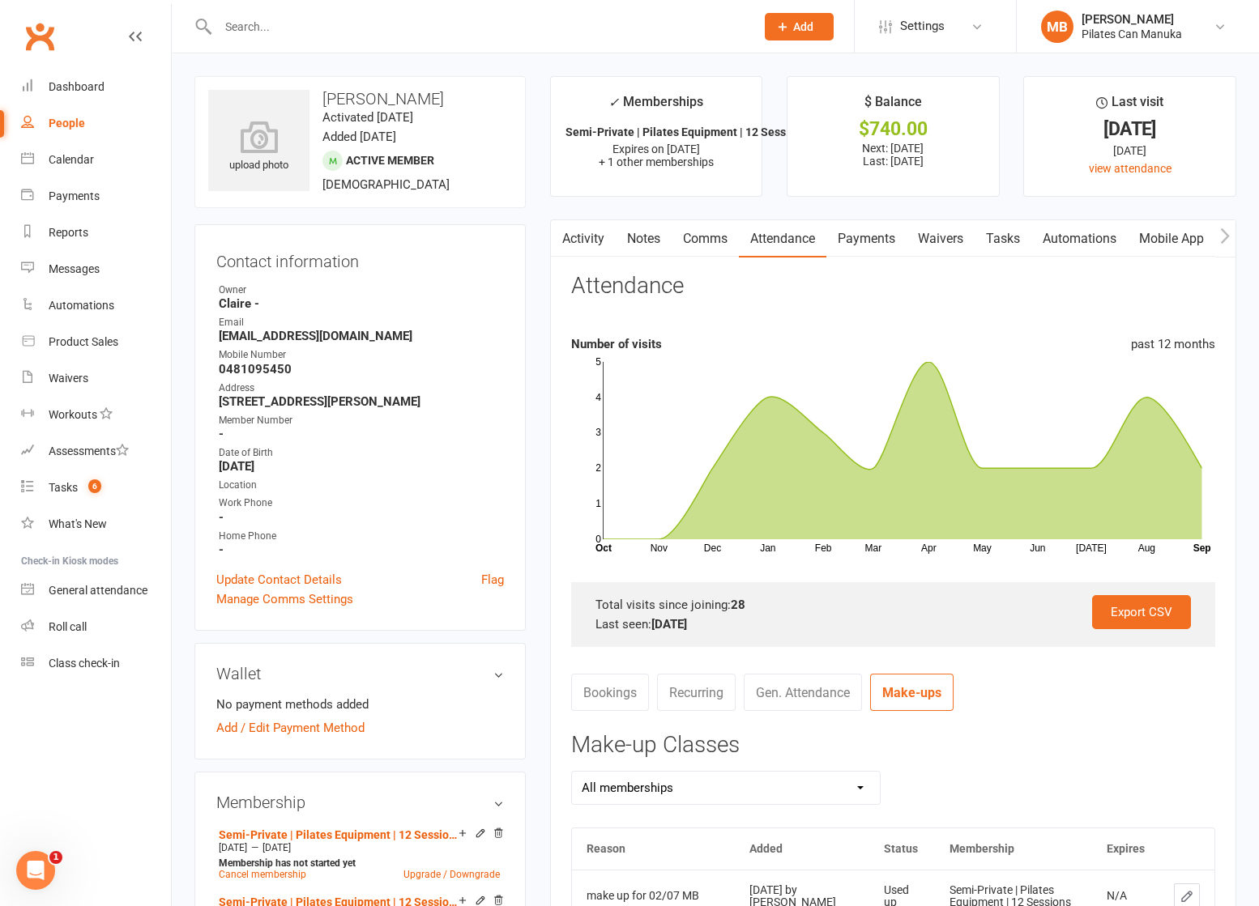
click at [633, 244] on link "Notes" at bounding box center [644, 238] width 56 height 37
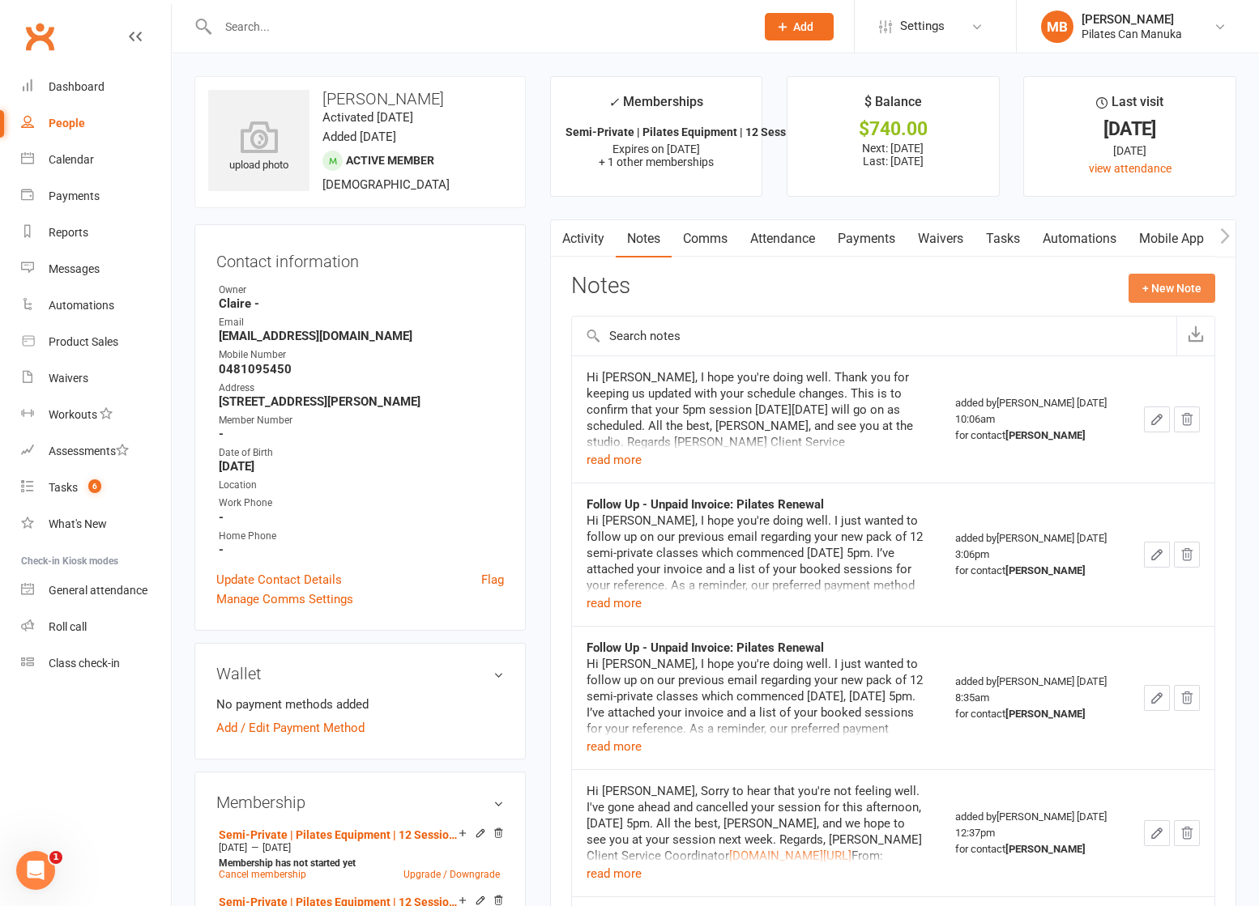
click at [1189, 286] on button "+ New Note" at bounding box center [1171, 288] width 87 height 29
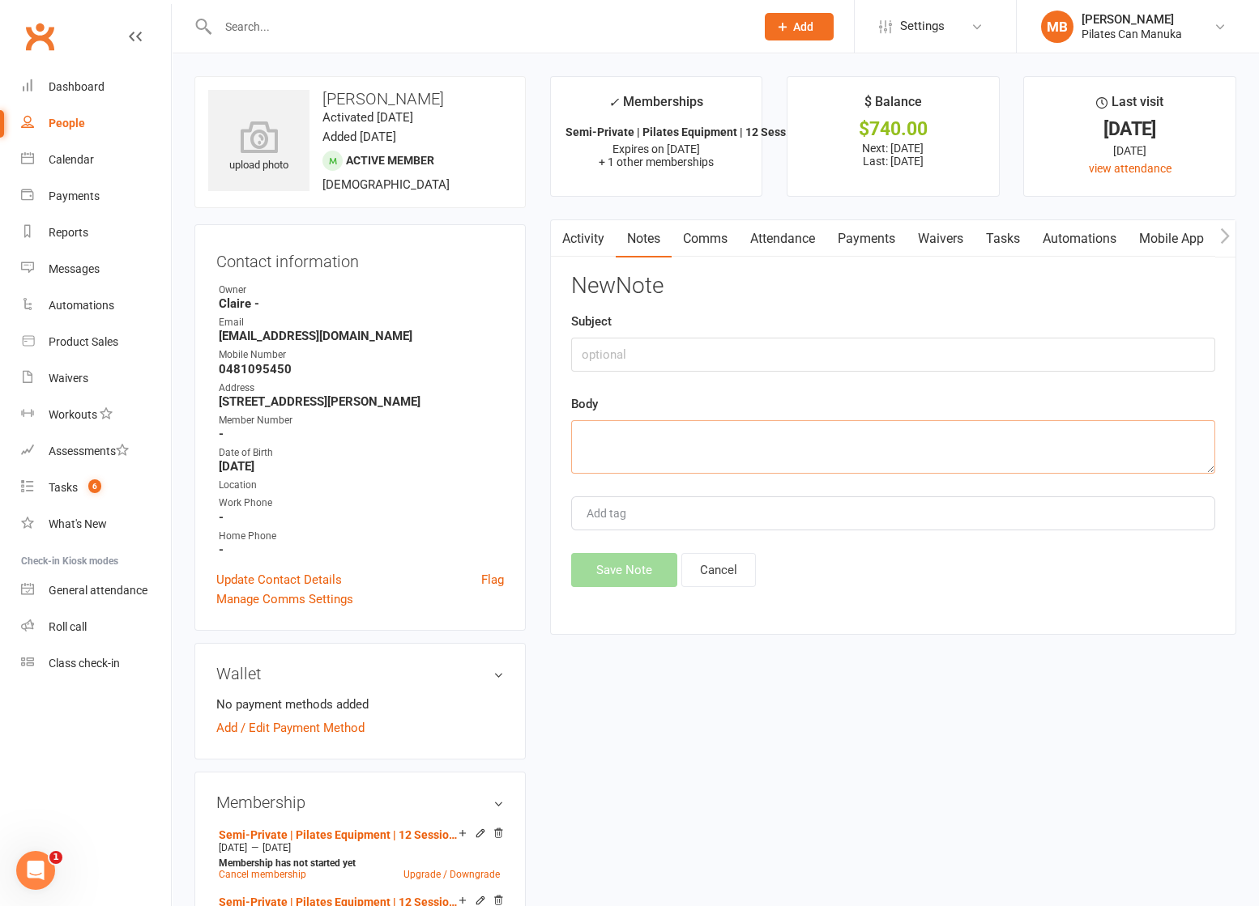
click at [714, 437] on textarea at bounding box center [893, 446] width 644 height 53
paste textarea "Hi Arthur, Thank you for letting us know about your upcoming travel. I've gone …"
type textarea "Hi Arthur, Thank you for letting us know about your upcoming travel. I've gone …"
click at [610, 573] on button "Save Note" at bounding box center [624, 570] width 106 height 34
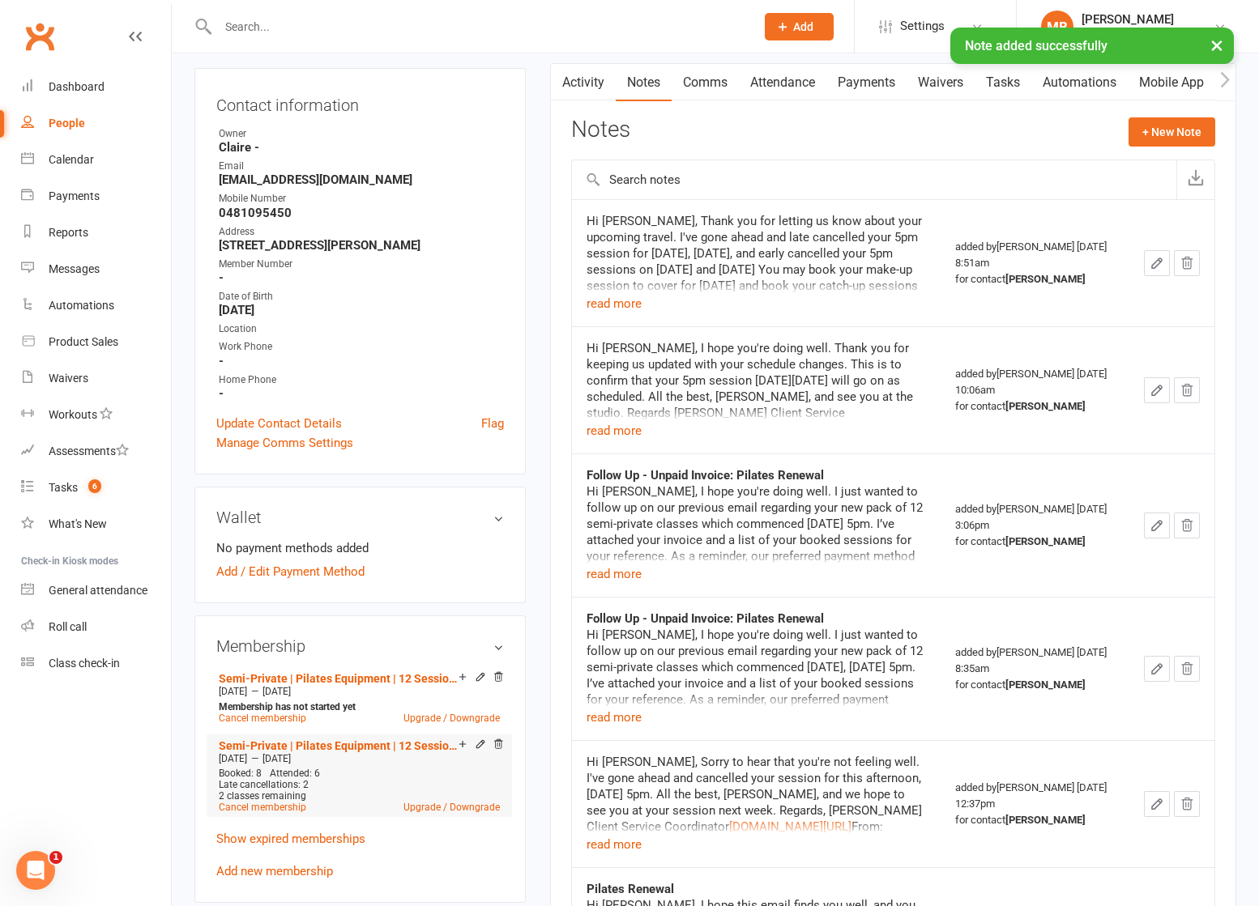
scroll to position [364, 0]
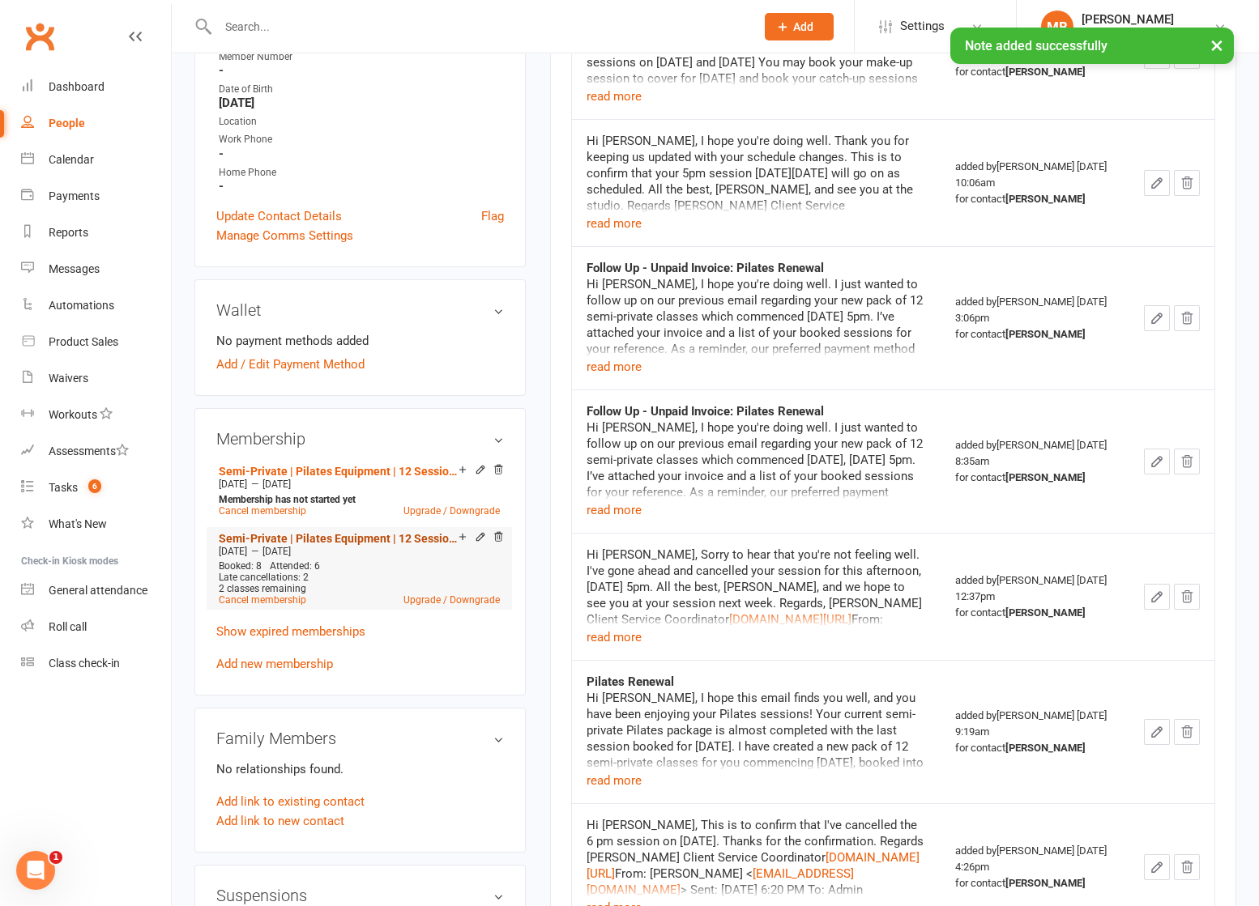
click at [336, 532] on link "Semi-Private | Pilates Equipment | 12 Sessions" at bounding box center [339, 538] width 240 height 13
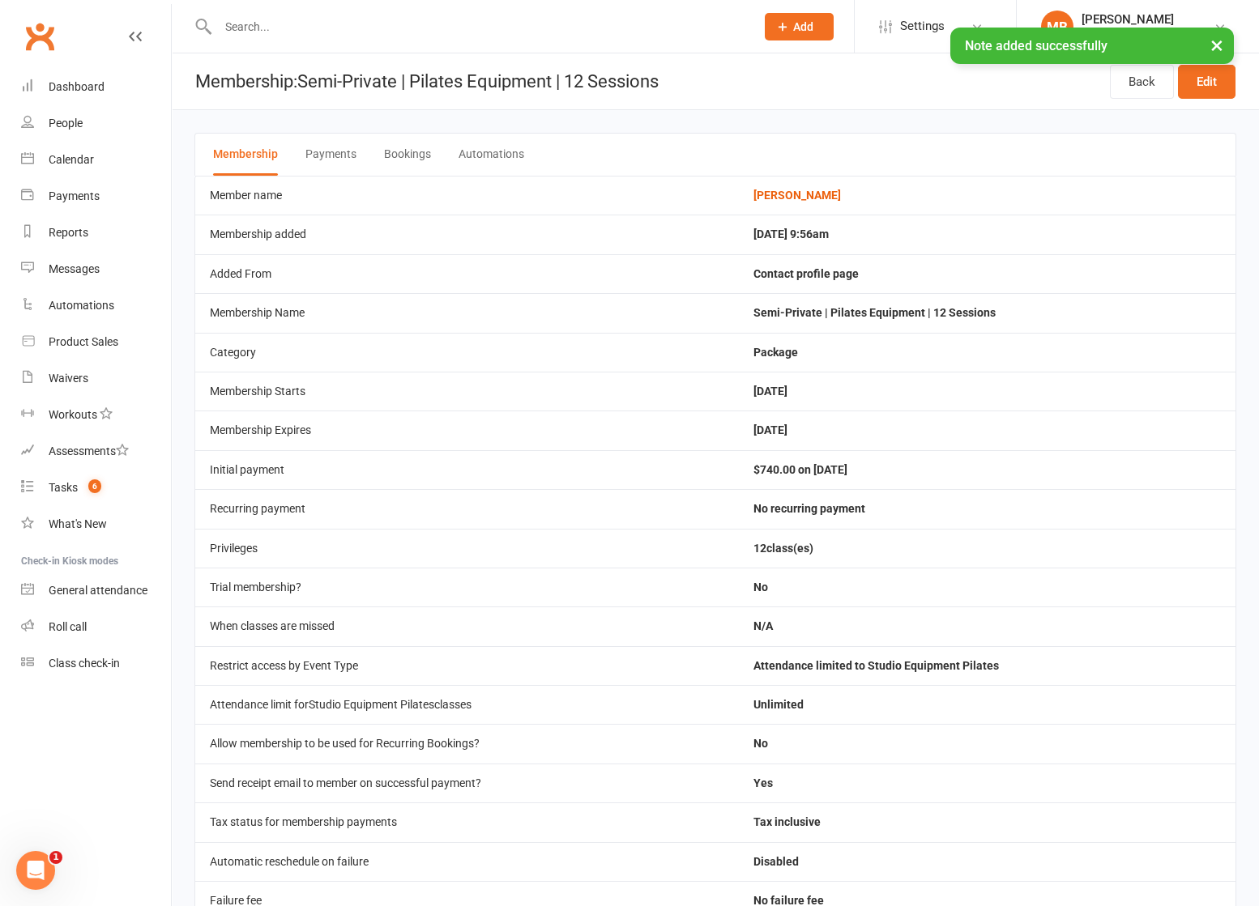
click at [416, 158] on button "Bookings" at bounding box center [407, 155] width 47 height 42
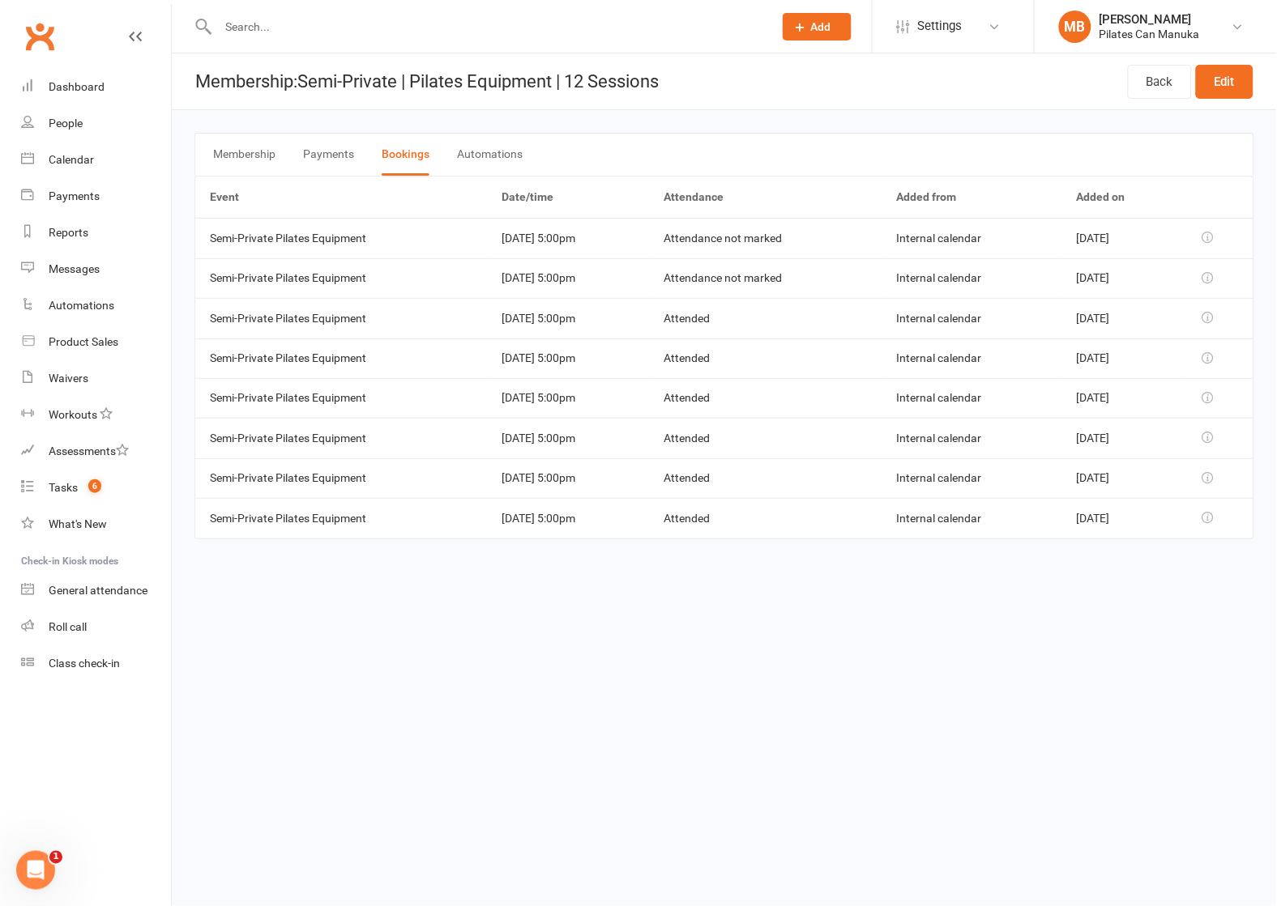
click at [644, 585] on html "Prospect Member Non-attending contact Class / event Appointment Task Add Settin…" at bounding box center [638, 292] width 1277 height 585
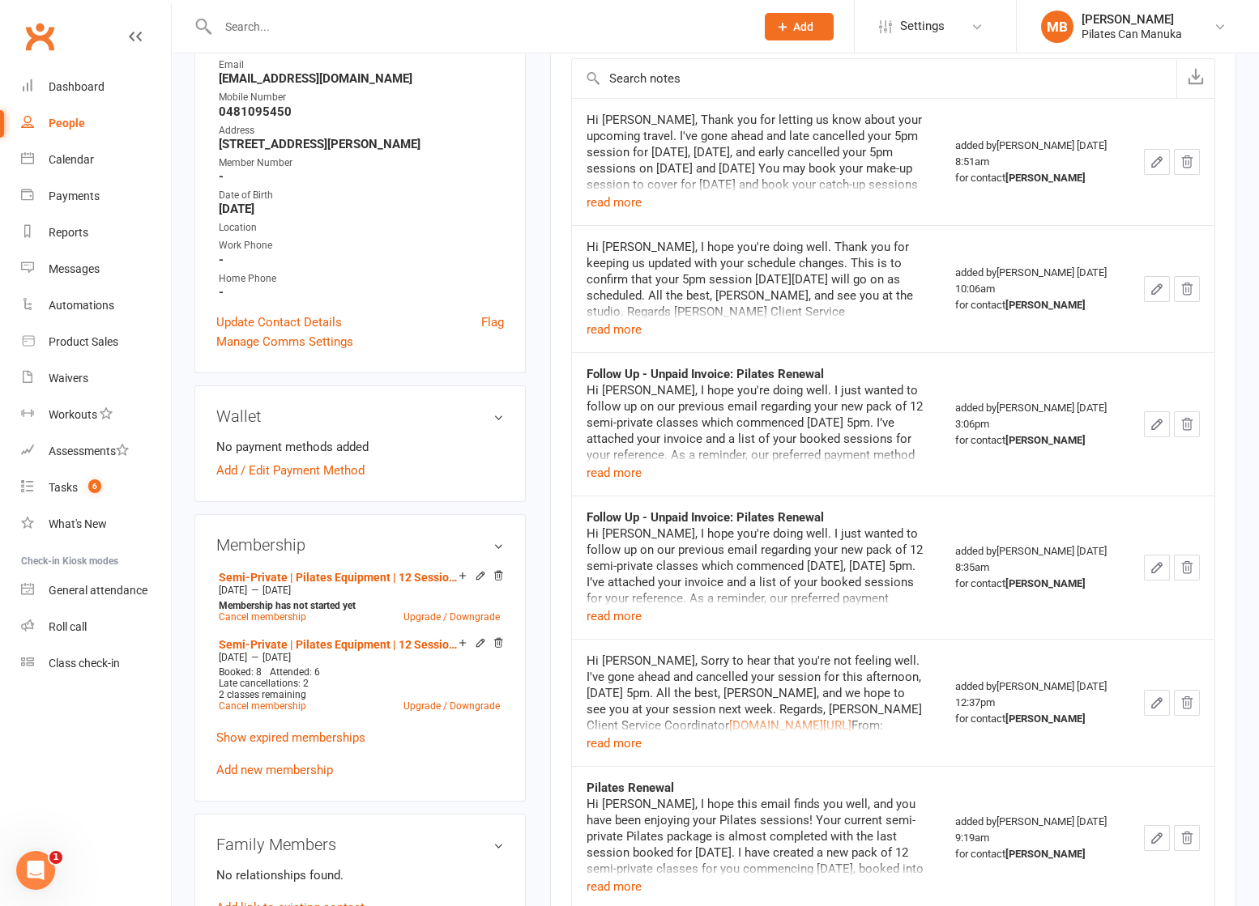
scroll to position [364, 0]
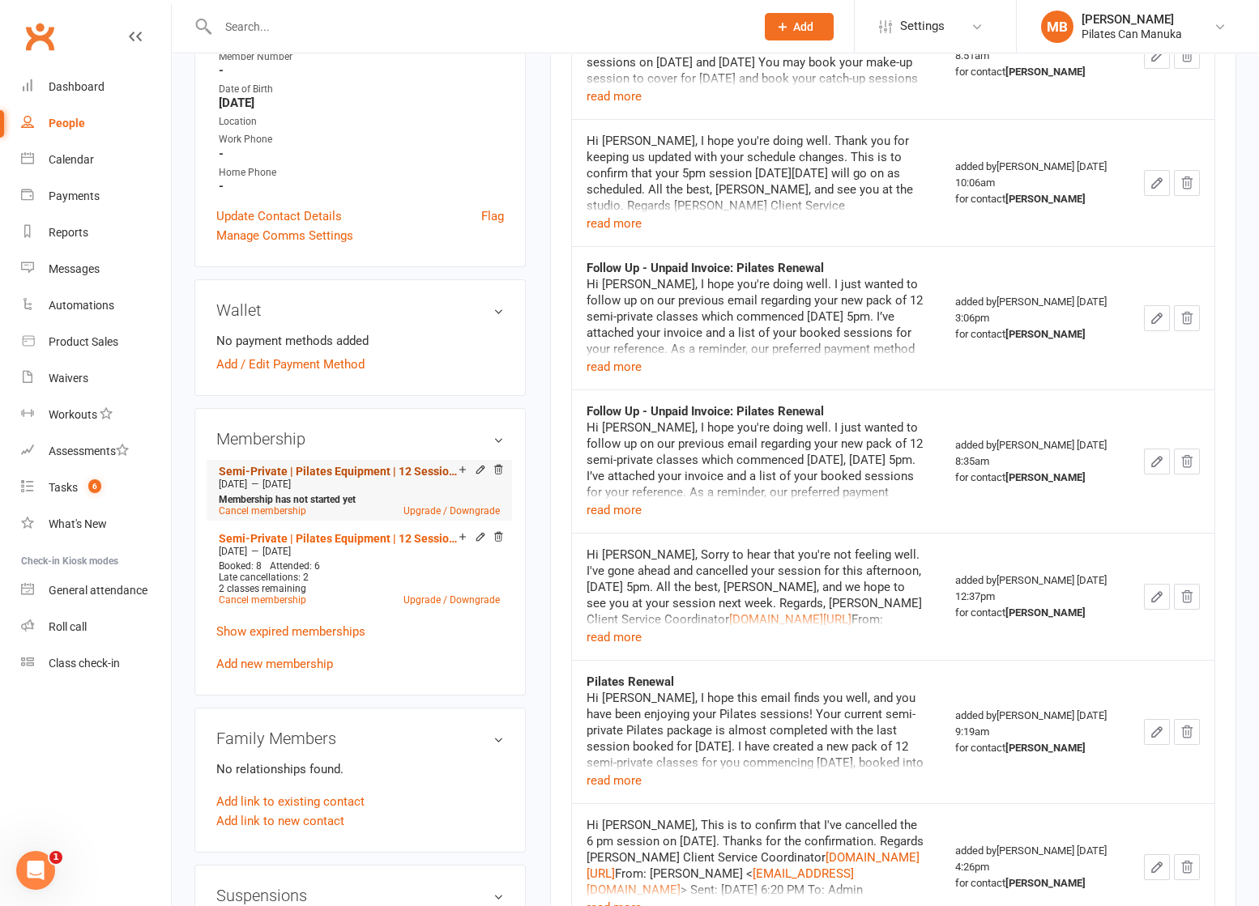
click at [323, 467] on link "Semi-Private | Pilates Equipment | 12 Sessions" at bounding box center [339, 471] width 240 height 13
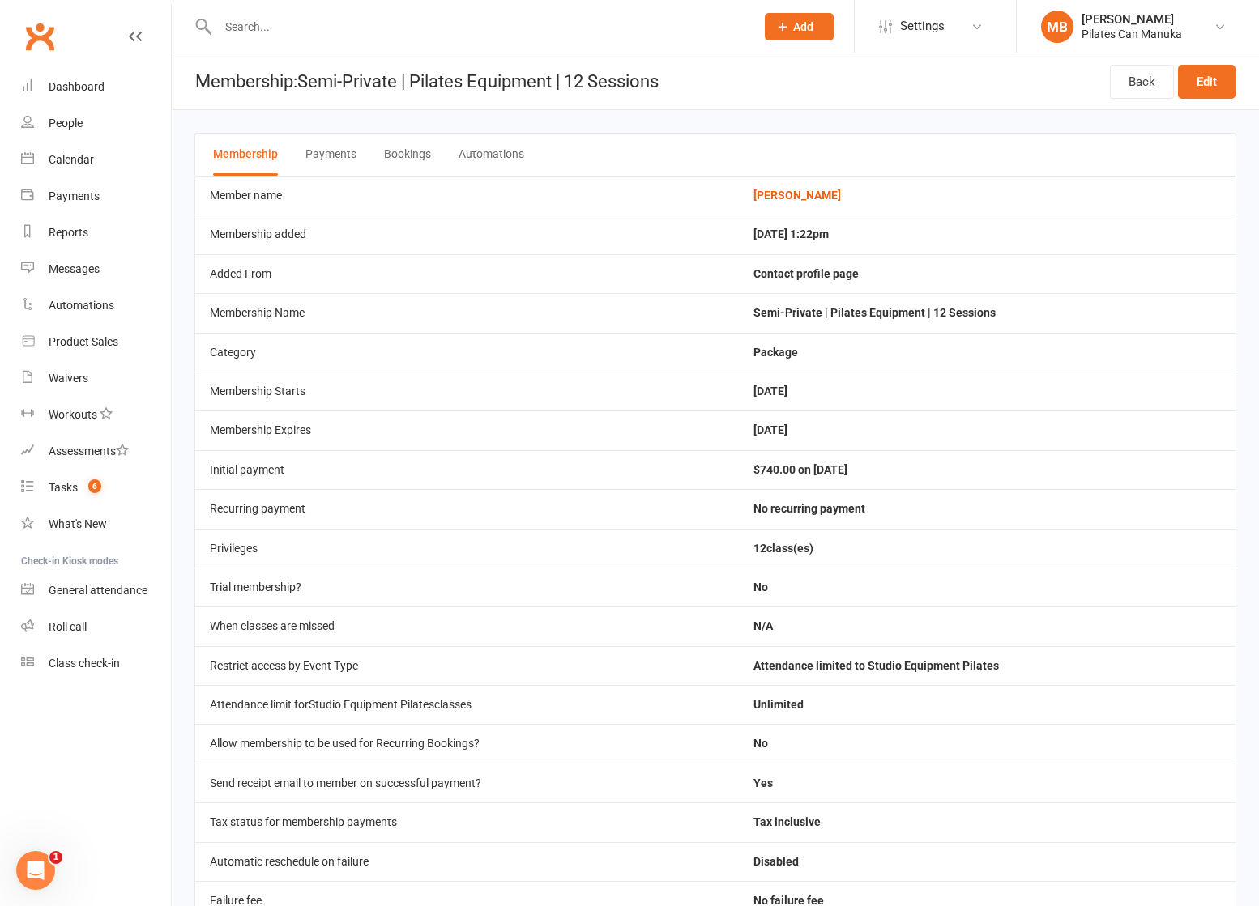
click at [407, 148] on button "Bookings" at bounding box center [407, 155] width 47 height 42
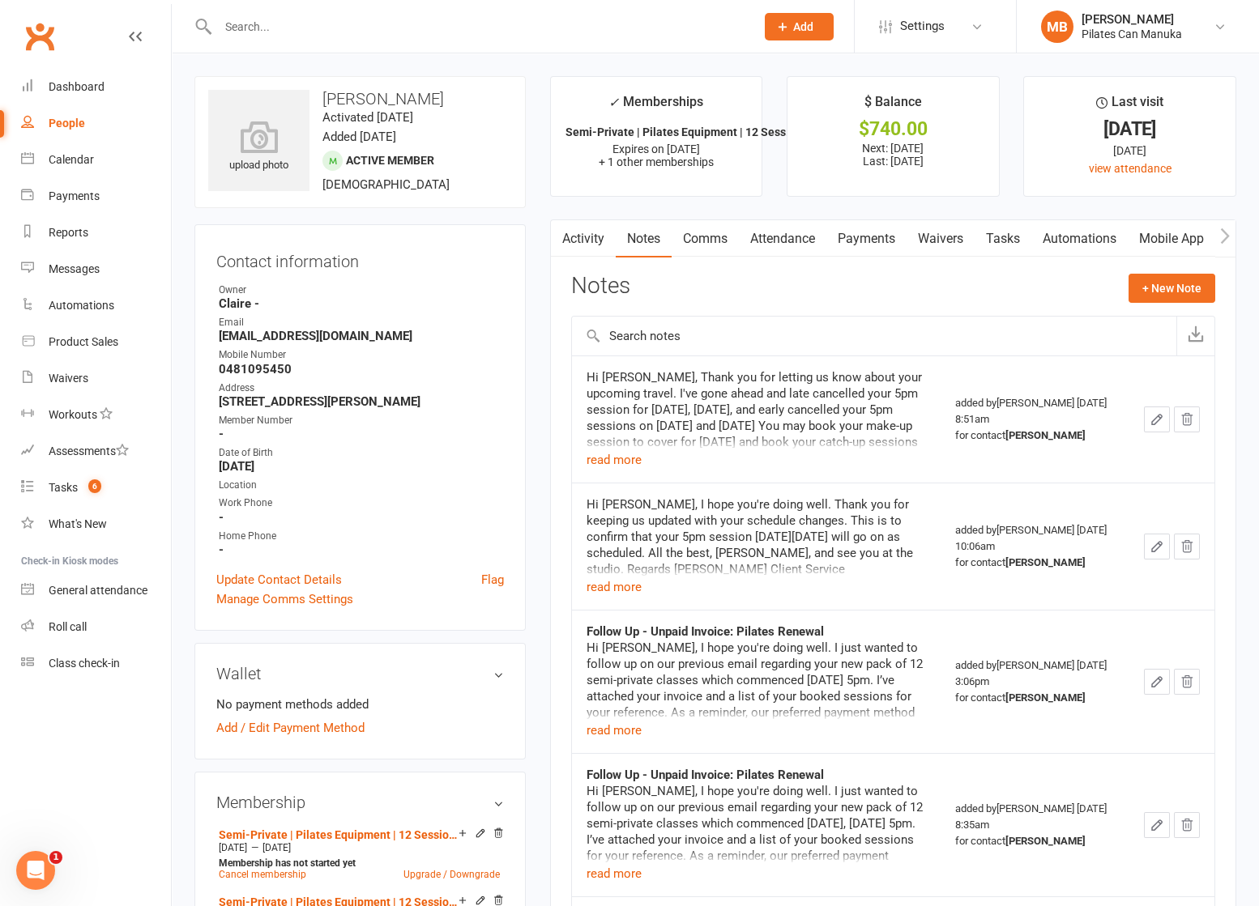
click at [1008, 245] on link "Tasks" at bounding box center [1002, 238] width 57 height 37
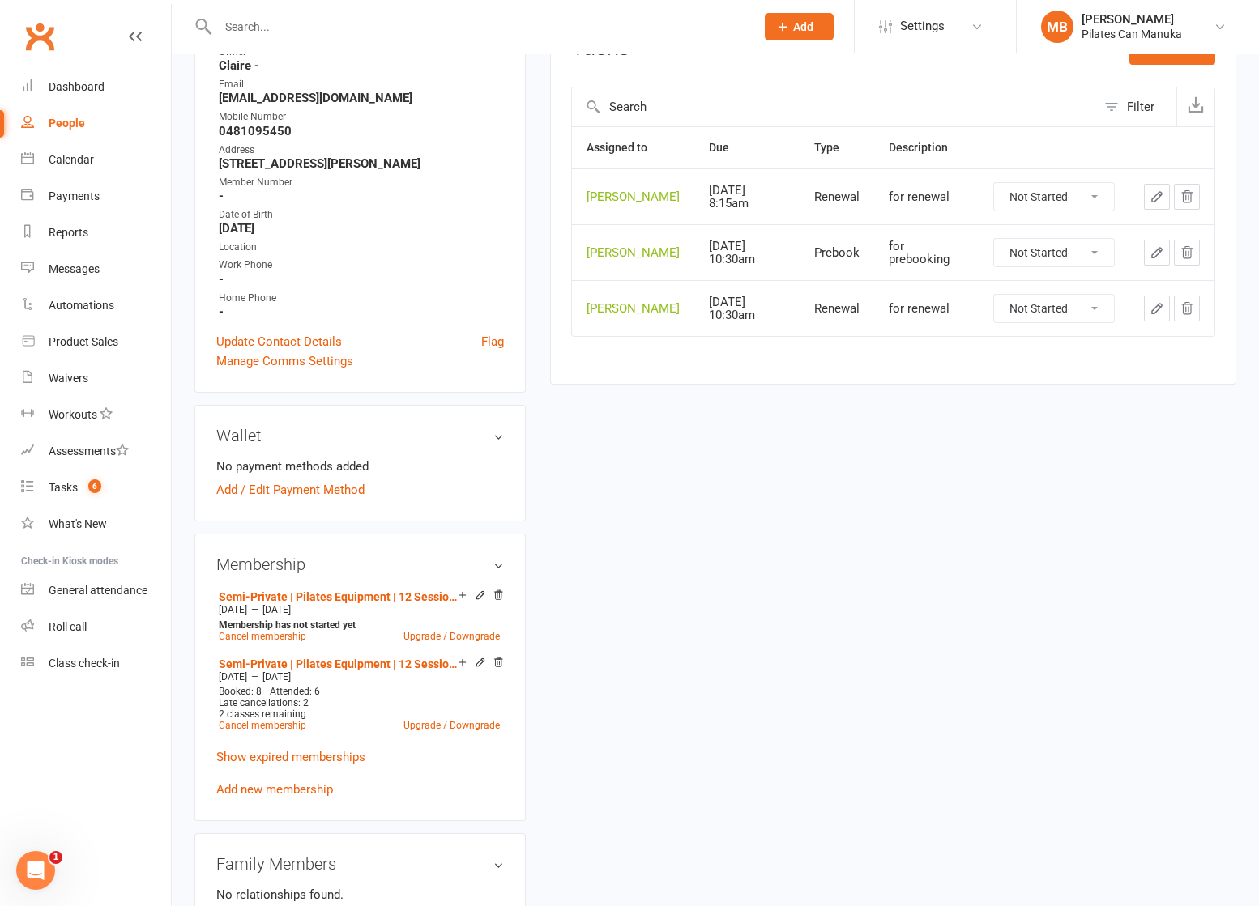
scroll to position [243, 0]
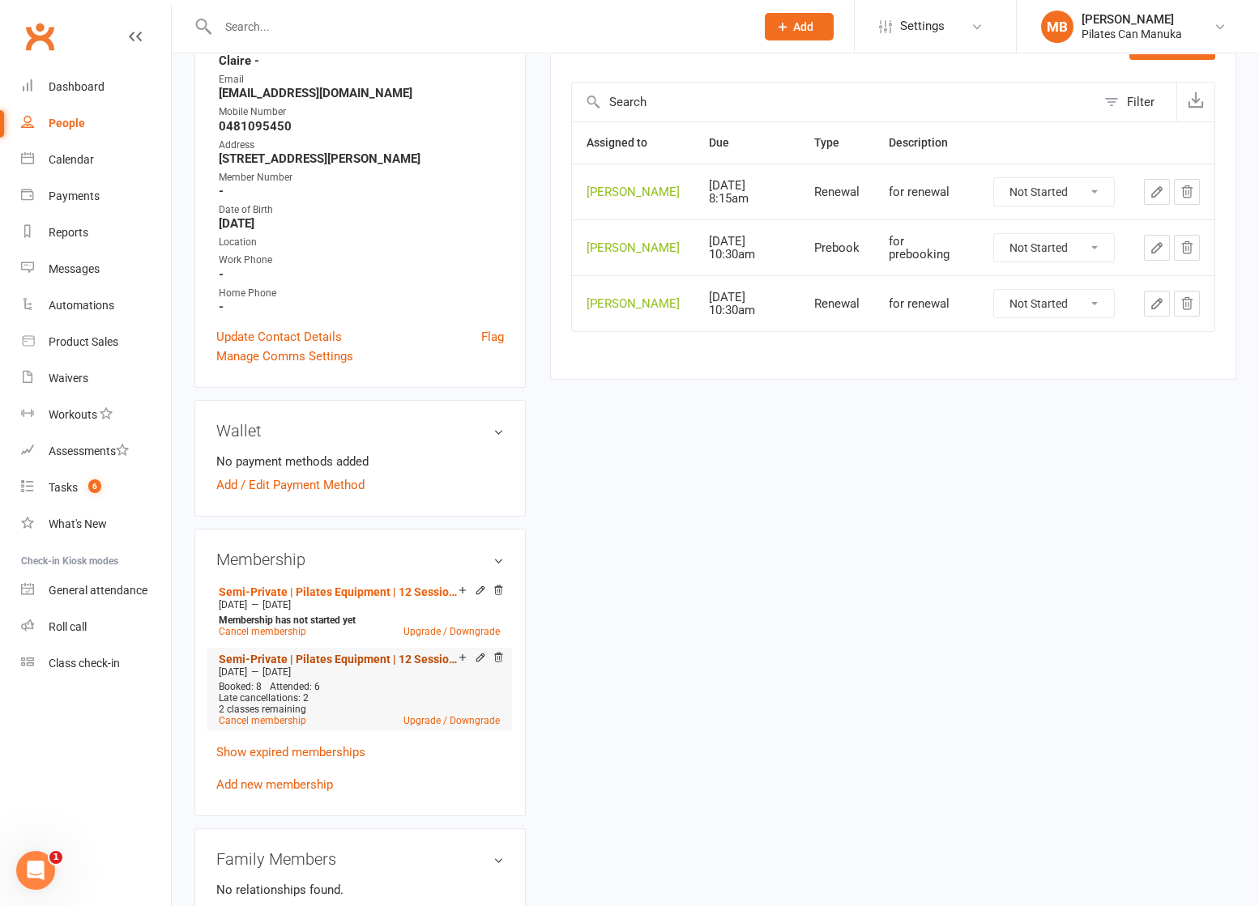
click at [309, 659] on link "Semi-Private | Pilates Equipment | 12 Sessions" at bounding box center [339, 659] width 240 height 13
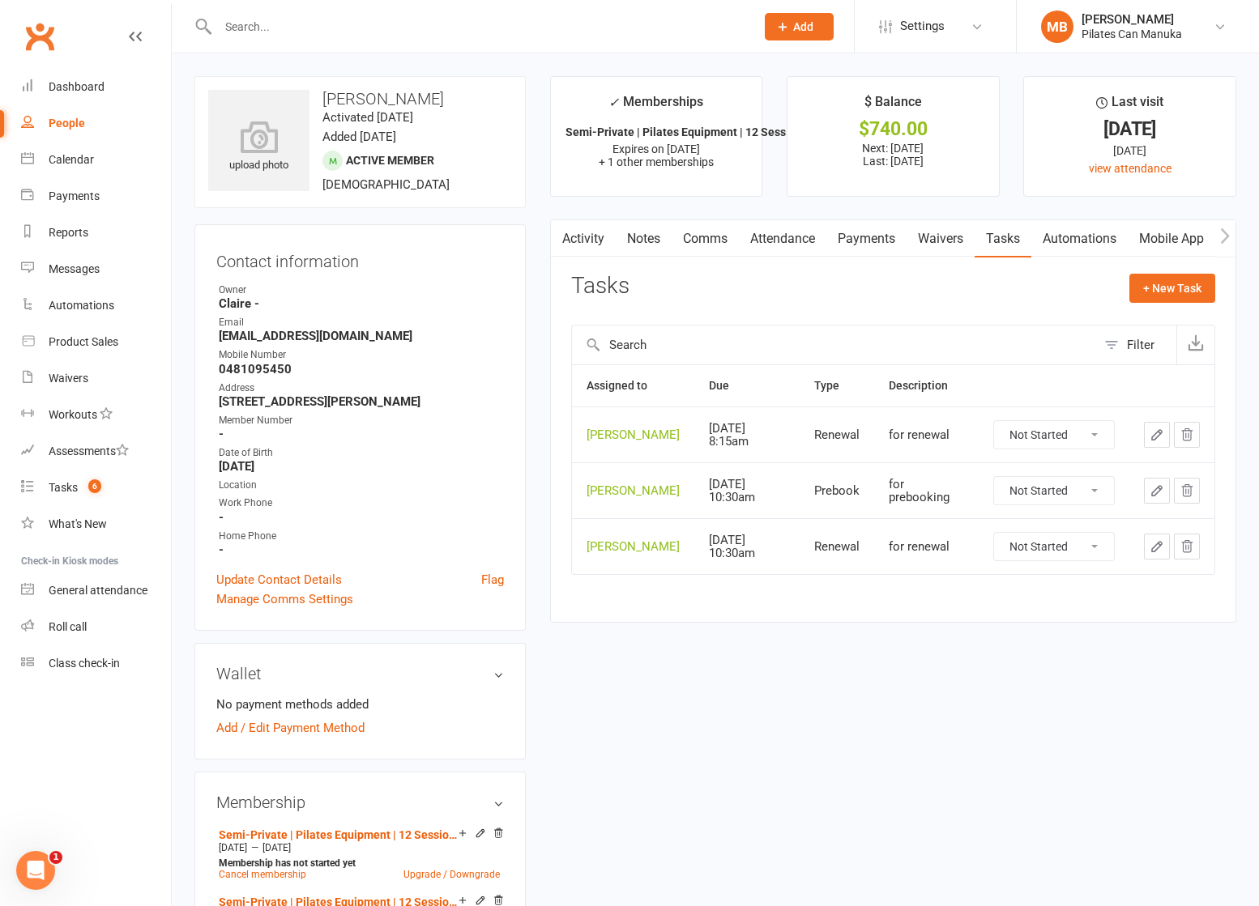
click at [799, 238] on link "Attendance" at bounding box center [782, 238] width 87 height 37
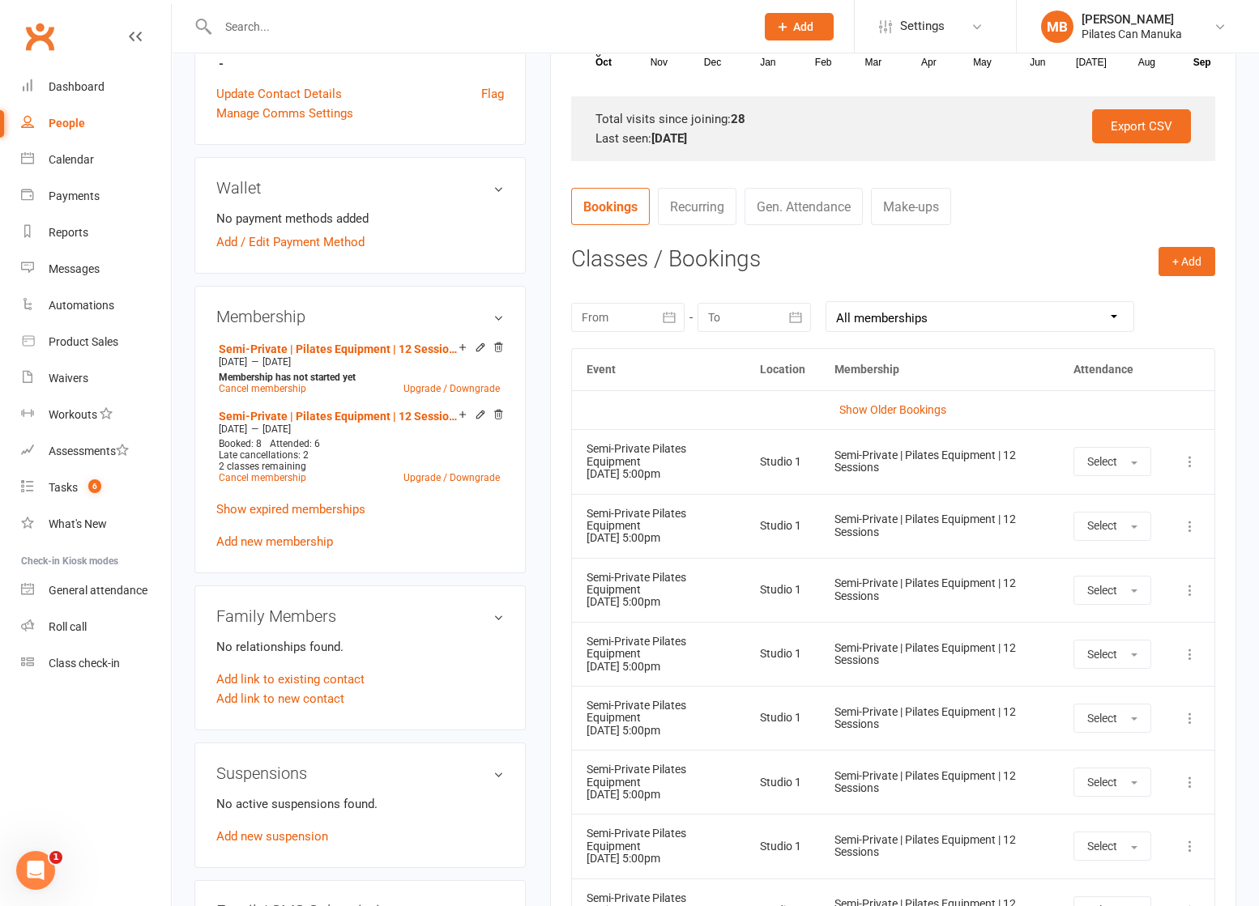
scroll to position [607, 0]
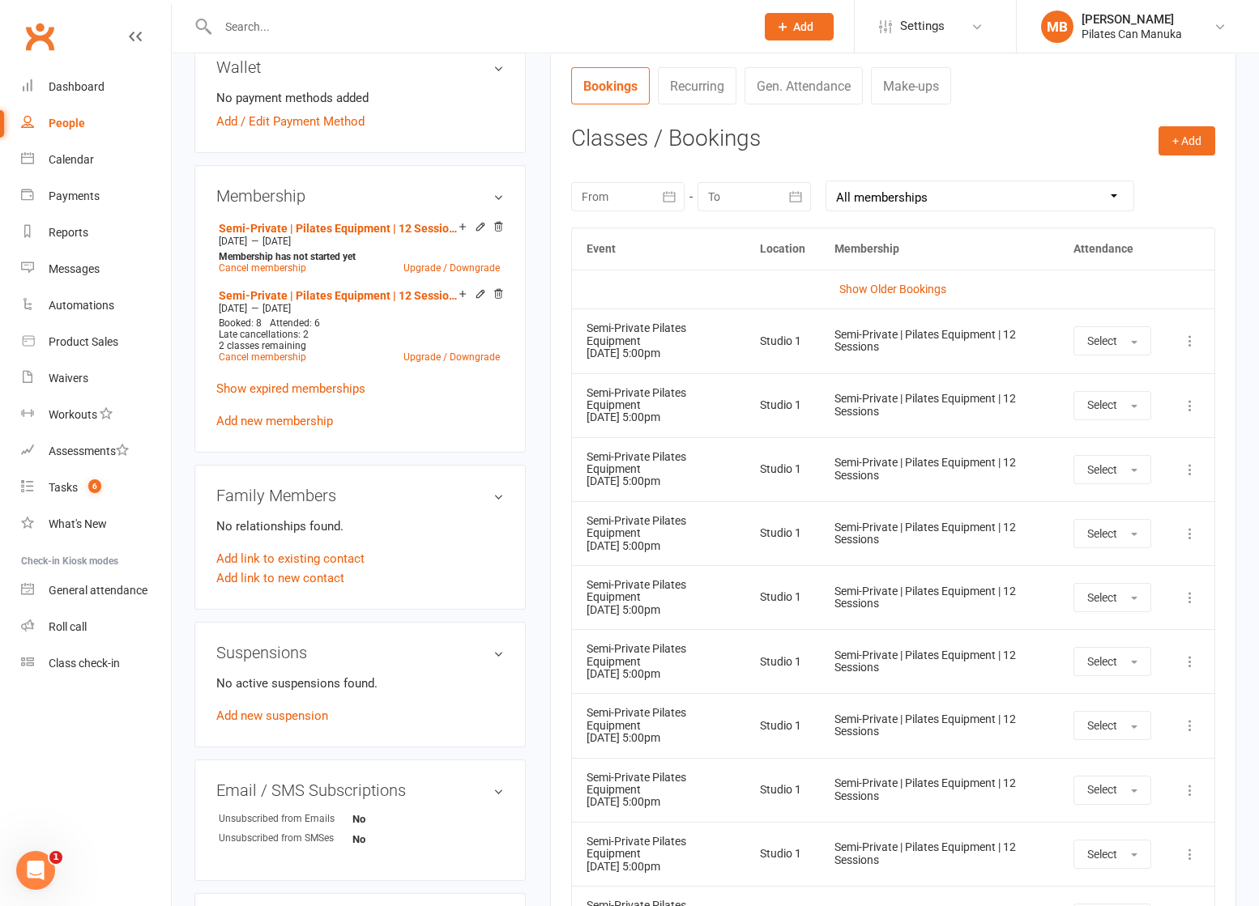
click at [1193, 468] on icon at bounding box center [1190, 470] width 16 height 16
click at [1155, 555] on link "Remove booking" at bounding box center [1118, 566] width 160 height 32
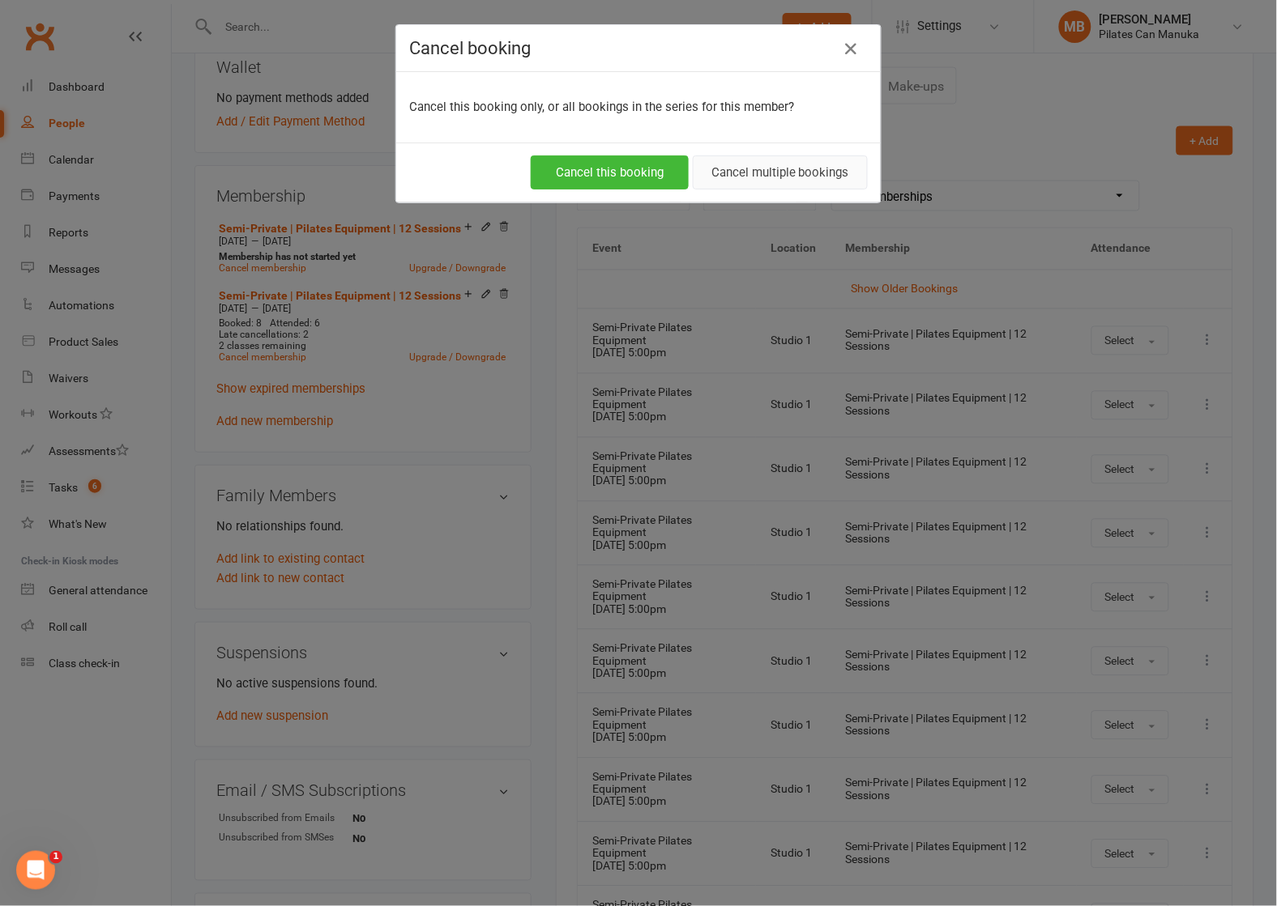
click at [832, 174] on button "Cancel multiple bookings" at bounding box center [780, 173] width 175 height 34
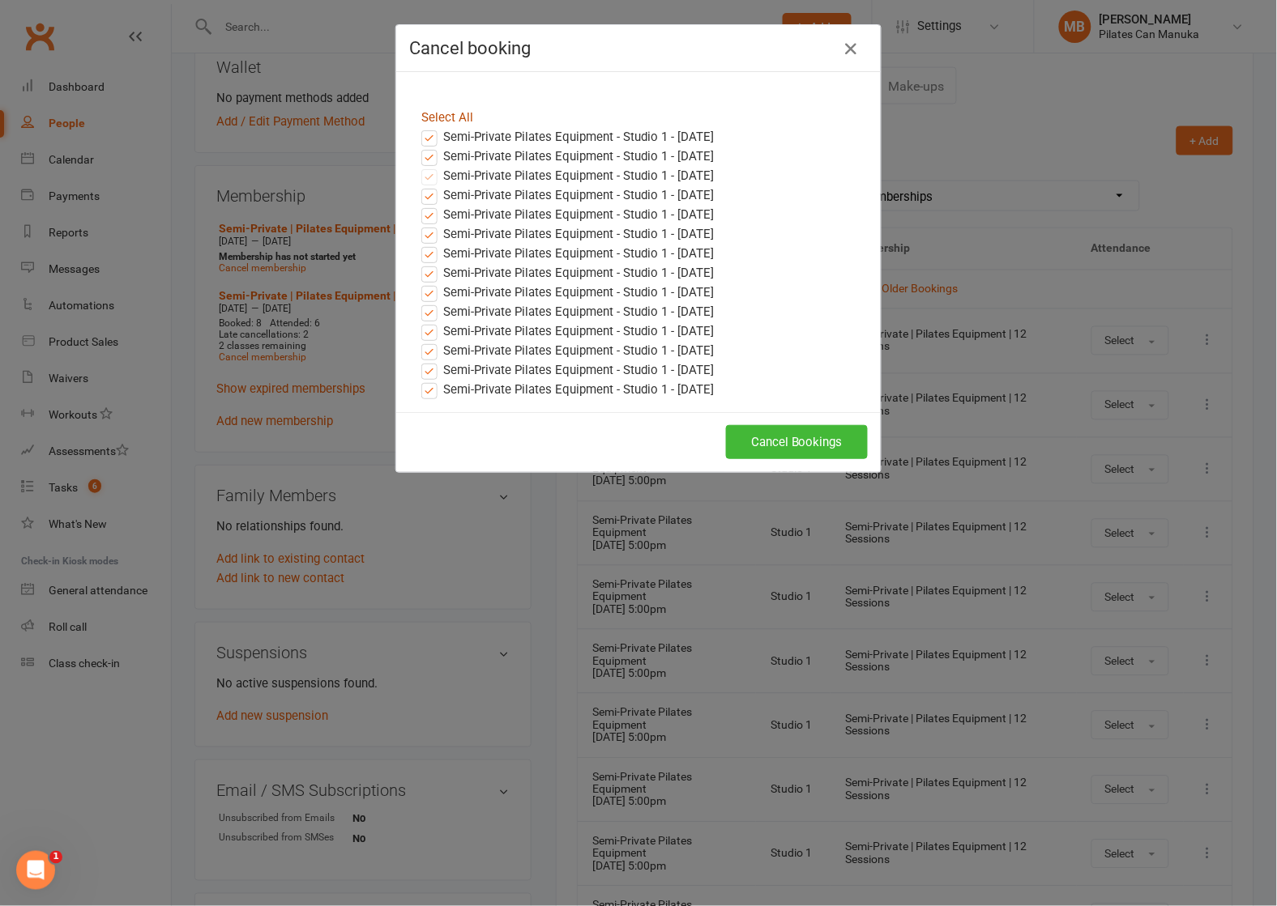
click at [445, 110] on link "Select All" at bounding box center [447, 117] width 52 height 15
drag, startPoint x: 421, startPoint y: 205, endPoint x: 430, endPoint y: 203, distance: 9.1
click at [421, 205] on label "Semi-Private Pilates Equipment - Studio 1 - Nov 05, 2025" at bounding box center [567, 214] width 292 height 19
click at [420, 205] on input "Semi-Private Pilates Equipment - Studio 1 - Nov 05, 2025" at bounding box center [414, 205] width 11 height 0
click at [421, 213] on label "Semi-Private Pilates Equipment - Studio 1 - Nov 05, 2025" at bounding box center [567, 214] width 292 height 19
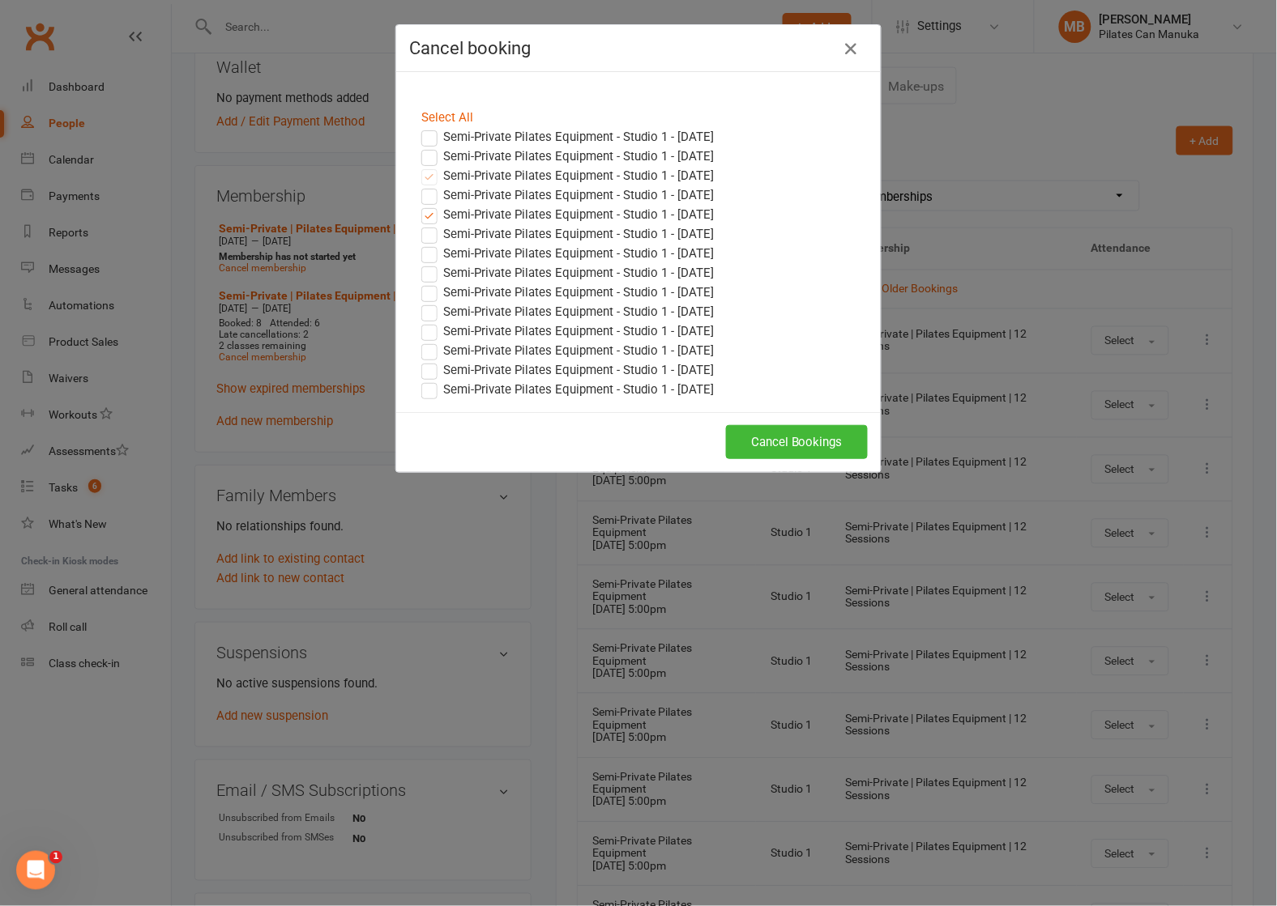
click at [420, 205] on input "Semi-Private Pilates Equipment - Studio 1 - Nov 05, 2025" at bounding box center [414, 205] width 11 height 0
click at [421, 203] on label "Semi-Private Pilates Equipment - Studio 1 - Oct 29, 2025" at bounding box center [567, 194] width 292 height 19
click at [420, 185] on input "Semi-Private Pilates Equipment - Studio 1 - Oct 29, 2025" at bounding box center [414, 185] width 11 height 0
click at [785, 437] on button "Cancel Bookings" at bounding box center [797, 442] width 142 height 34
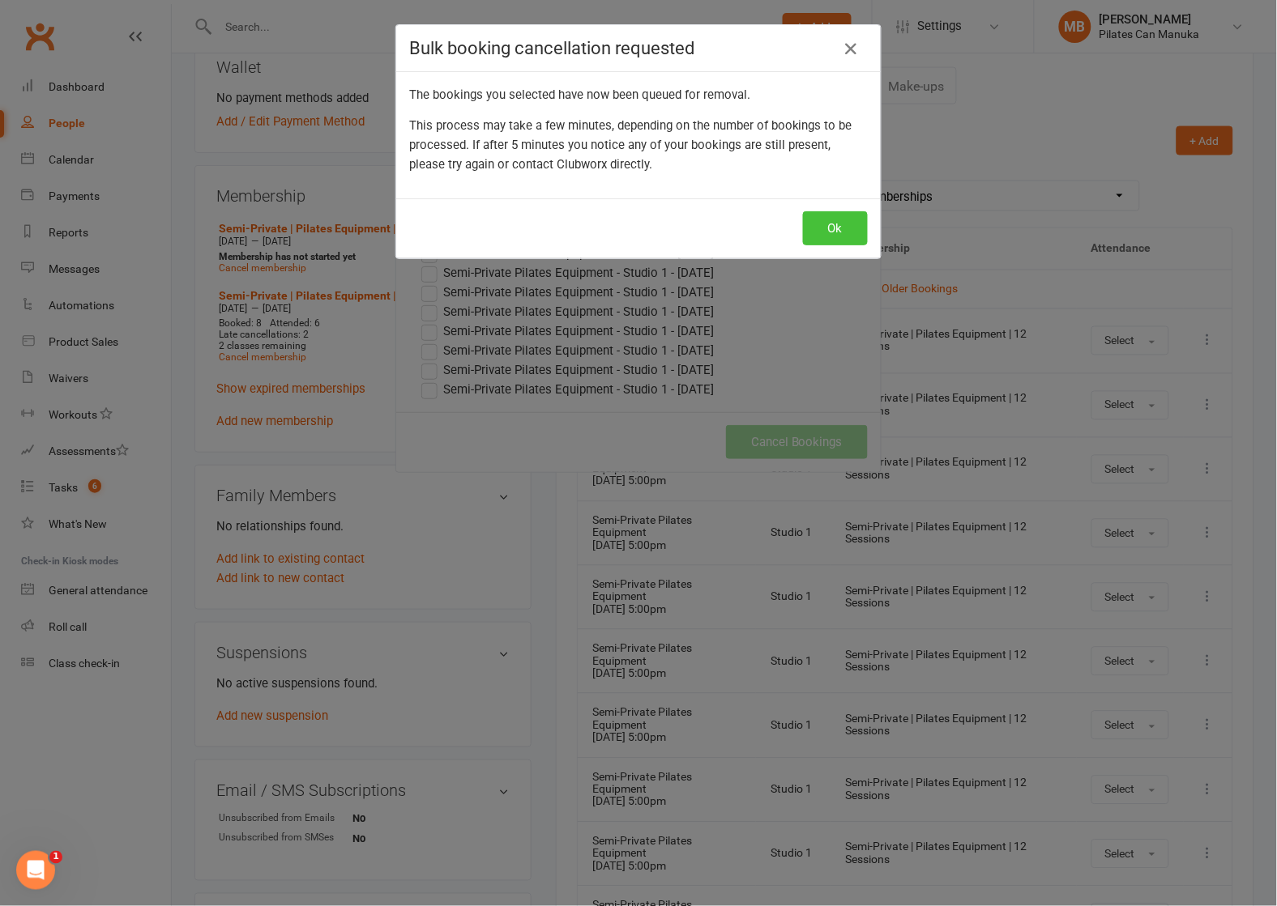
click at [835, 230] on button "Ok" at bounding box center [835, 228] width 65 height 34
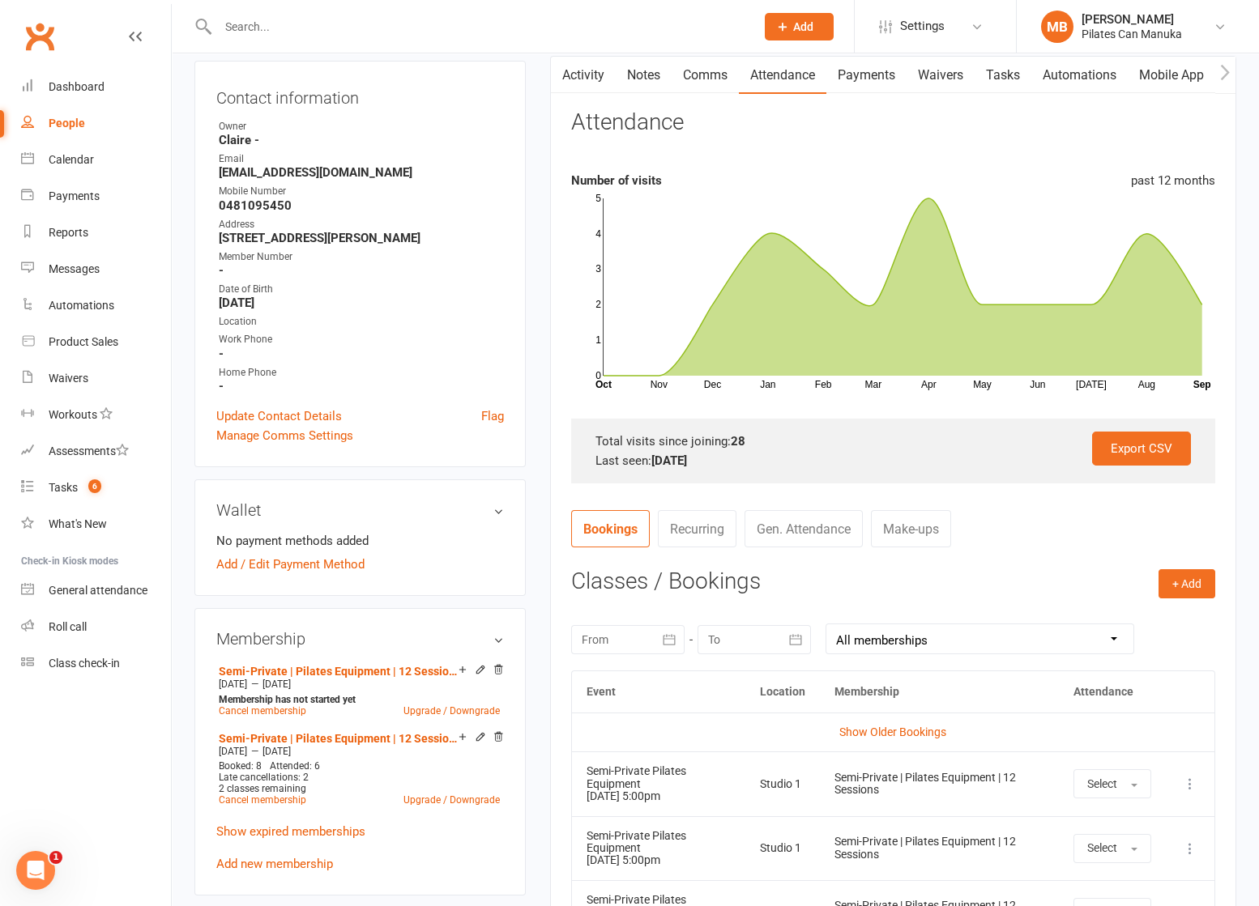
scroll to position [121, 0]
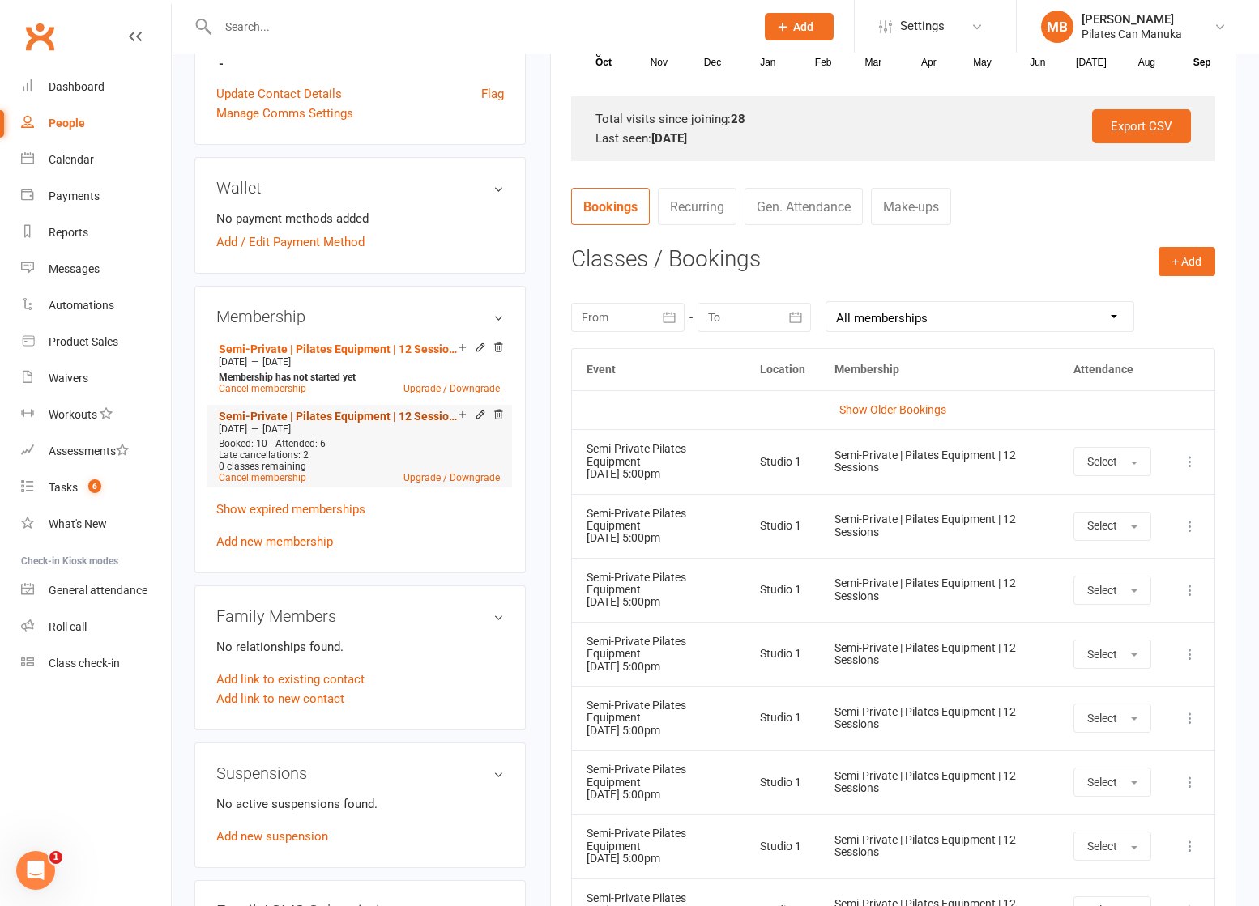
click at [330, 411] on link "Semi-Private | Pilates Equipment | 12 Sessions" at bounding box center [339, 416] width 240 height 13
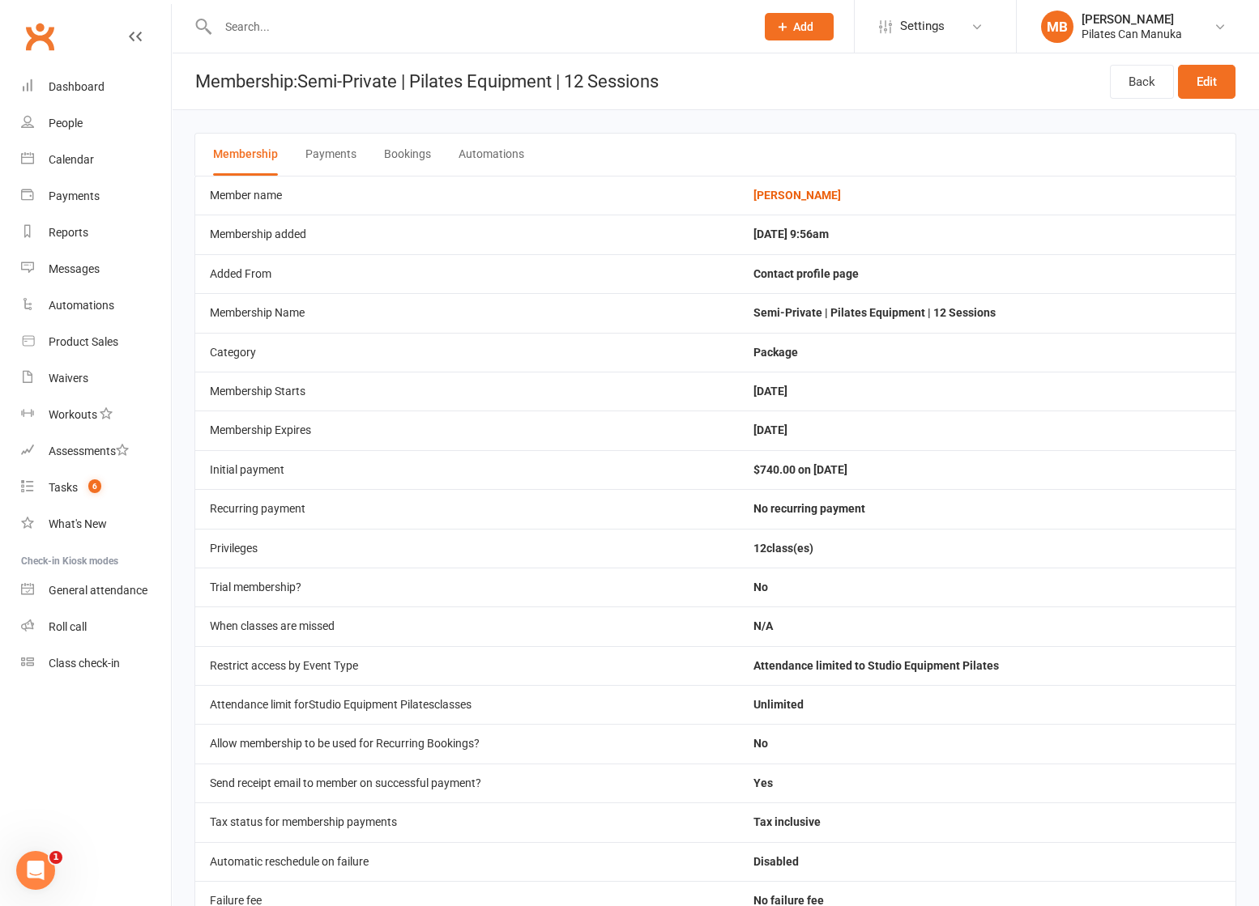
click at [400, 156] on button "Bookings" at bounding box center [407, 155] width 47 height 42
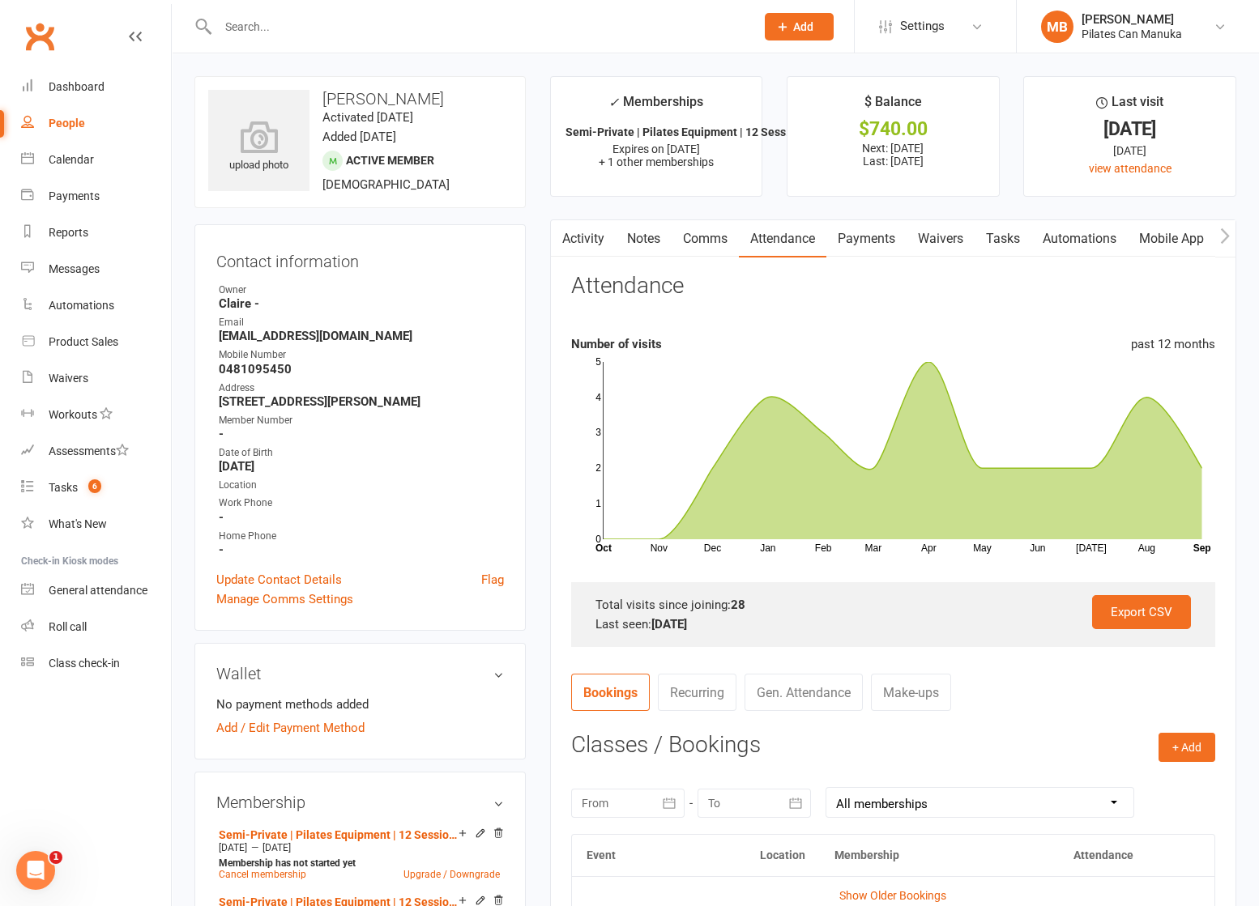
click at [428, 31] on input "text" at bounding box center [478, 26] width 531 height 23
type input "a"
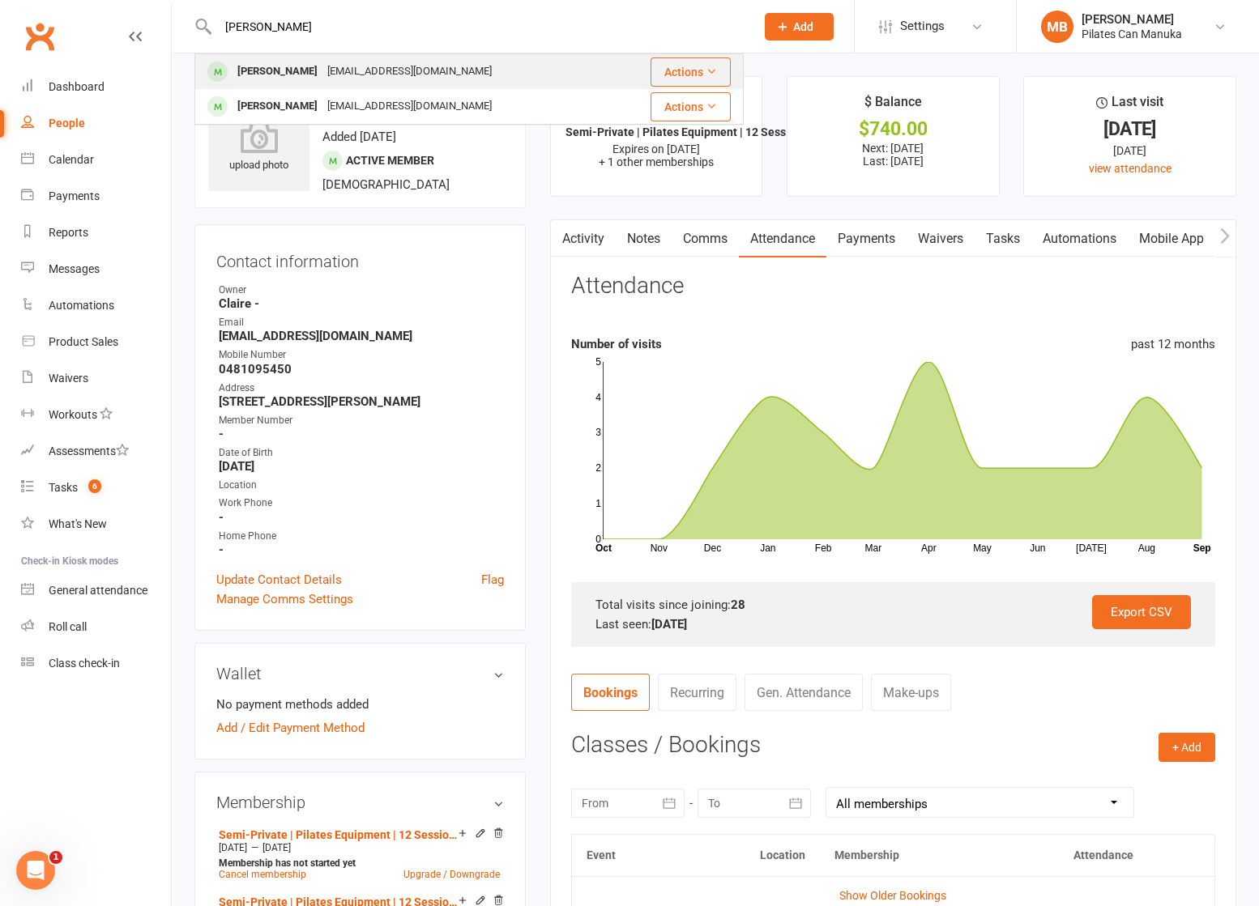
type input "[PERSON_NAME]"
click at [405, 74] on div "[EMAIL_ADDRESS][DOMAIN_NAME]" at bounding box center [409, 71] width 174 height 23
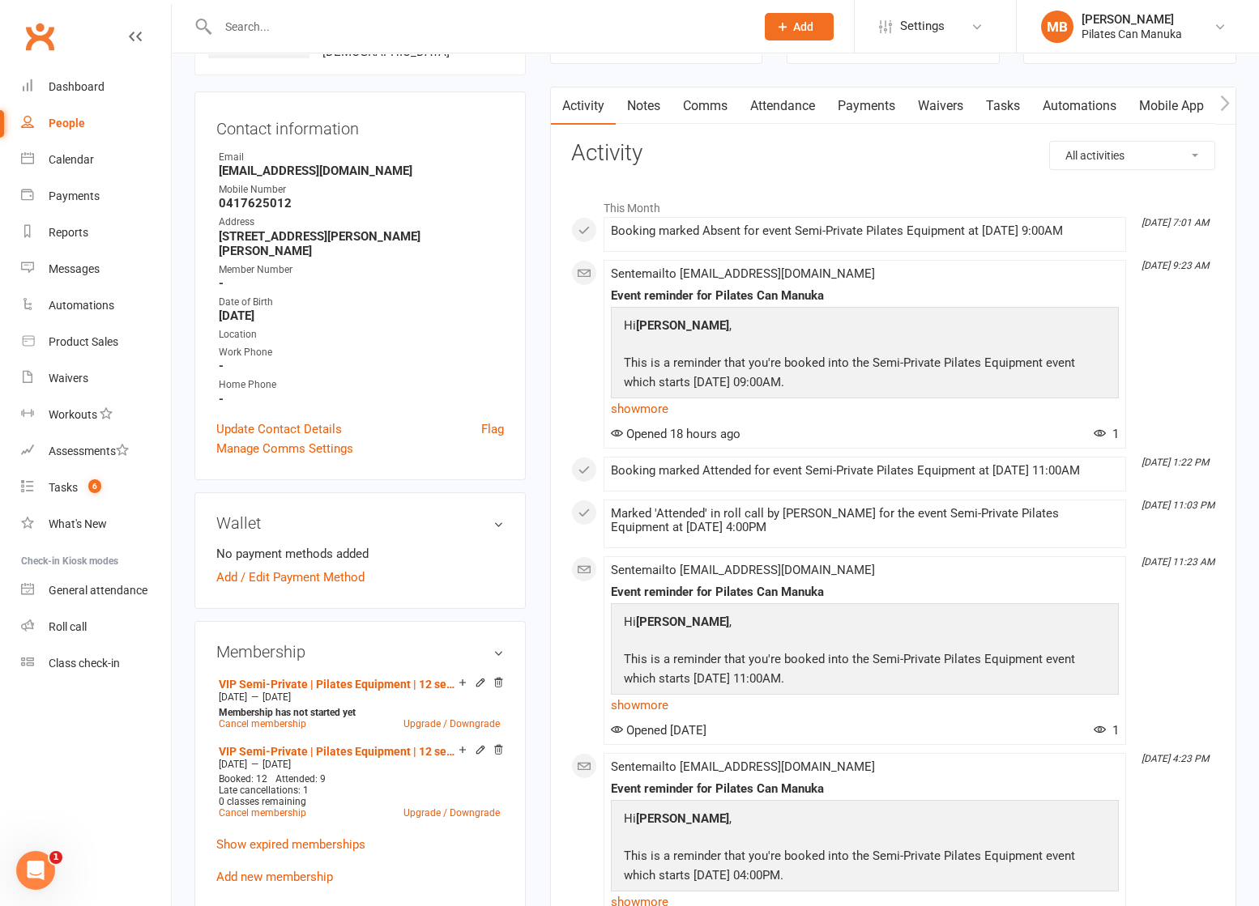
scroll to position [121, 0]
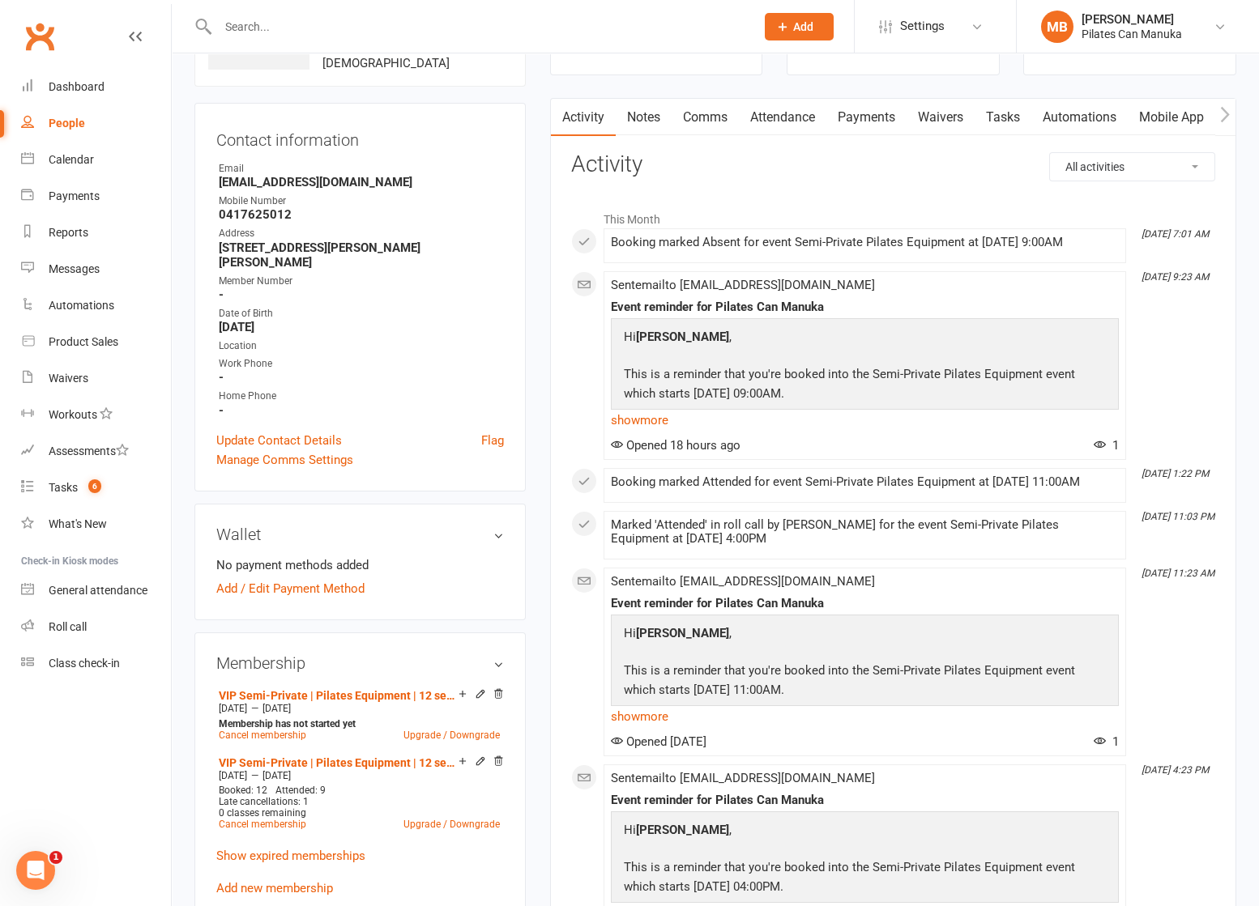
click at [785, 127] on link "Attendance" at bounding box center [782, 117] width 87 height 37
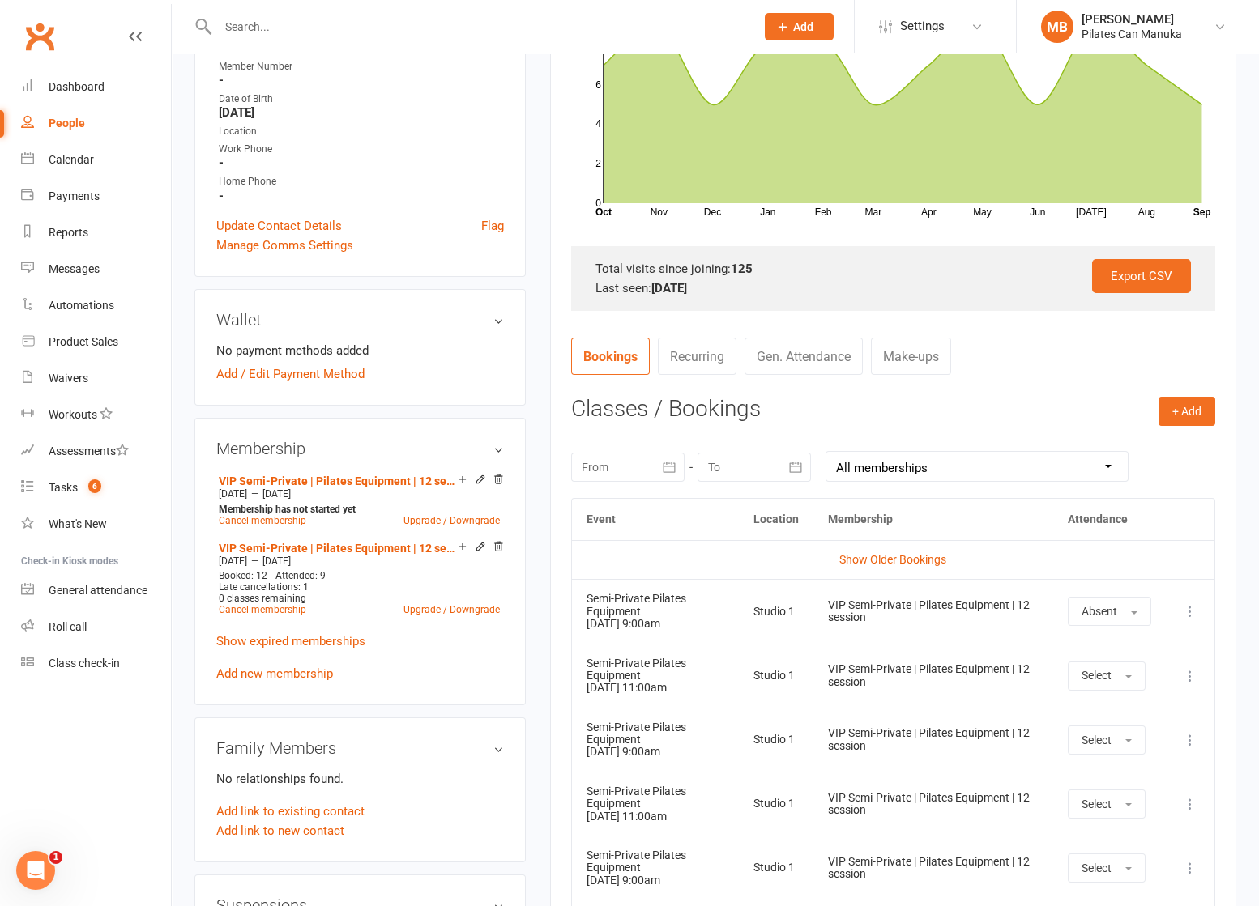
scroll to position [486, 0]
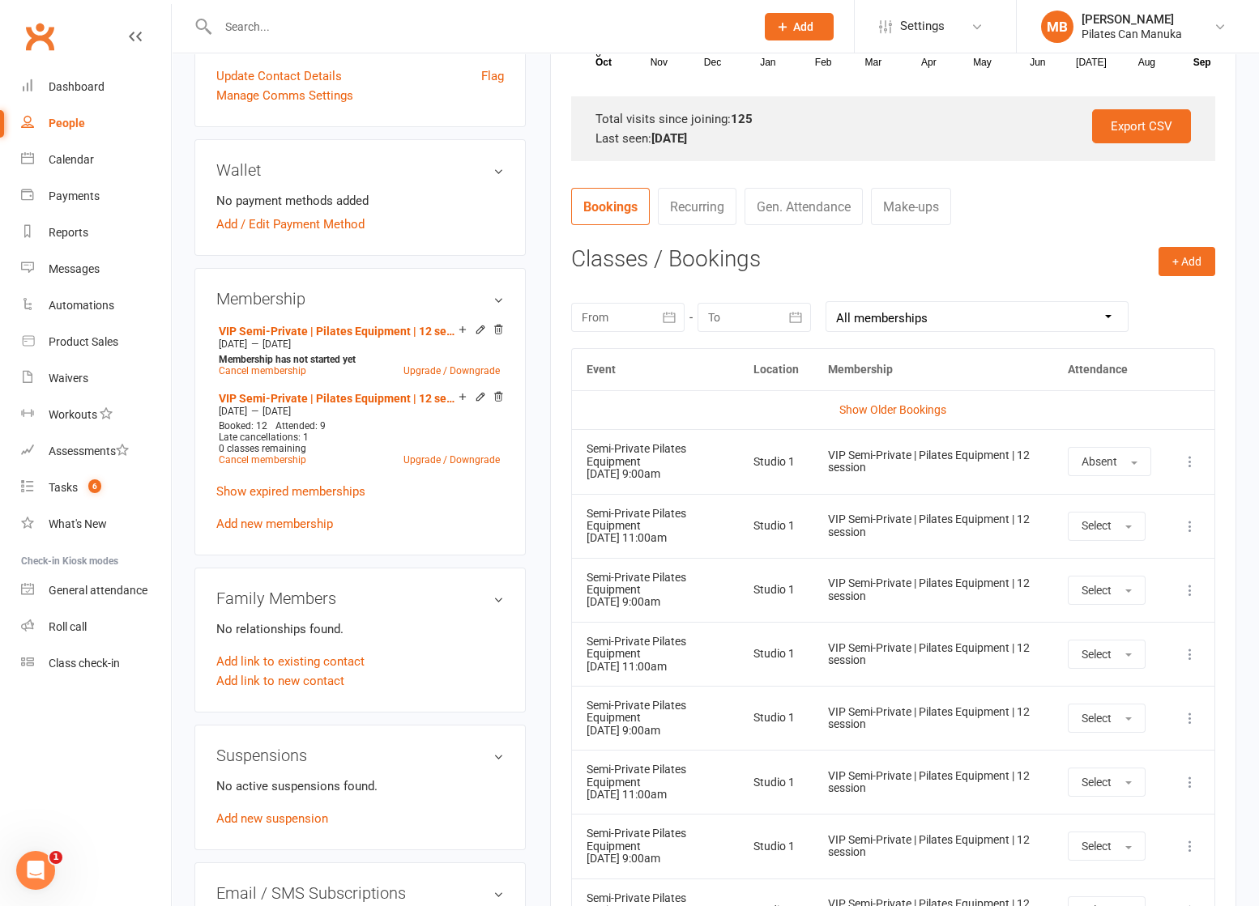
click at [1193, 463] on icon at bounding box center [1190, 462] width 16 height 16
click at [1238, 190] on main "✓ Memberships VIP Semi-Private | Pilates Equipment | 12 ... Expires on 7th Dece…" at bounding box center [893, 403] width 710 height 1626
click at [1193, 461] on icon at bounding box center [1190, 462] width 16 height 16
click at [1110, 565] on link "Remove booking" at bounding box center [1118, 558] width 160 height 32
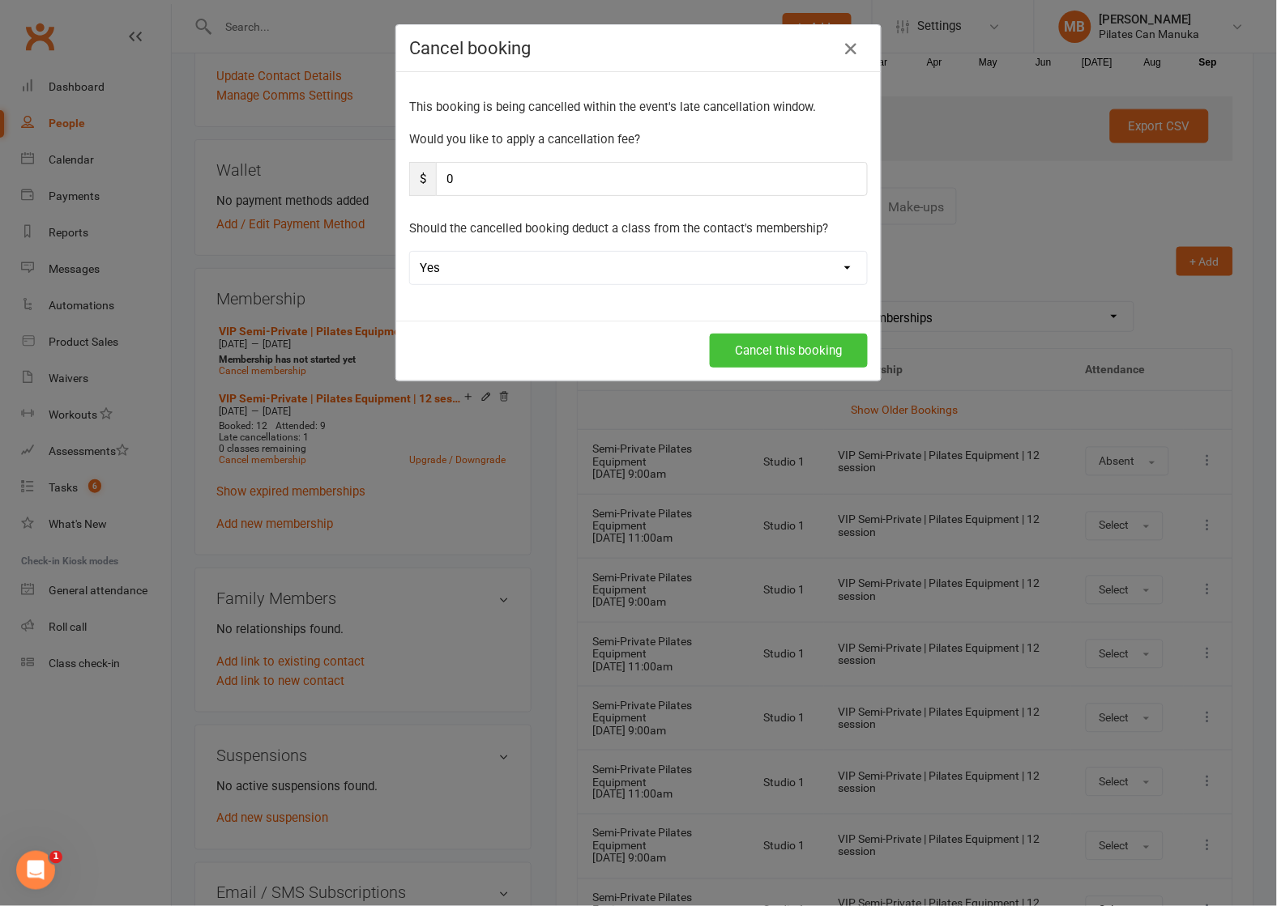
click at [779, 356] on button "Cancel this booking" at bounding box center [789, 351] width 158 height 34
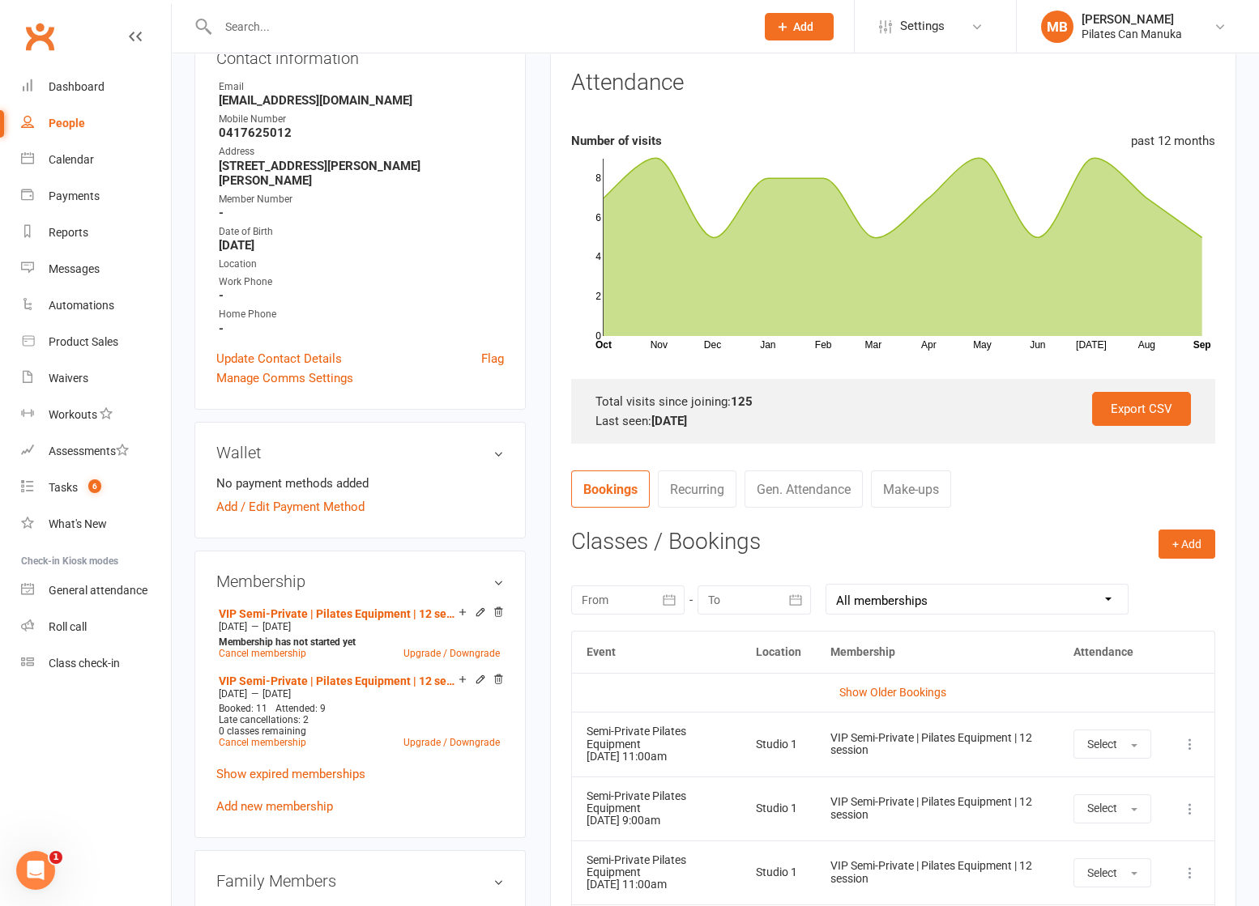
scroll to position [121, 0]
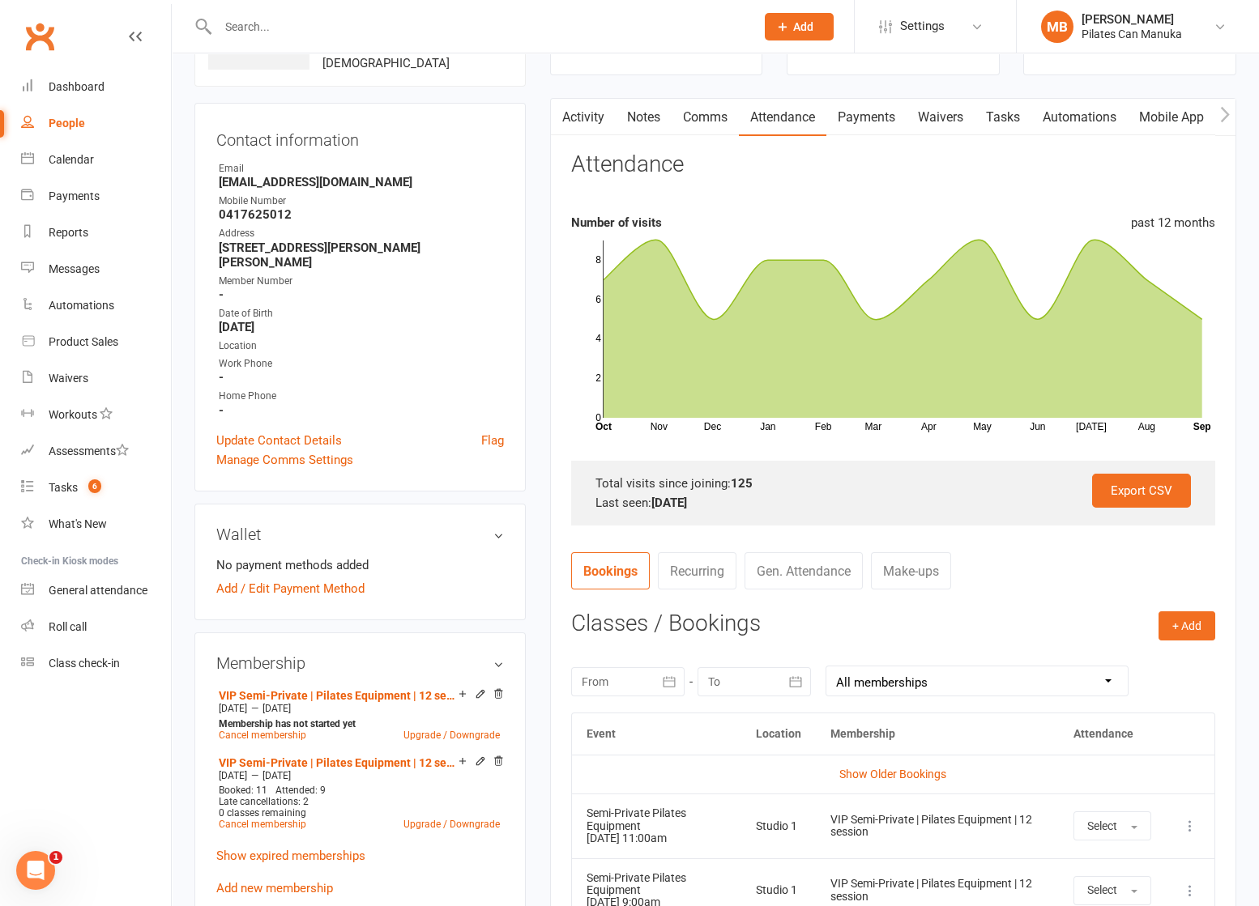
click at [582, 114] on link "Activity" at bounding box center [583, 117] width 65 height 37
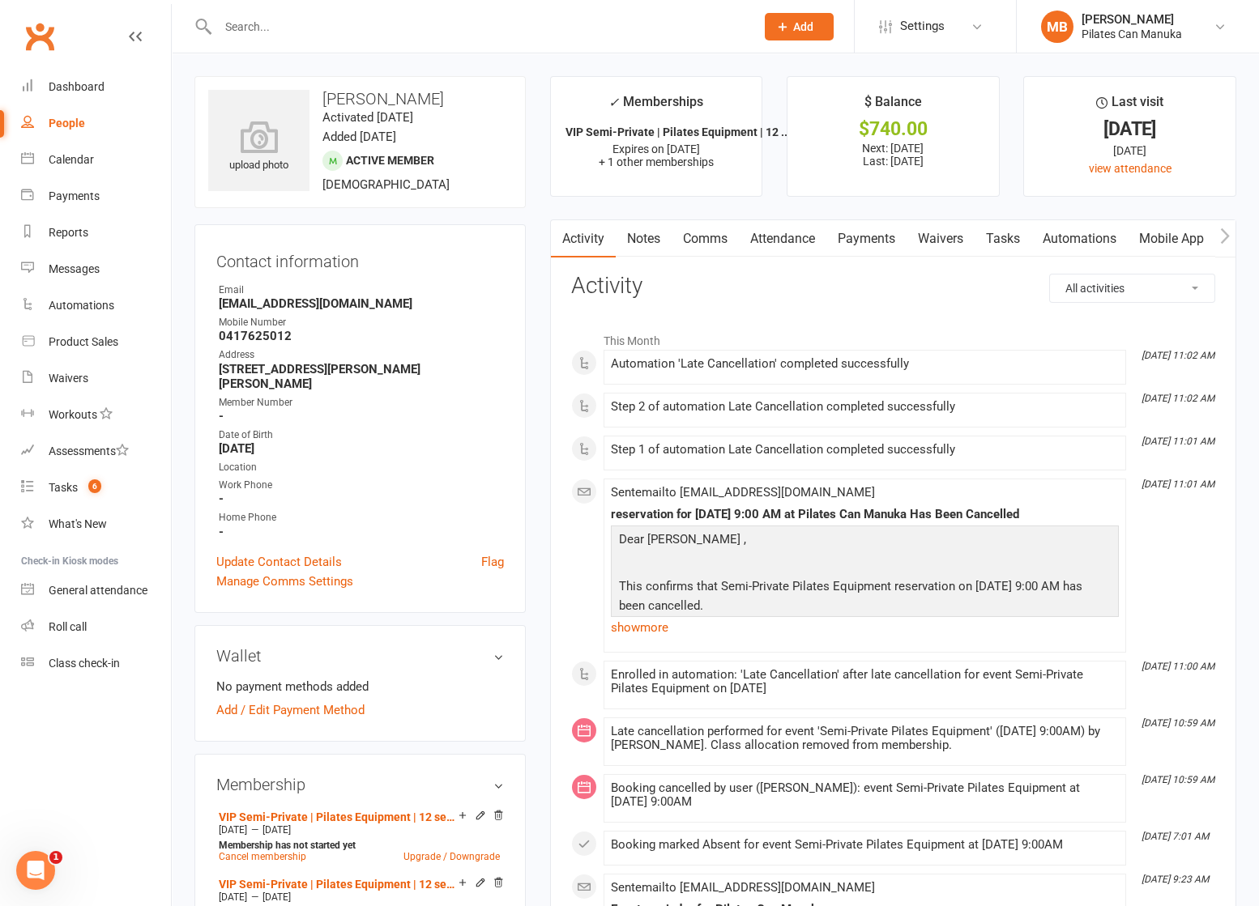
click at [649, 239] on link "Notes" at bounding box center [644, 238] width 56 height 37
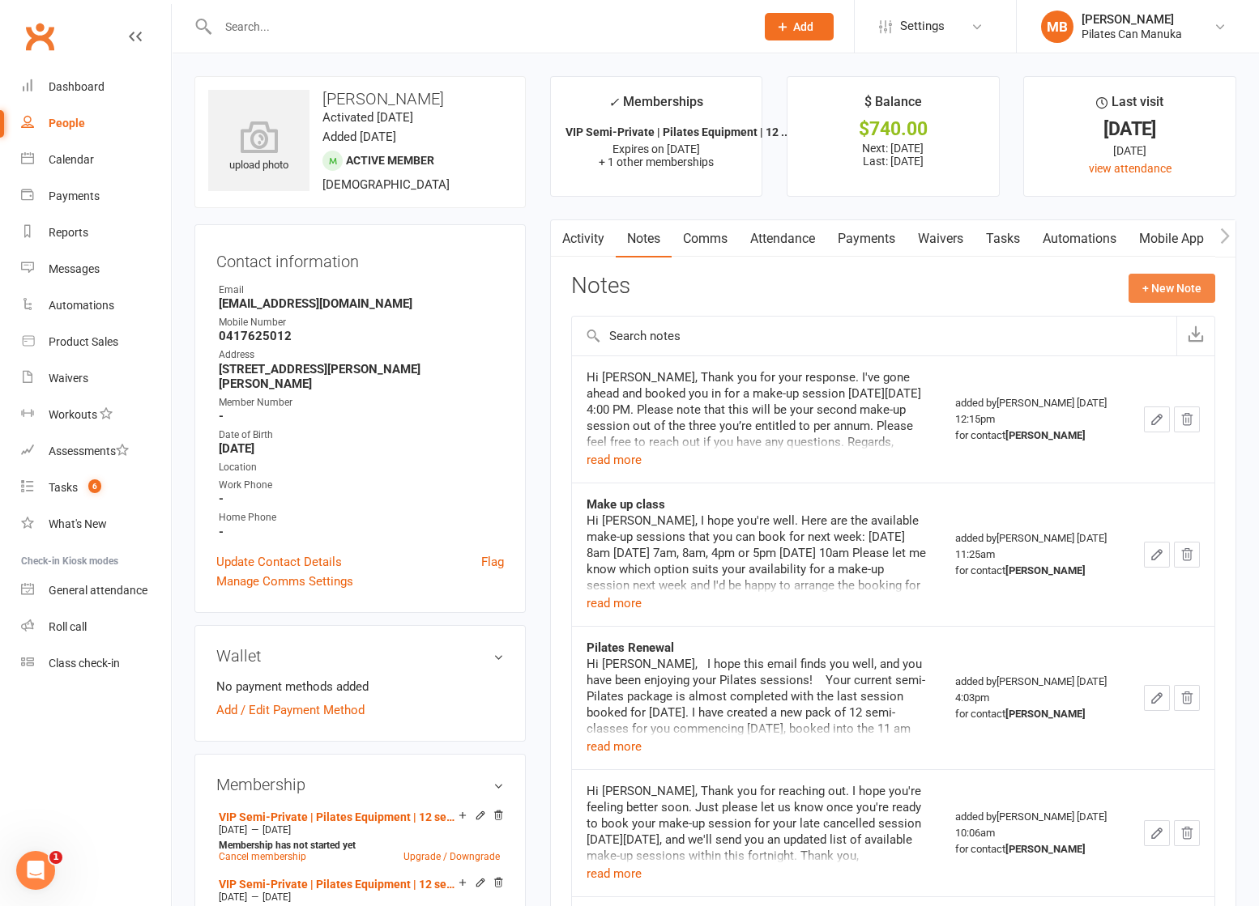
click at [1169, 296] on button "+ New Note" at bounding box center [1171, 288] width 87 height 29
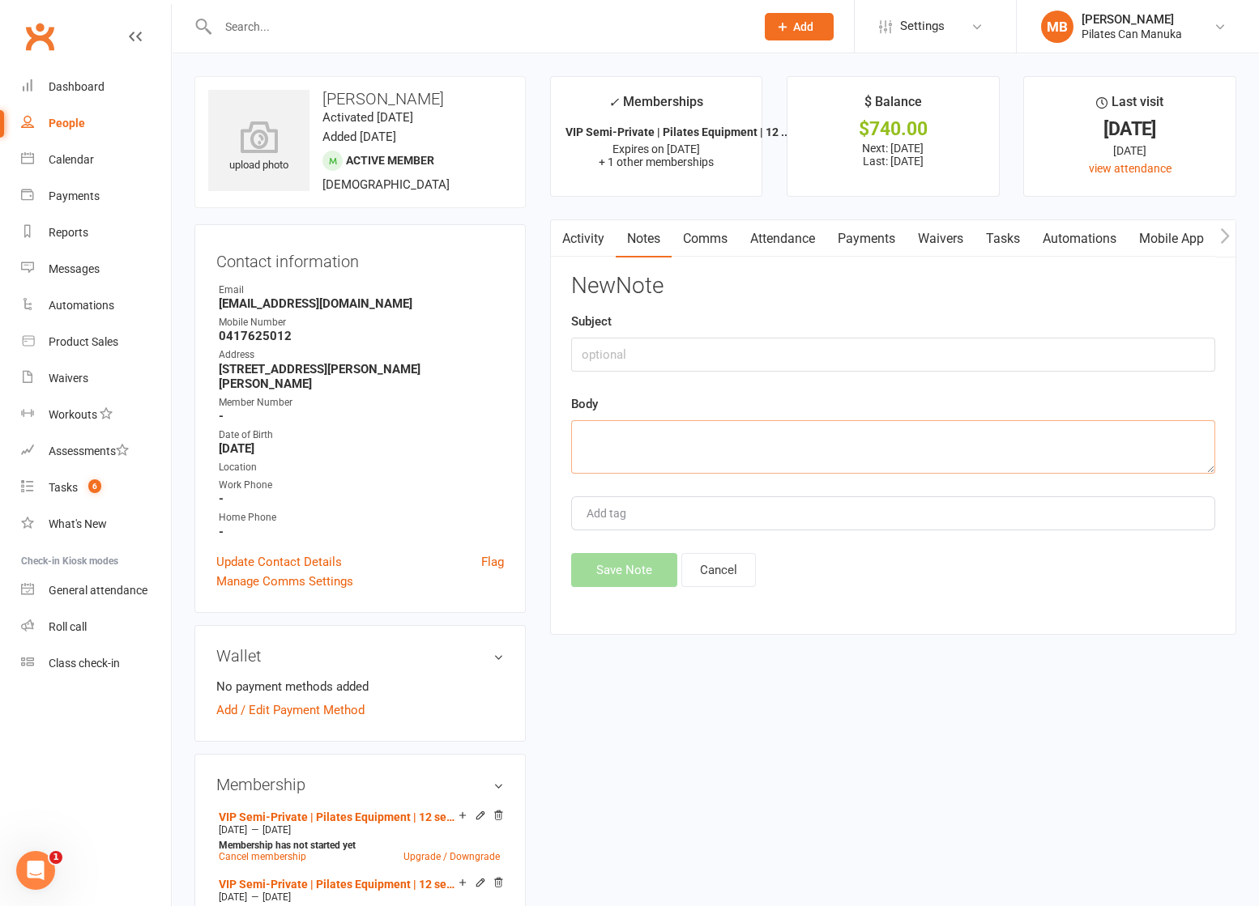
click at [740, 453] on textarea at bounding box center [893, 446] width 644 height 53
paste textarea "Hi Rae, Thank you for reaching out. I hope you're feeling better soon. I've gon…"
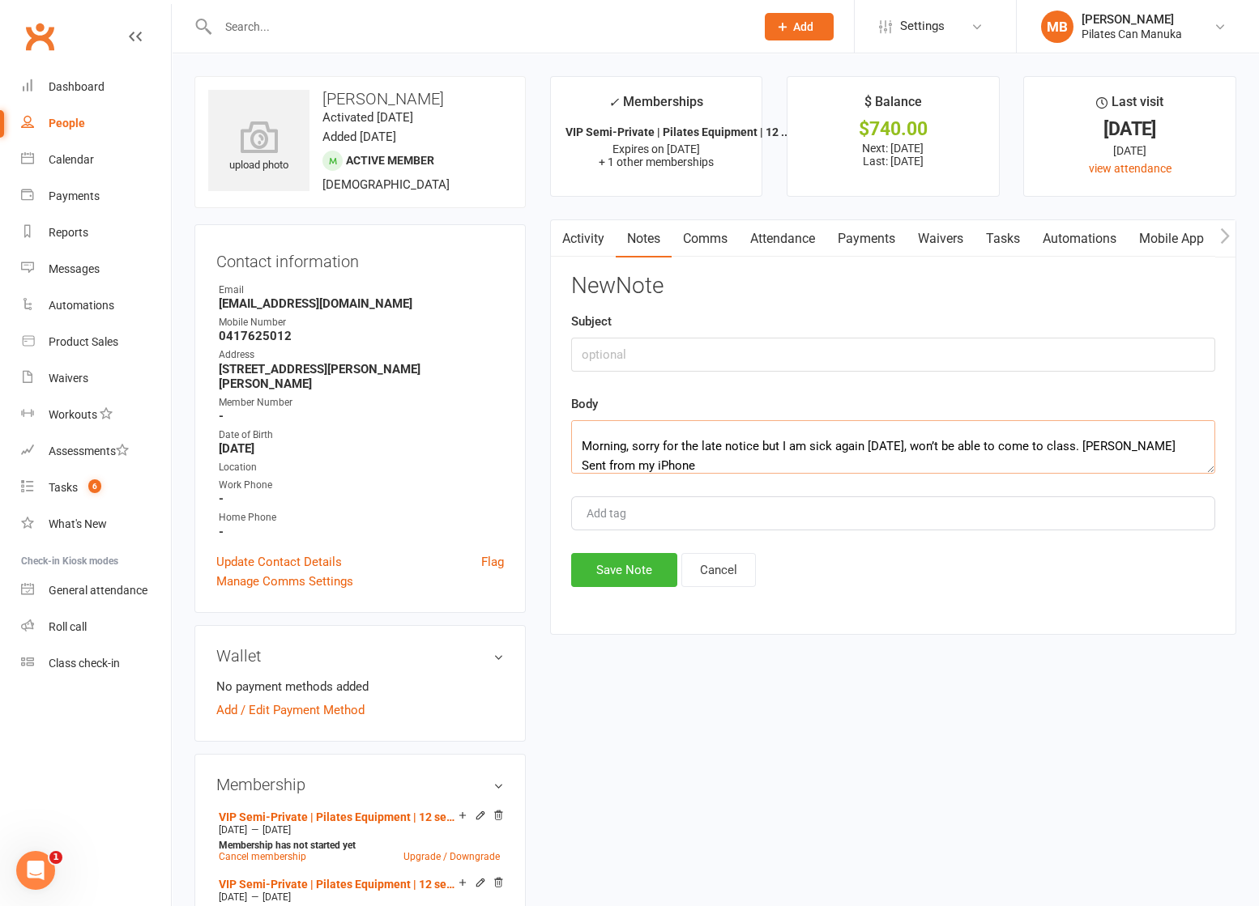
type textarea "Hi Rae, Thank you for reaching out. I hope you're feeling better soon. I've gon…"
click at [631, 356] on input "text" at bounding box center [893, 355] width 644 height 34
paste input "Can’t attend class today"
type input "Can’t attend class today"
click at [620, 582] on button "Save Note" at bounding box center [624, 570] width 106 height 34
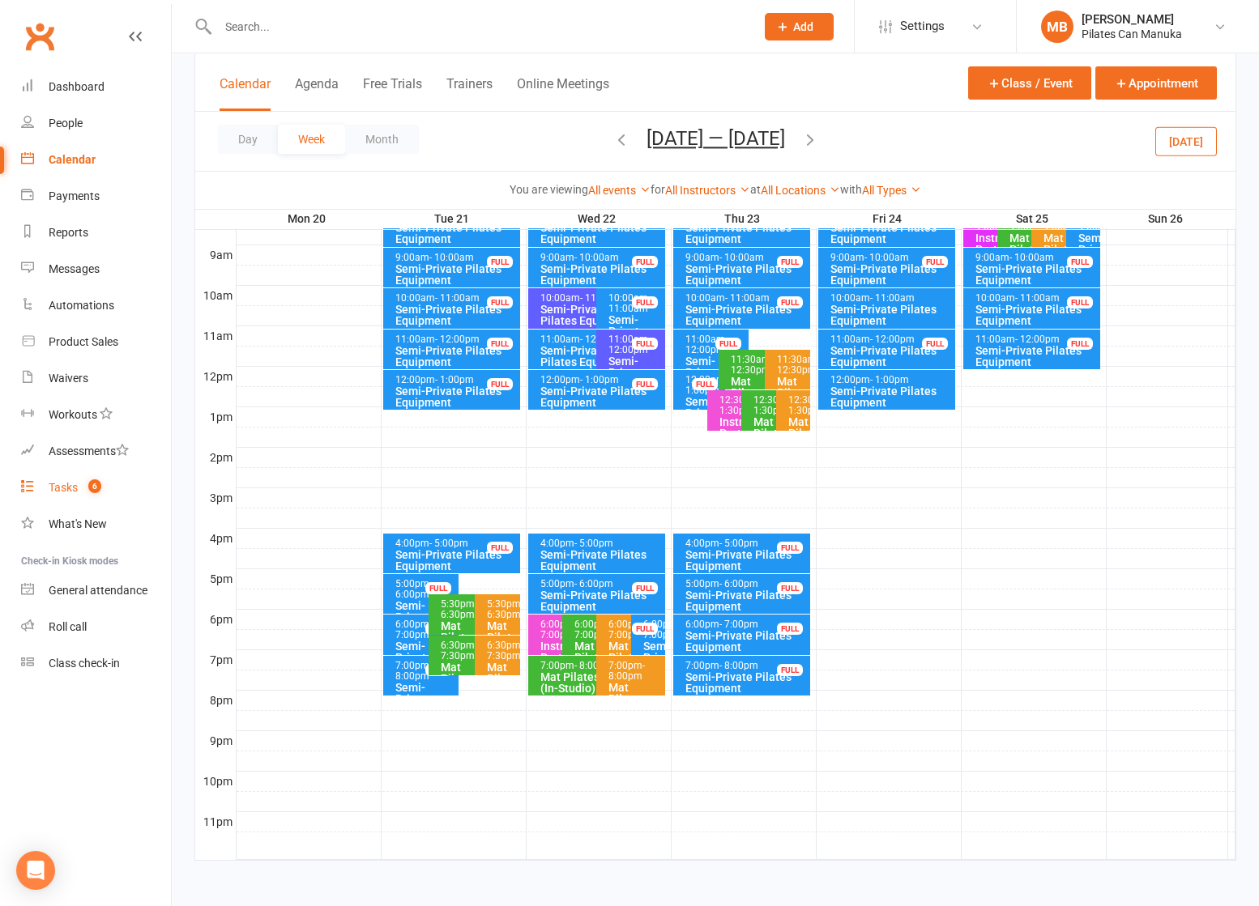
click at [79, 482] on link "Tasks 6" at bounding box center [96, 488] width 150 height 36
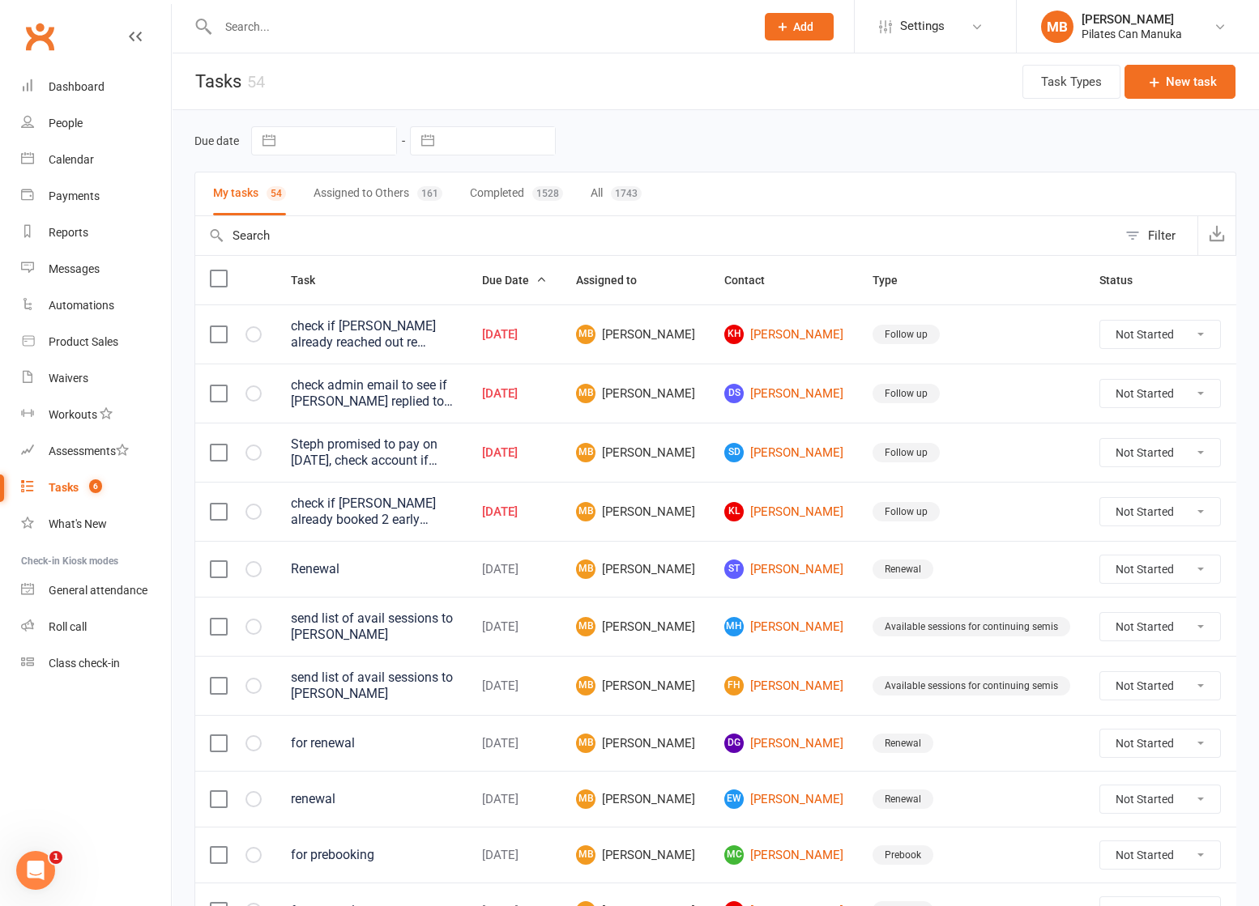
click at [427, 39] on div at bounding box center [468, 26] width 549 height 53
click at [436, 11] on div at bounding box center [468, 26] width 549 height 53
click at [428, 32] on input "text" at bounding box center [478, 26] width 531 height 23
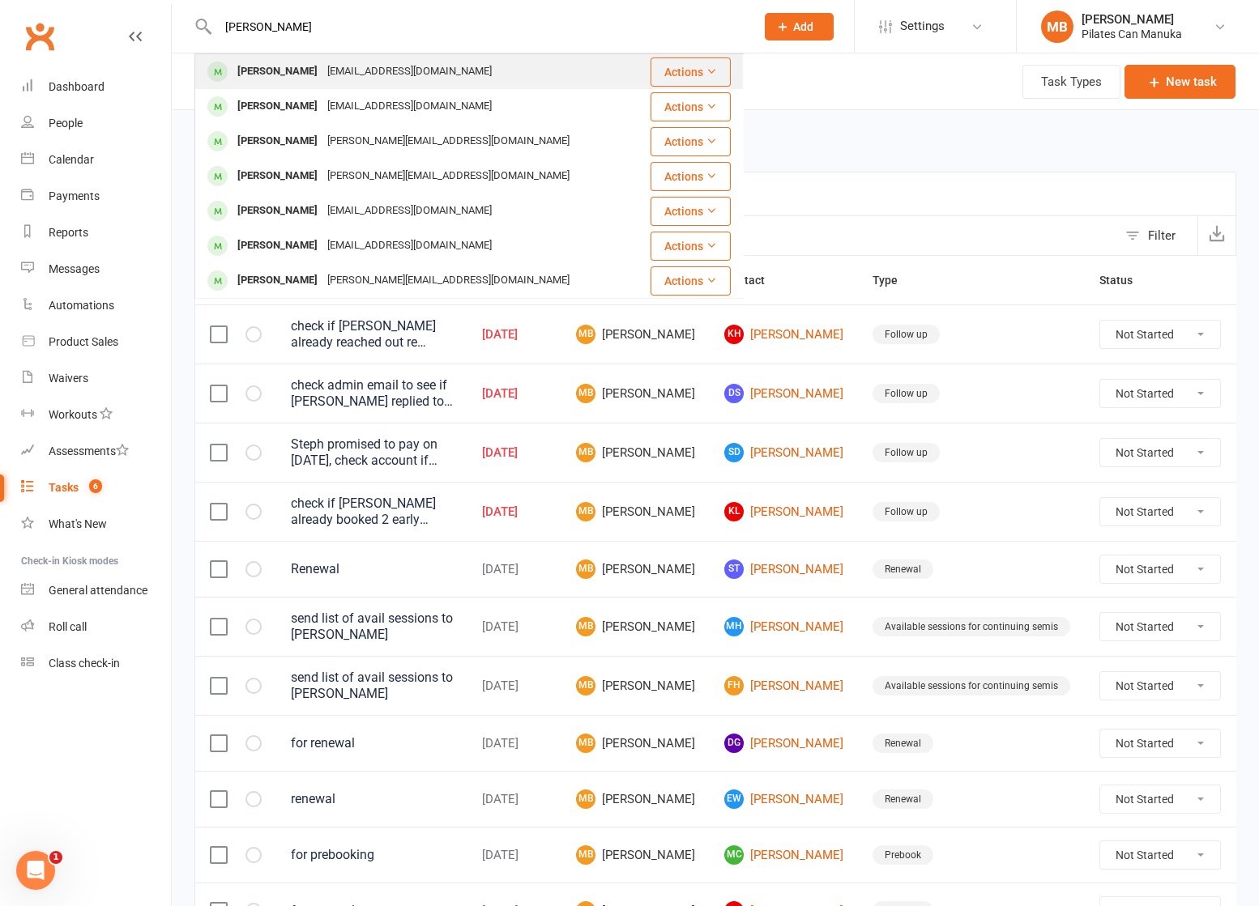
type input "coughlan"
click at [391, 67] on div "judycoughlan@hotmail.com" at bounding box center [409, 71] width 174 height 23
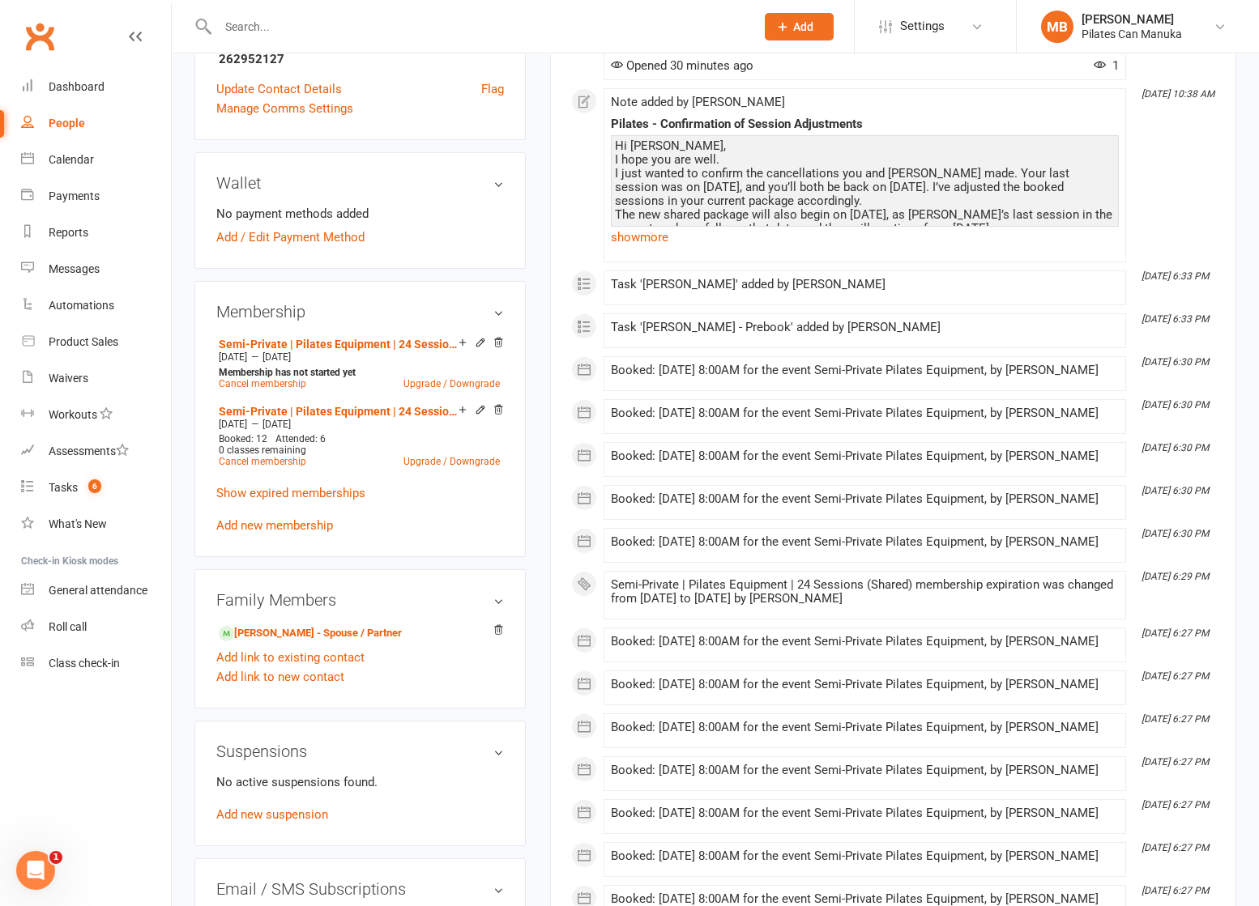
scroll to position [486, 0]
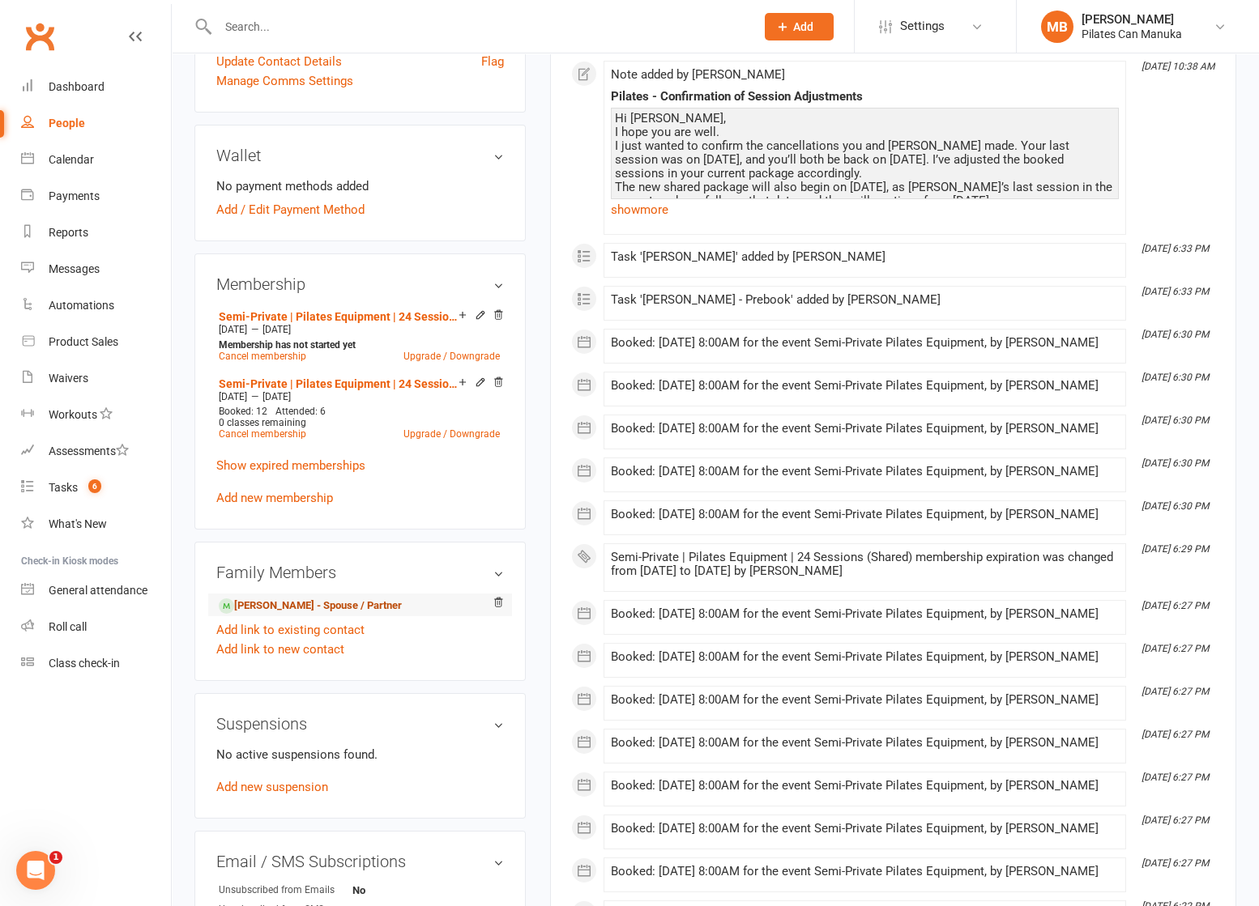
click at [368, 608] on link "Andrew Pickering - Spouse / Partner" at bounding box center [310, 606] width 183 height 17
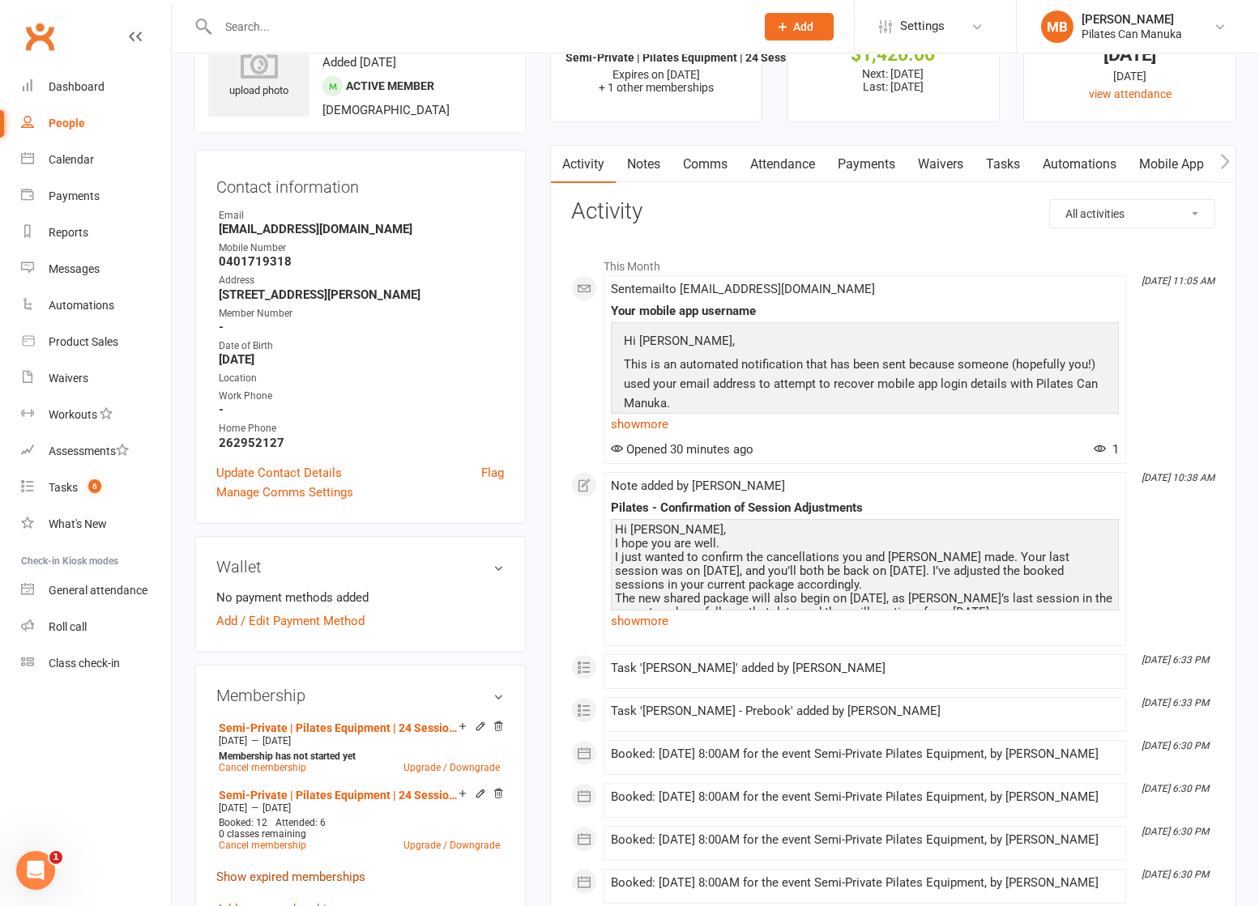
scroll to position [0, 0]
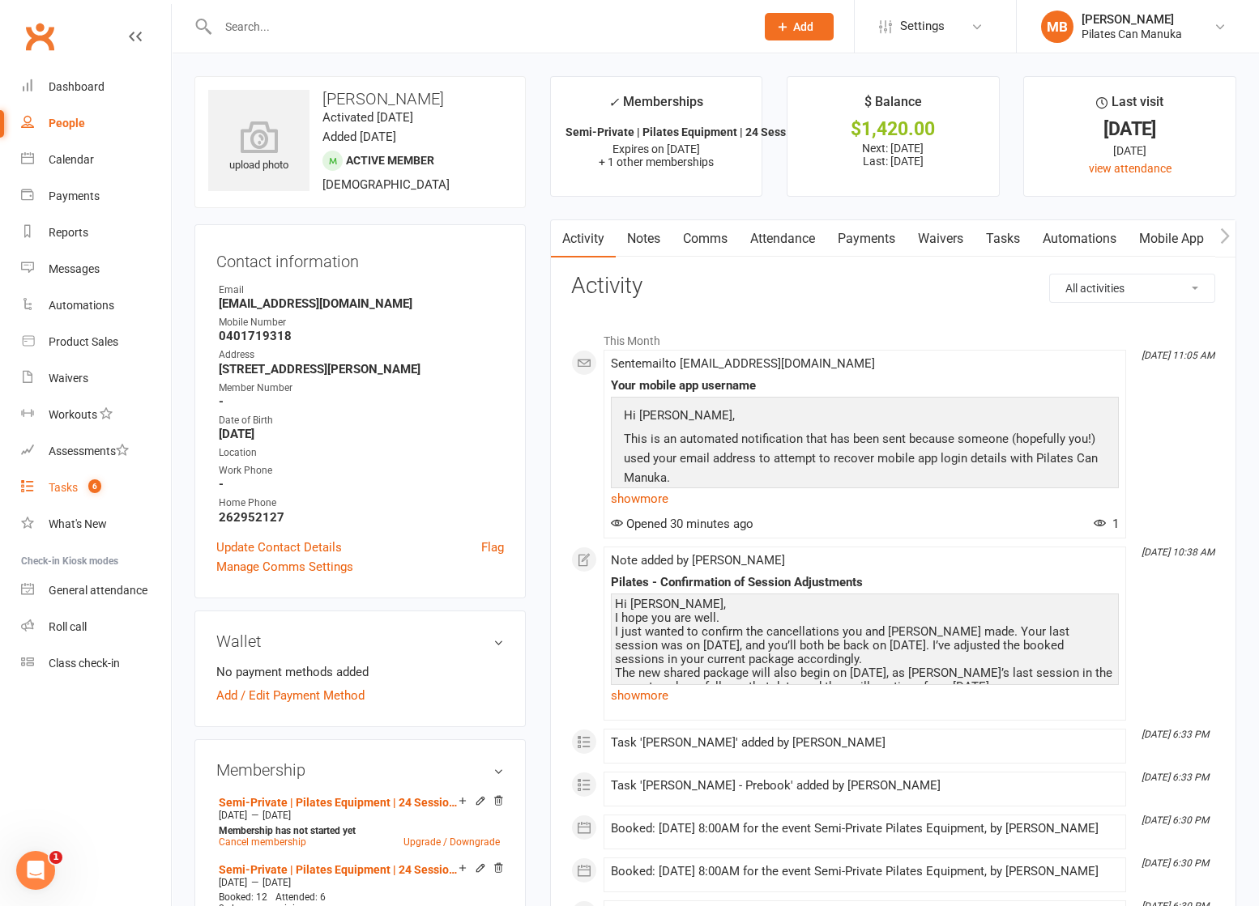
click at [62, 500] on link "Tasks 6" at bounding box center [96, 488] width 150 height 36
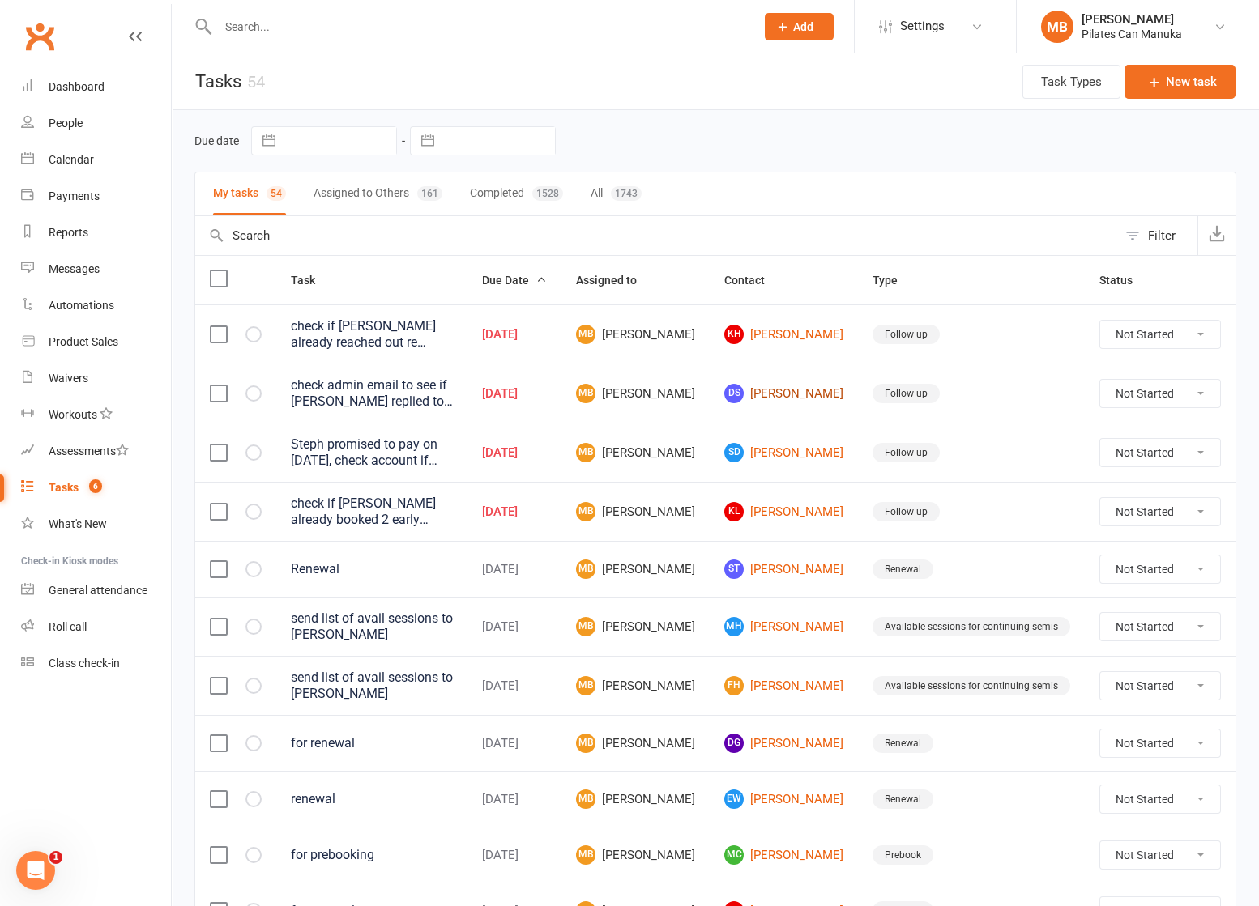
click at [765, 390] on link "DS Don Smith" at bounding box center [783, 393] width 119 height 19
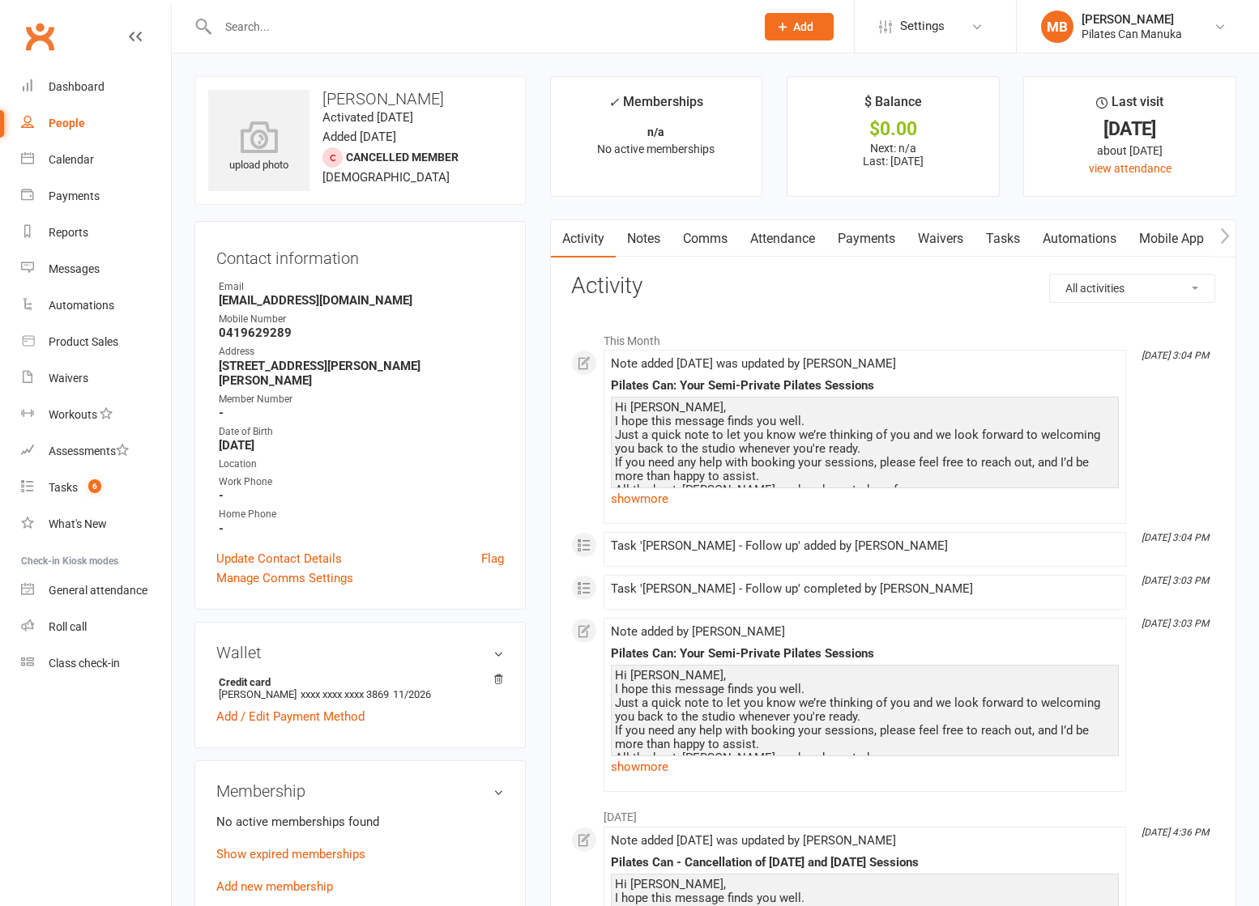
click at [1000, 237] on link "Tasks" at bounding box center [1002, 238] width 57 height 37
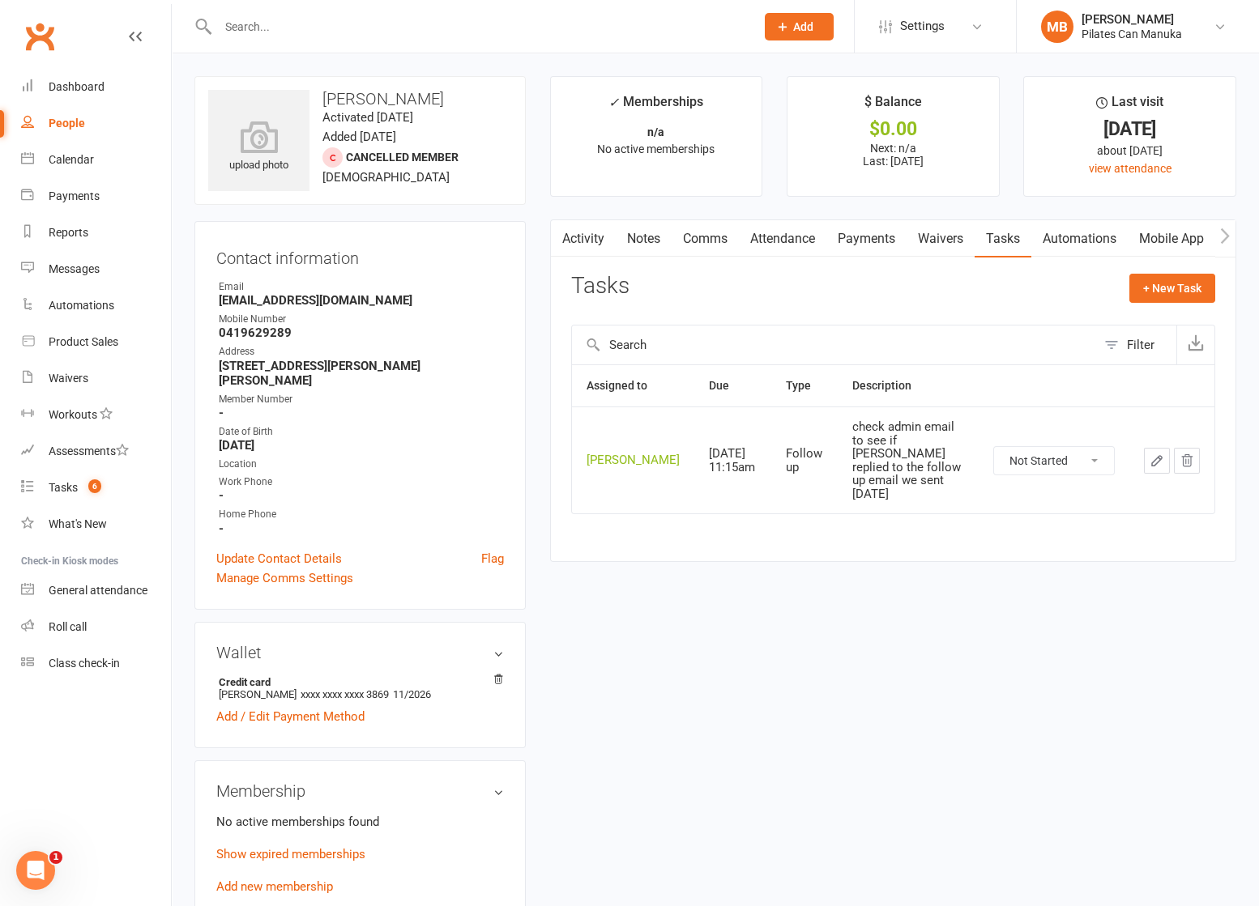
click at [1158, 464] on icon "button" at bounding box center [1156, 461] width 15 height 15
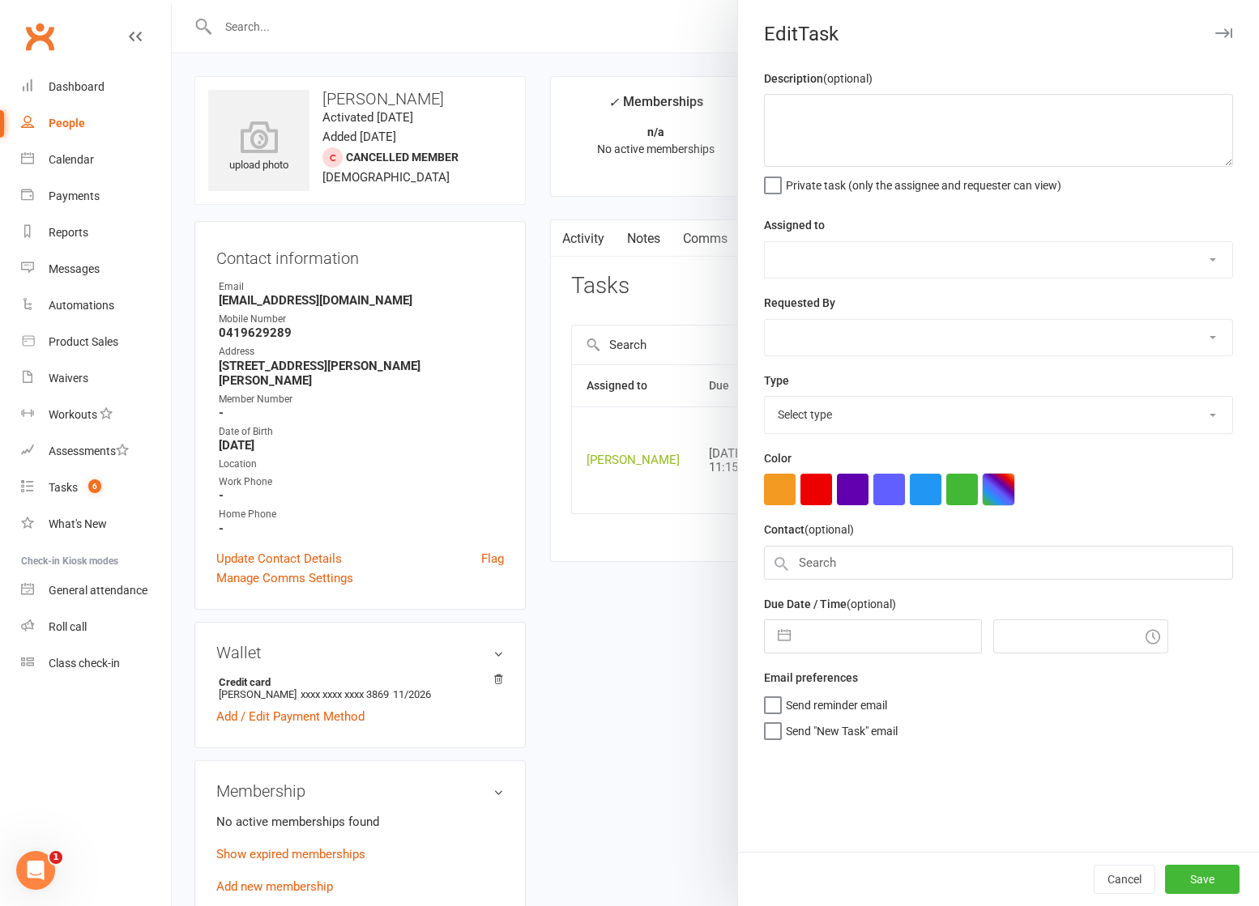
type textarea "check admin email to see if [PERSON_NAME] replied to the follow up email we sen…"
select select "51663"
type input "[DATE]"
type input "1:15pm"
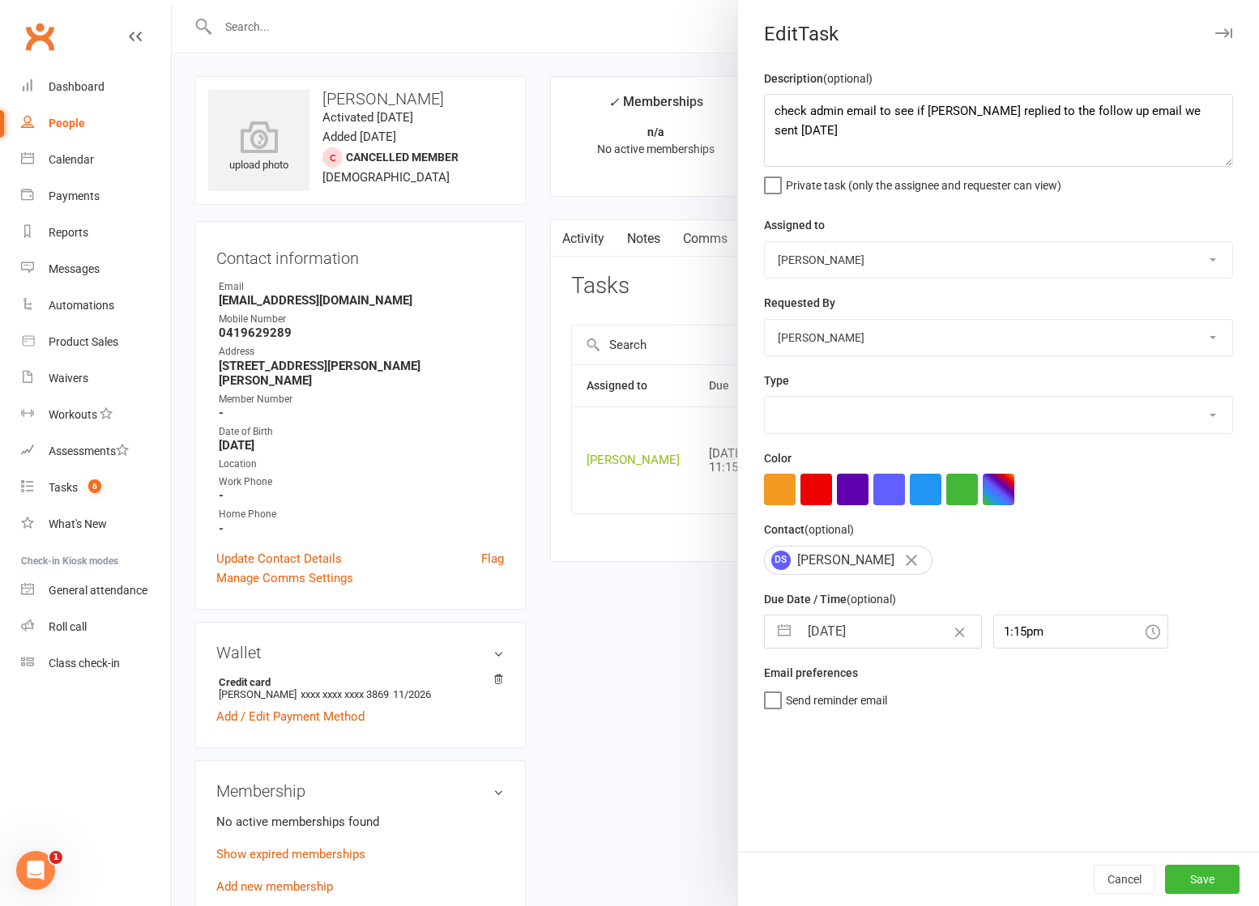
select select "34407"
click at [772, 623] on button "button" at bounding box center [783, 632] width 29 height 32
select select "7"
select select "2025"
select select "8"
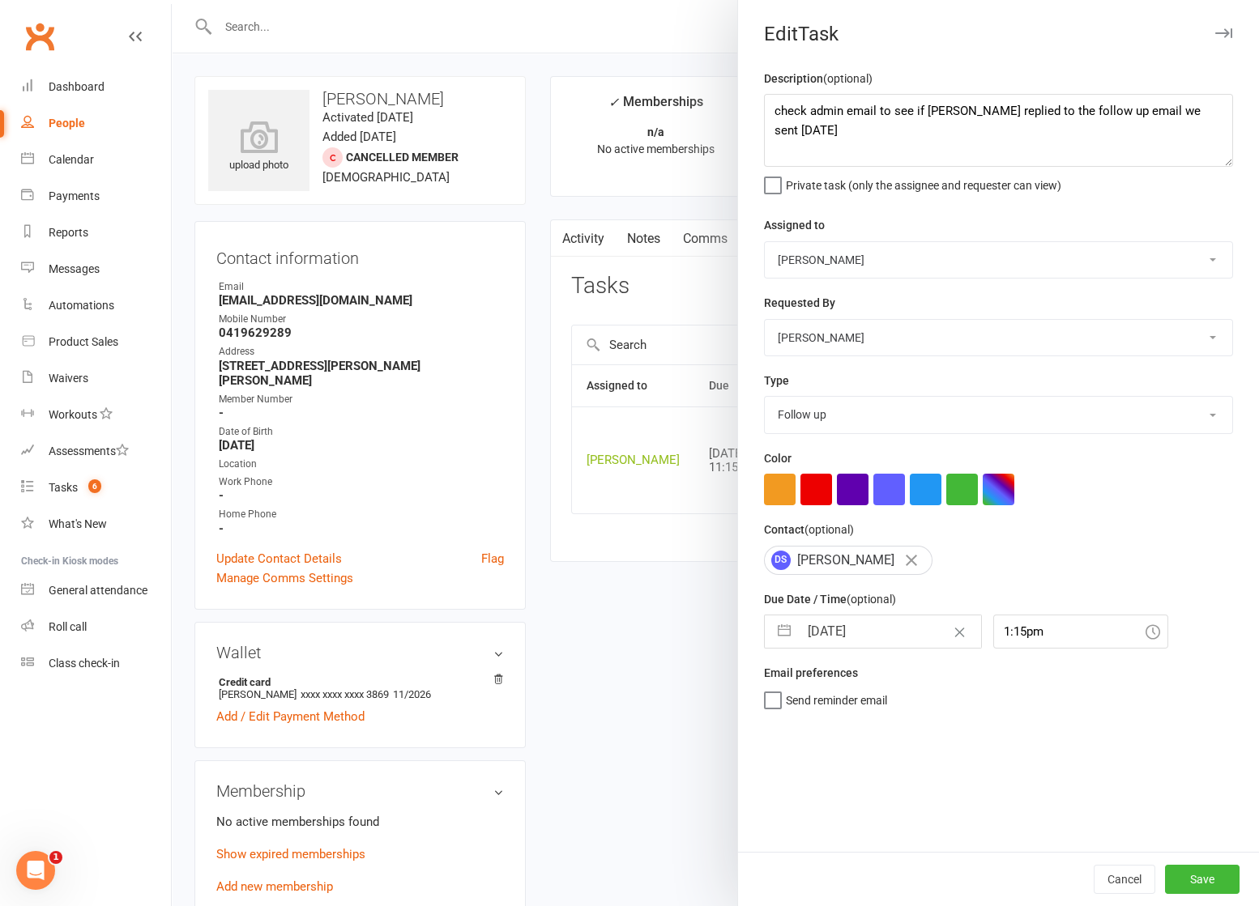
select select "2025"
select select "9"
select select "2025"
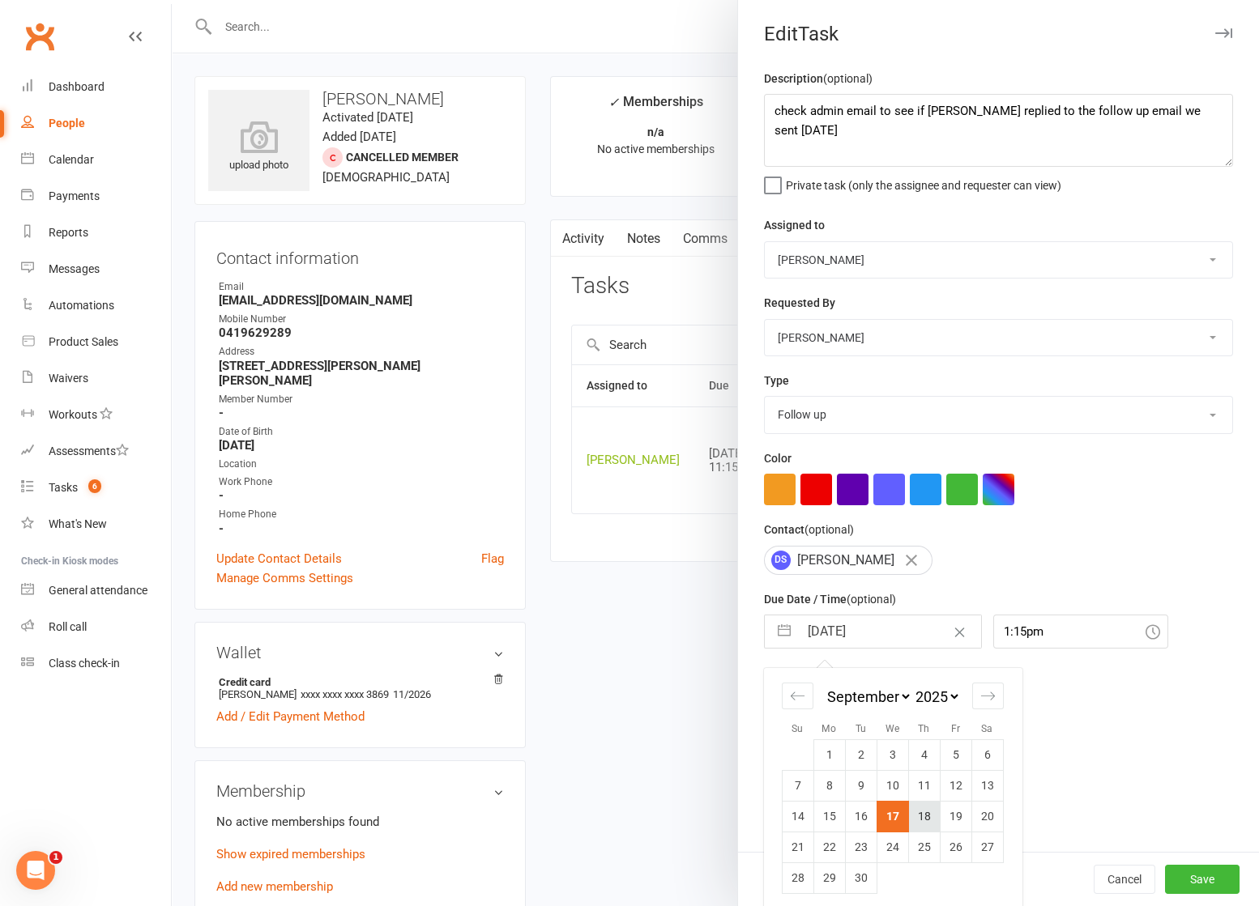
click at [921, 813] on td "18" at bounding box center [924, 816] width 32 height 31
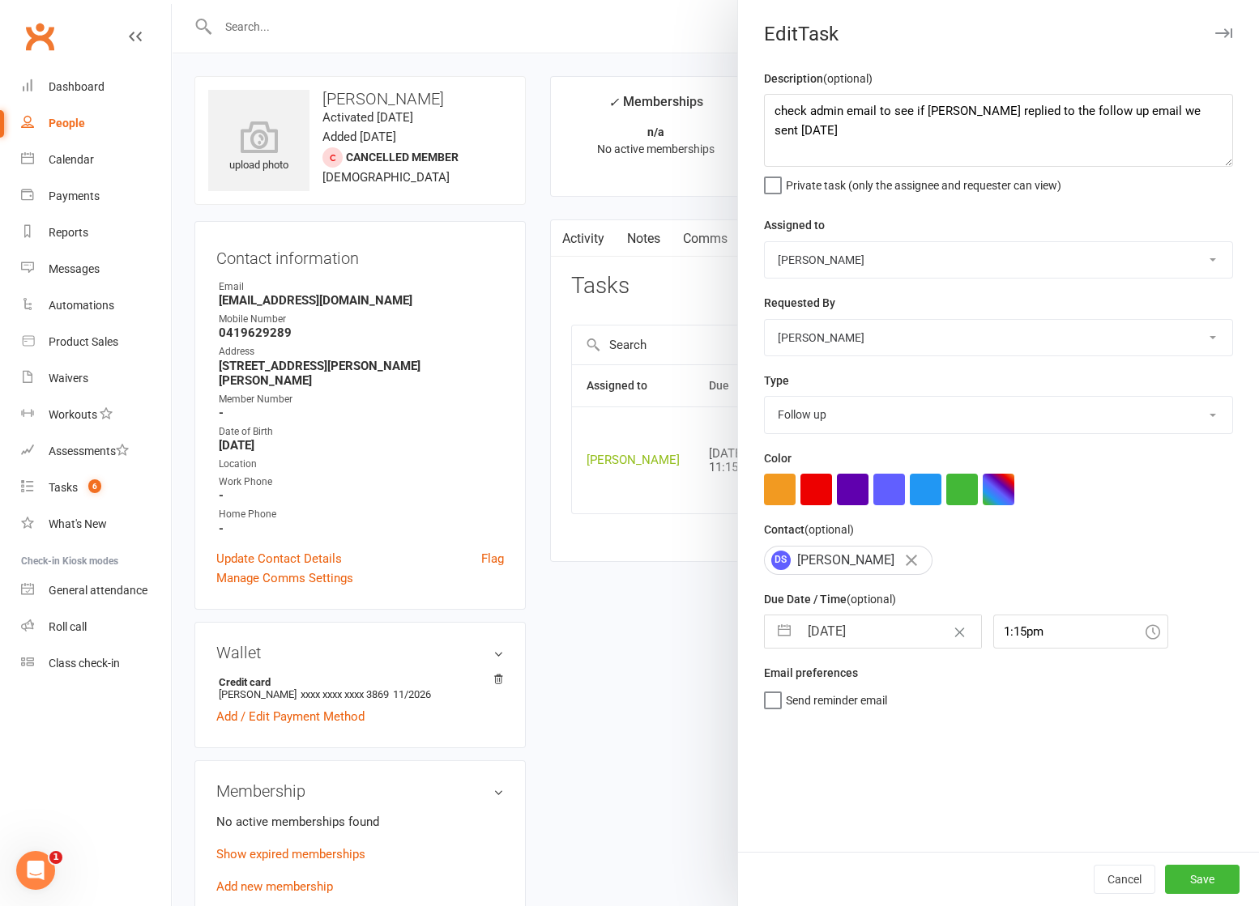
type input "[DATE]"
click at [1187, 872] on button "Save" at bounding box center [1202, 879] width 75 height 29
